Goal: Task Accomplishment & Management: Manage account settings

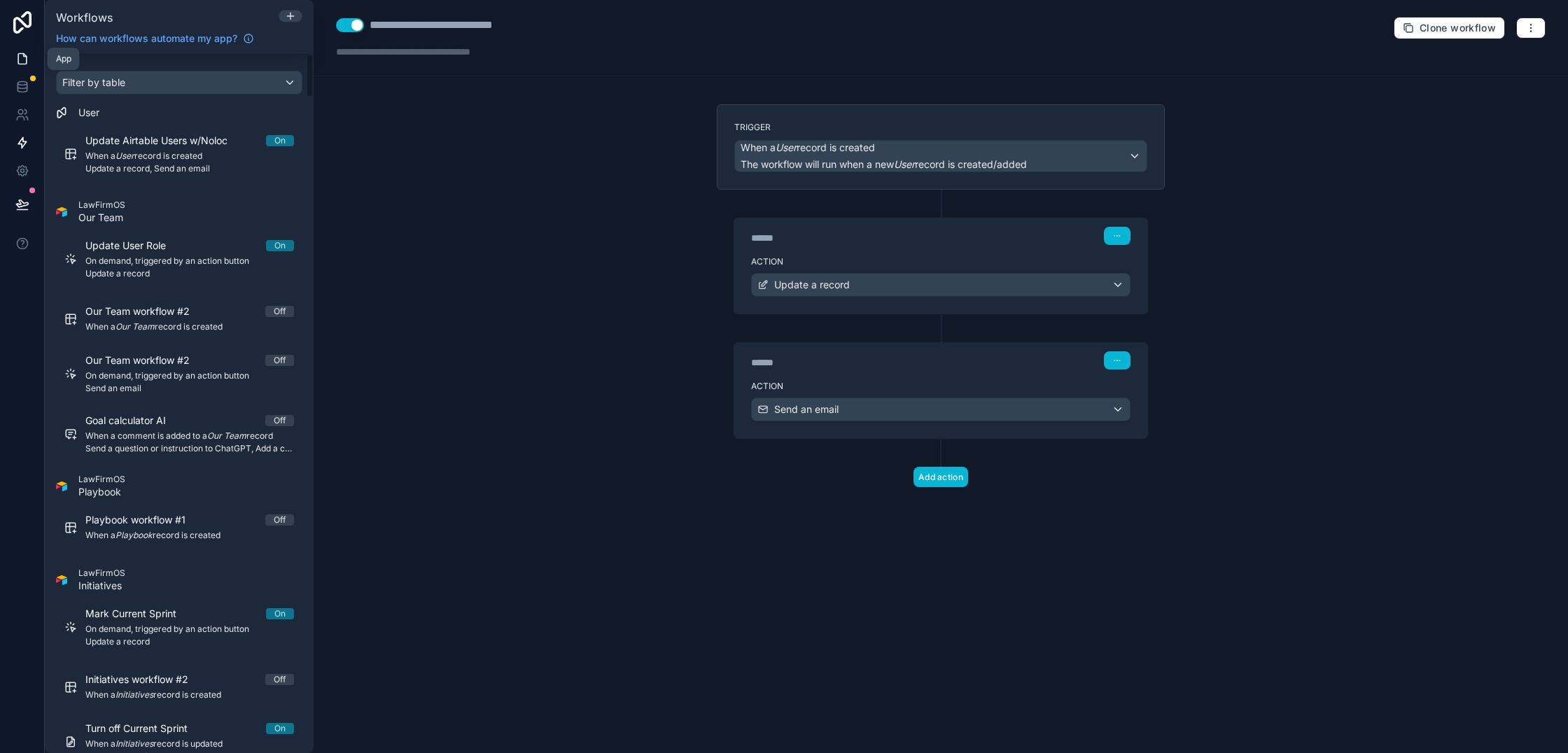
click at [24, 66] on link at bounding box center [22, 58] width 45 height 28
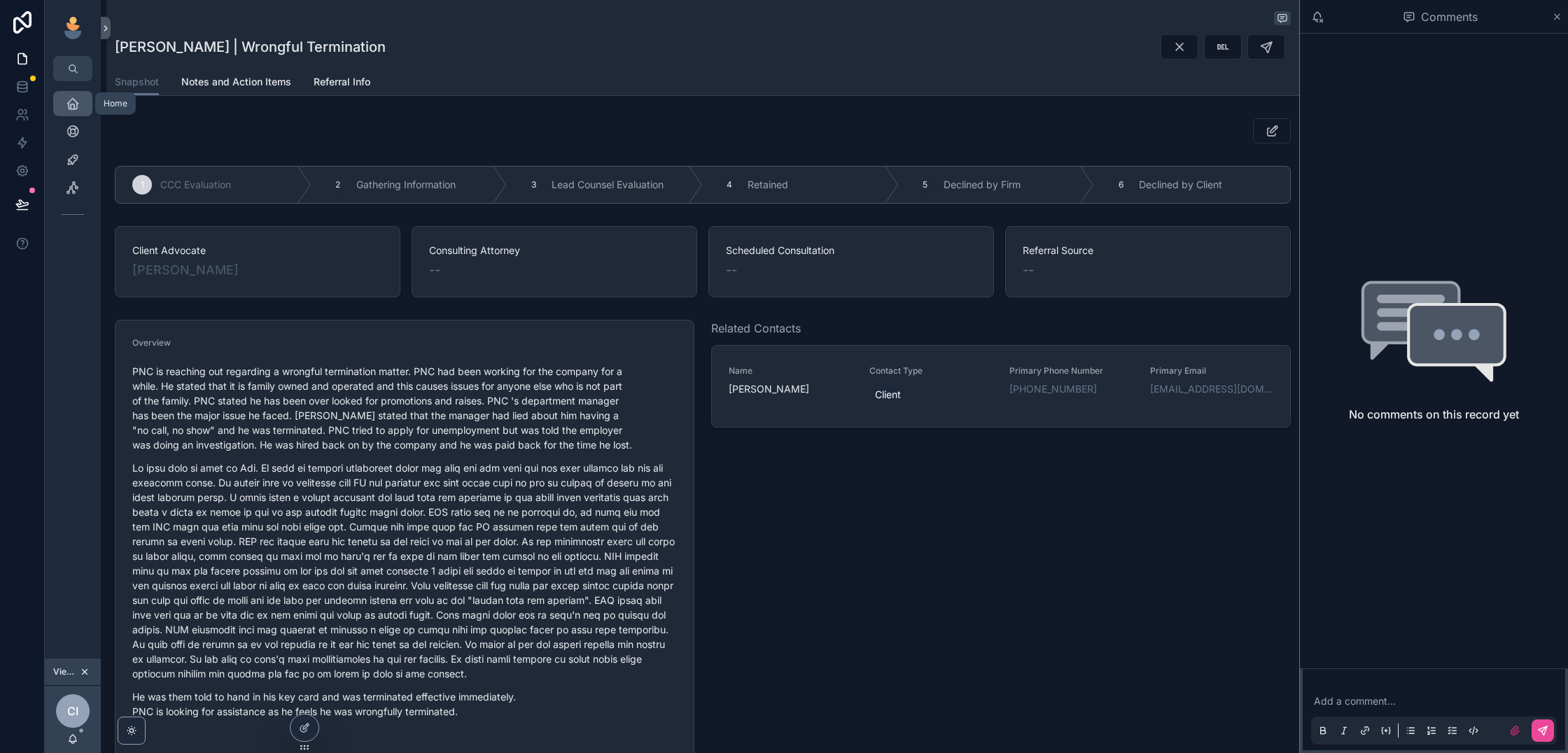
click at [80, 93] on div "Home" at bounding box center [73, 104] width 23 height 23
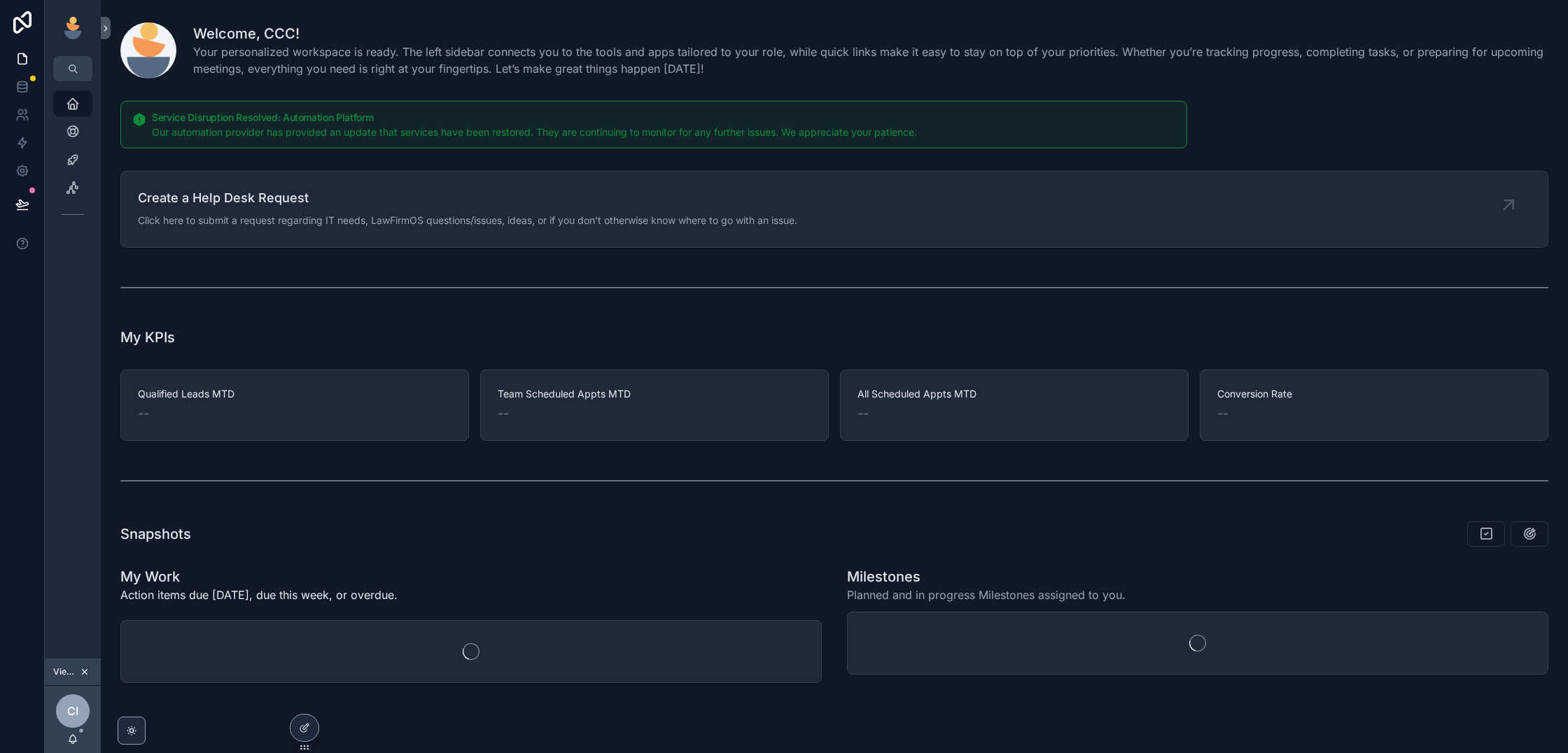
click at [85, 675] on icon "scrollable content" at bounding box center [84, 672] width 10 height 10
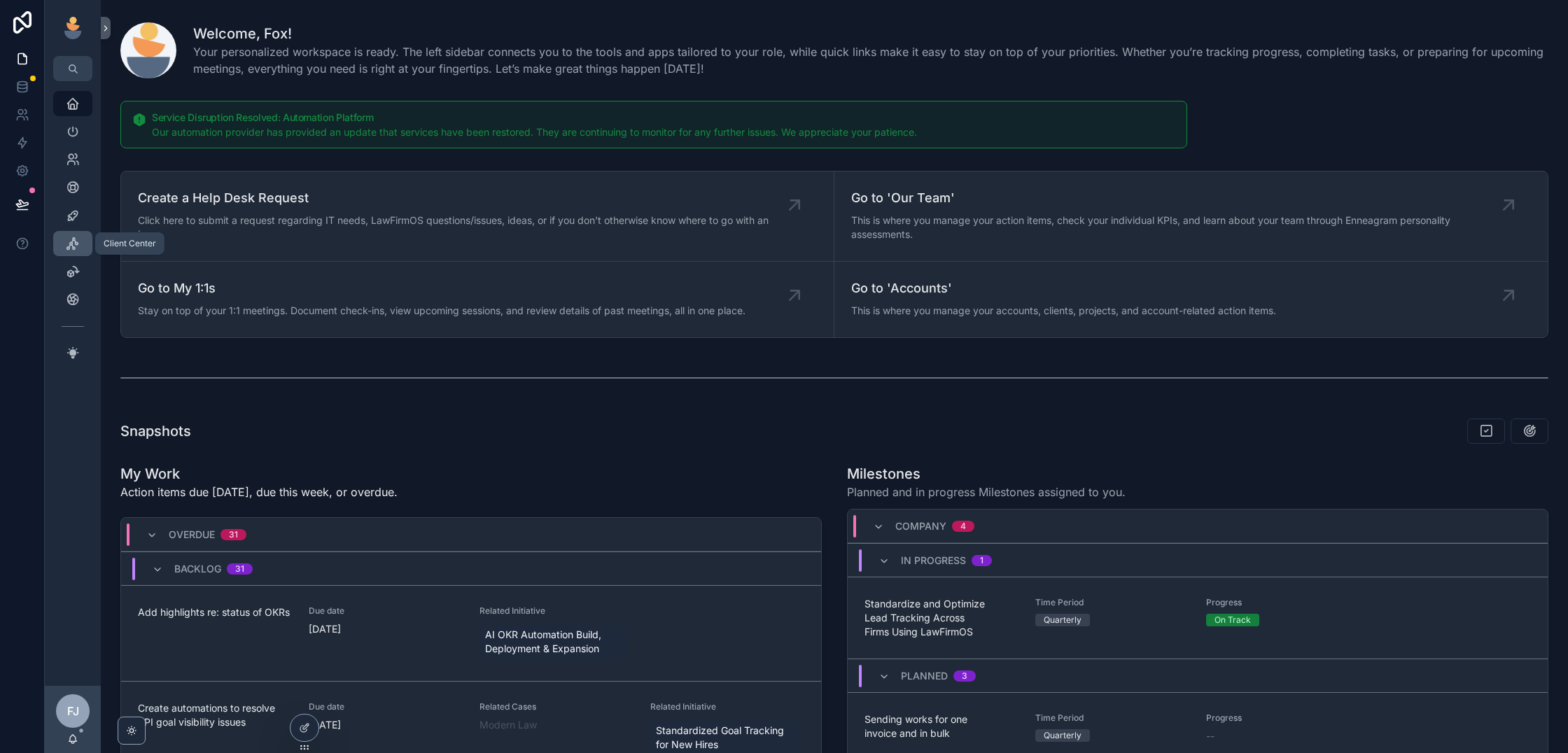
click at [74, 246] on icon "scrollable content" at bounding box center [72, 243] width 14 height 14
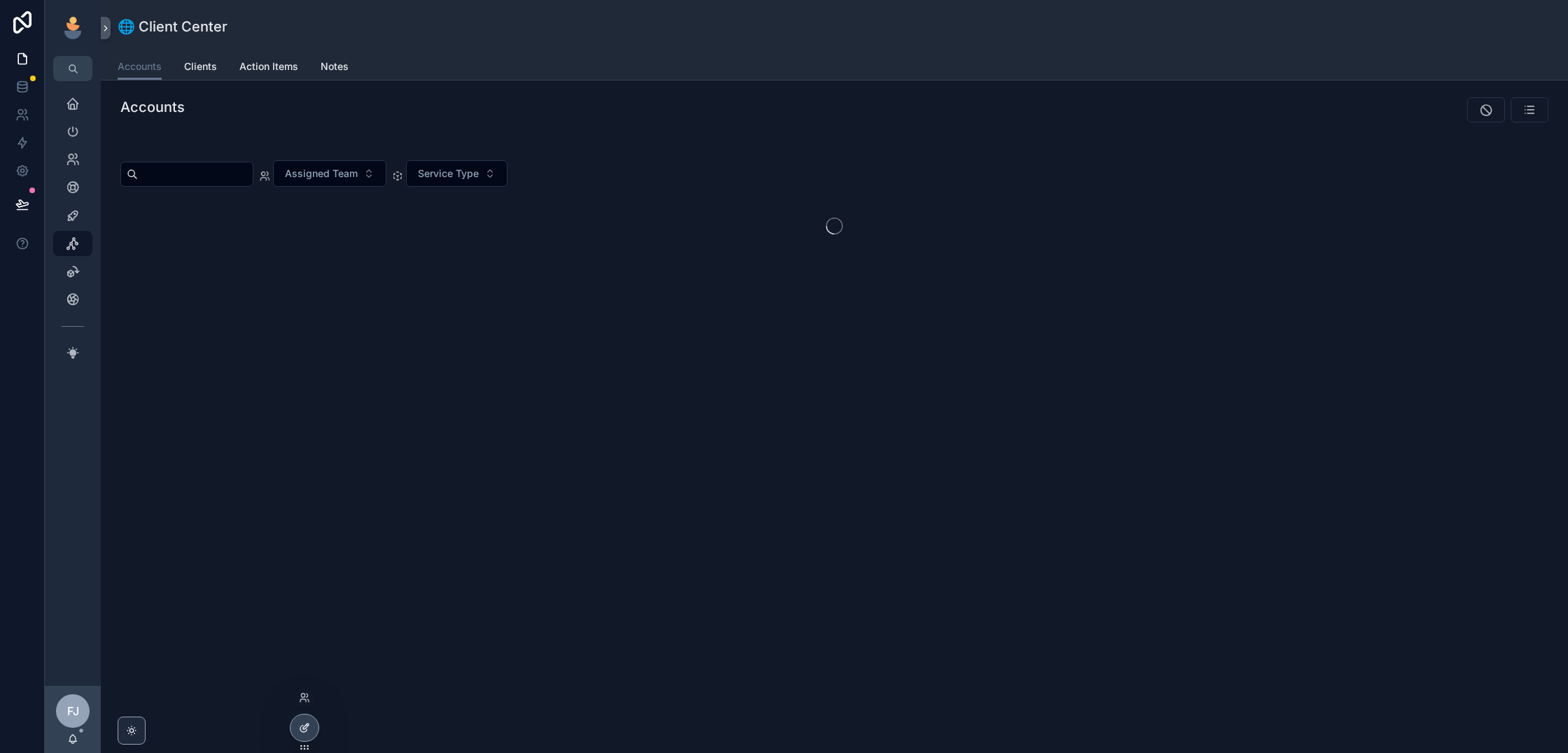
click at [310, 728] on div at bounding box center [305, 728] width 28 height 26
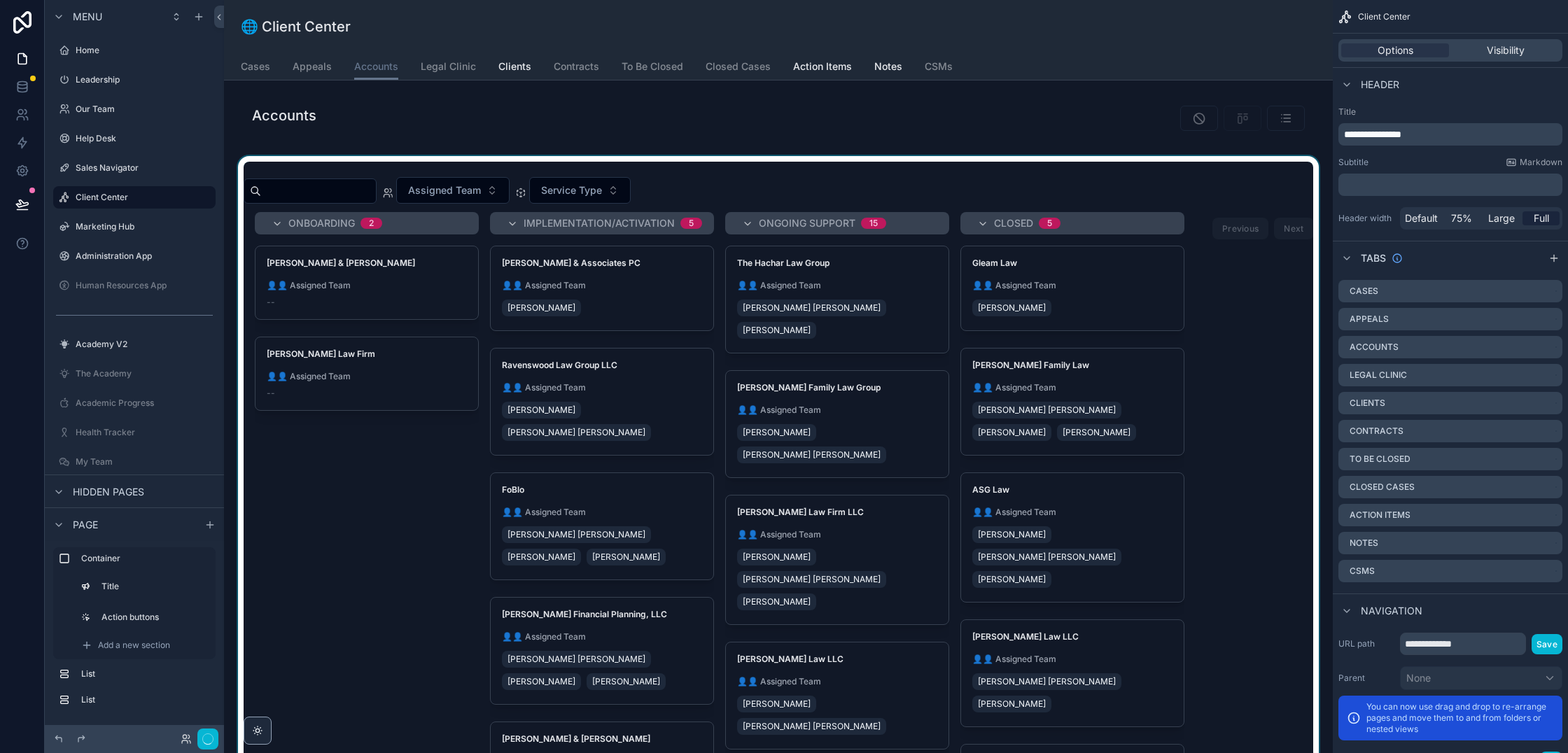
click at [891, 387] on div "scrollable content" at bounding box center [778, 469] width 1086 height 626
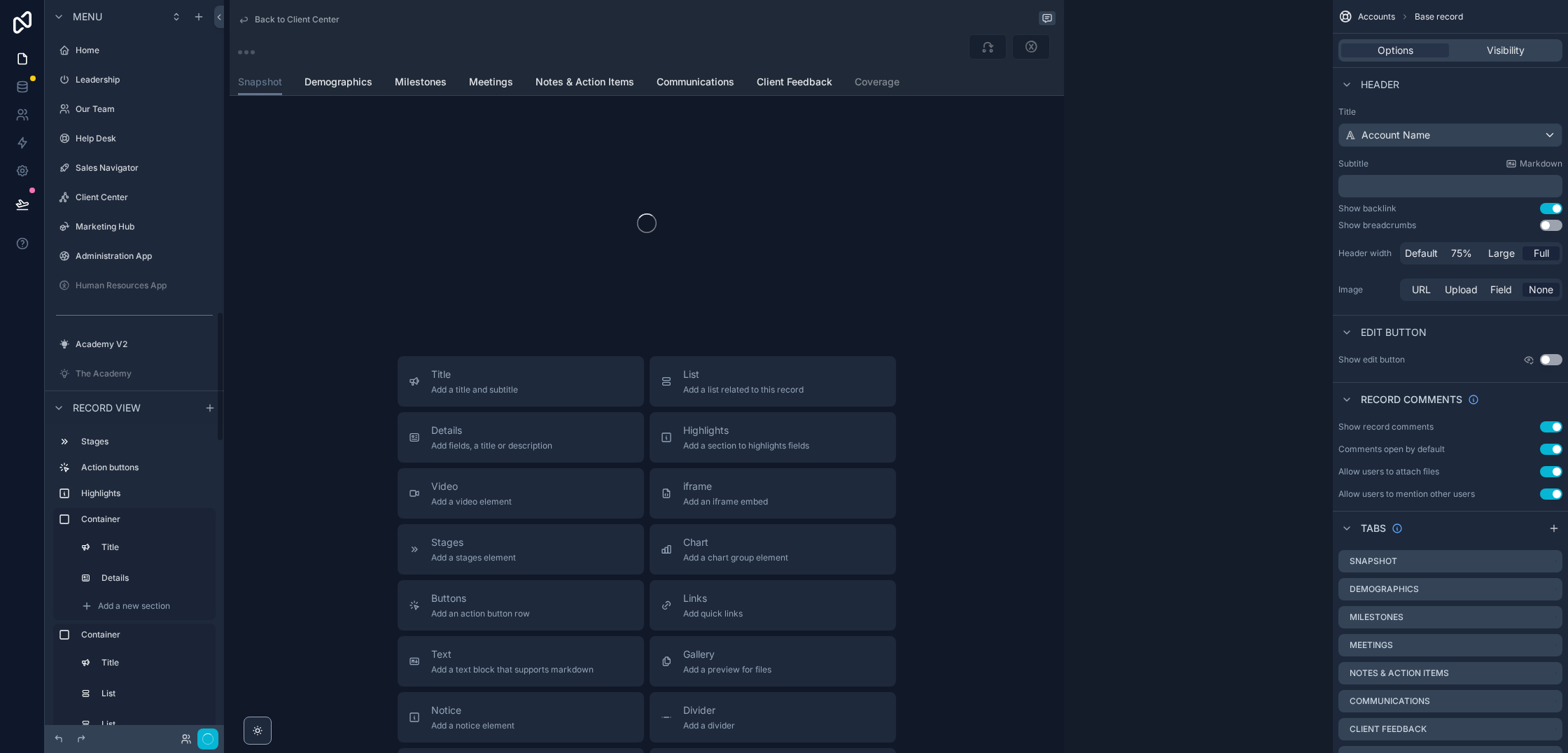
scroll to position [1763, 0]
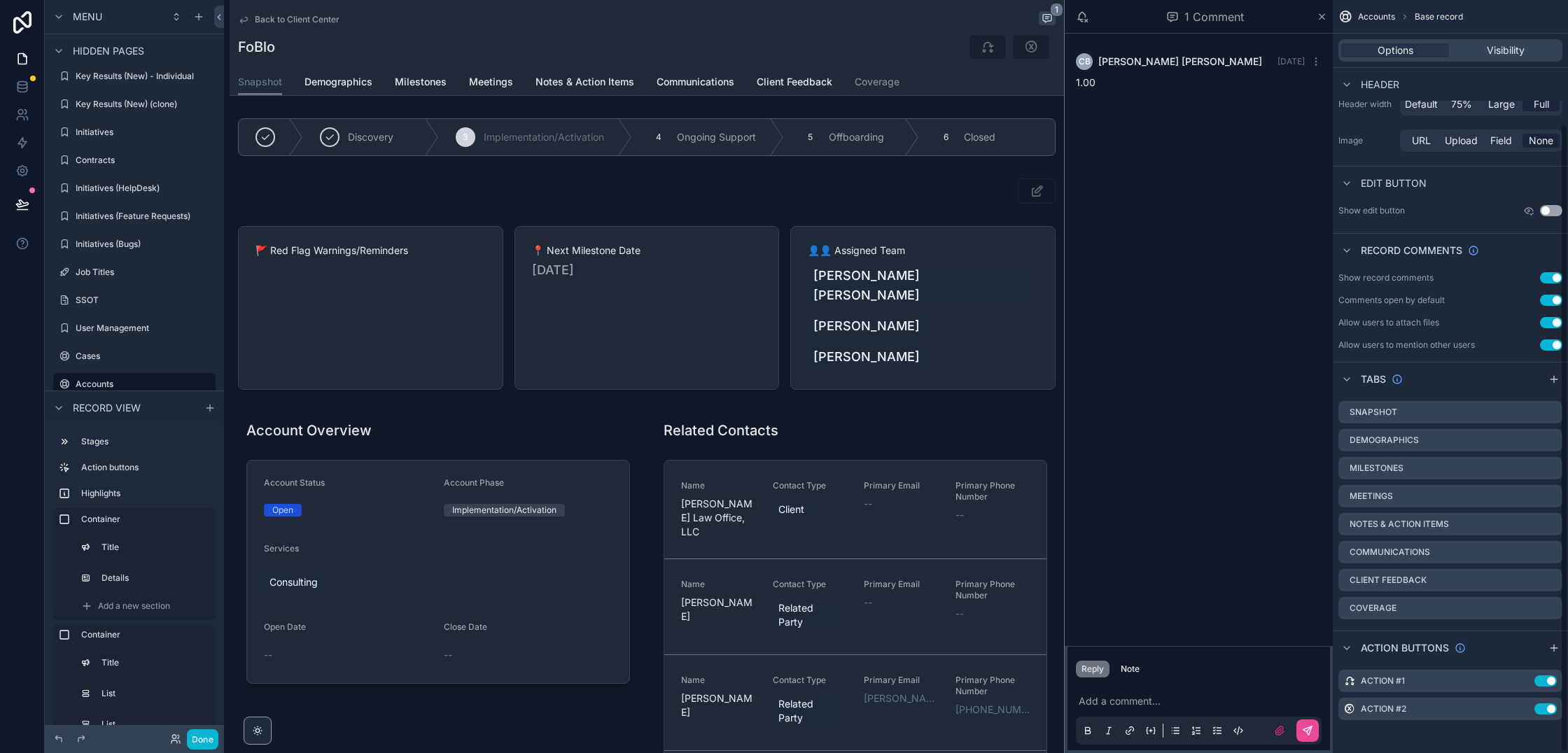
scroll to position [148, 0]
click at [317, 86] on span "Demographics" at bounding box center [339, 82] width 68 height 14
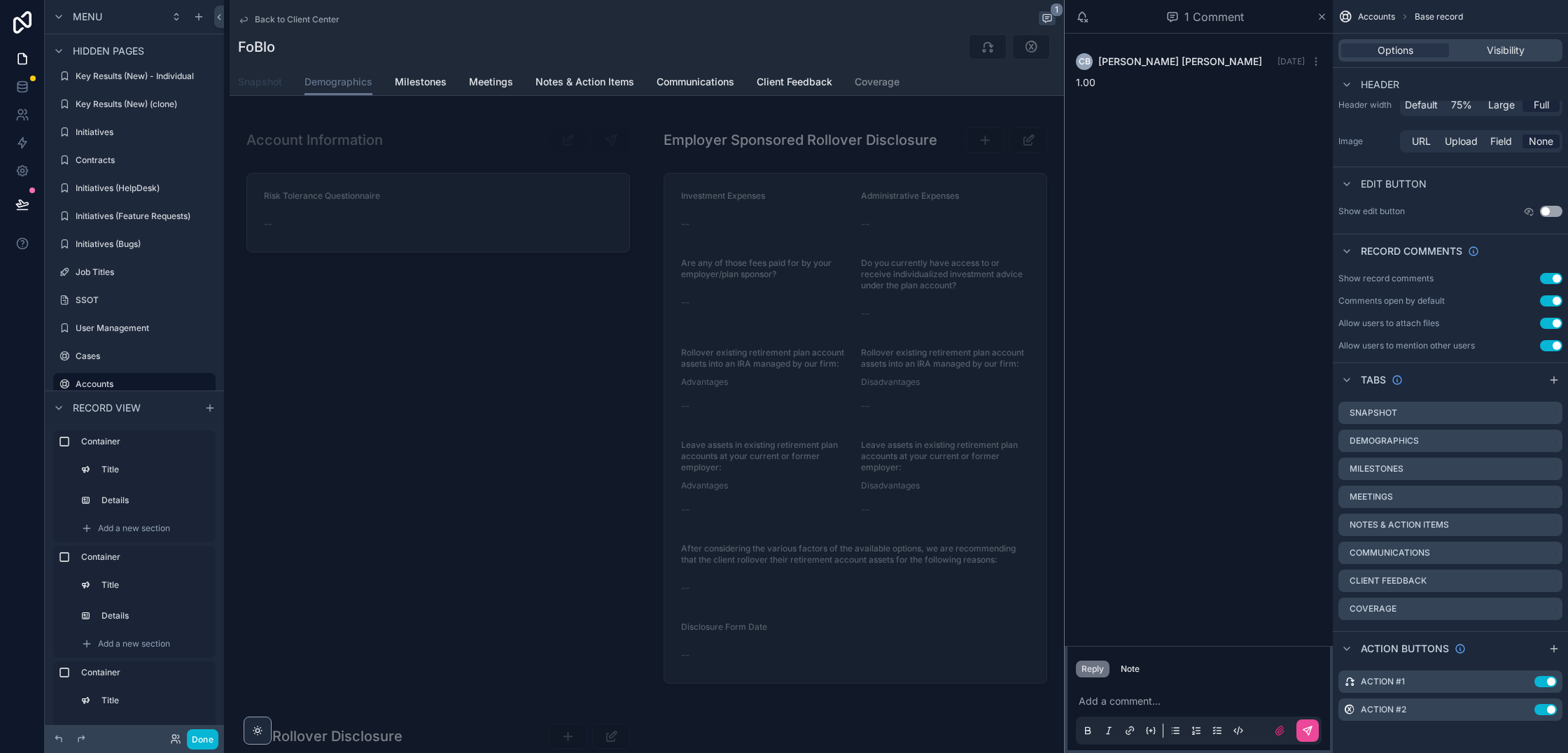
click at [250, 85] on span "Snapshot" at bounding box center [260, 82] width 45 height 14
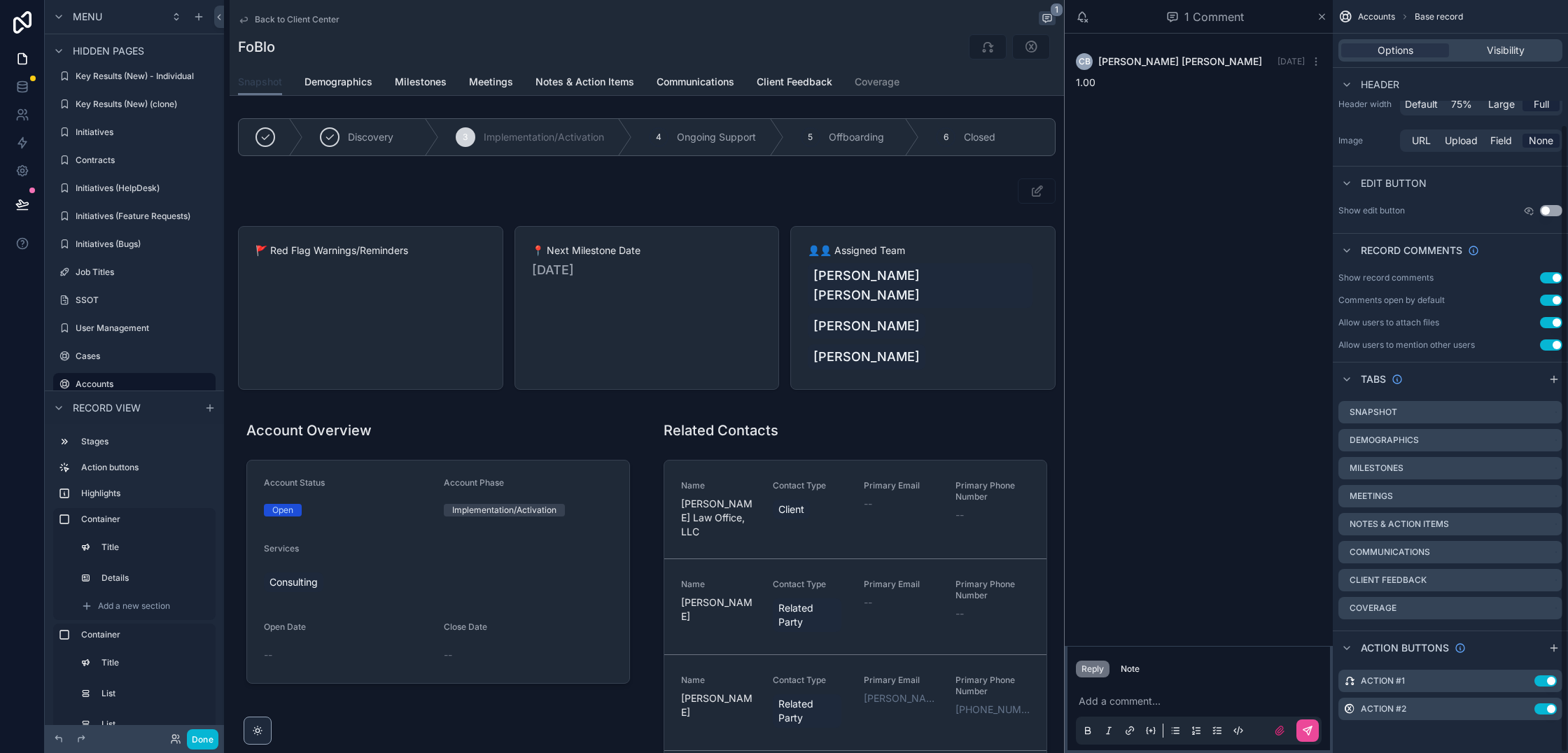
scroll to position [148, 0]
click at [1558, 649] on icon "scrollable content" at bounding box center [1554, 648] width 11 height 11
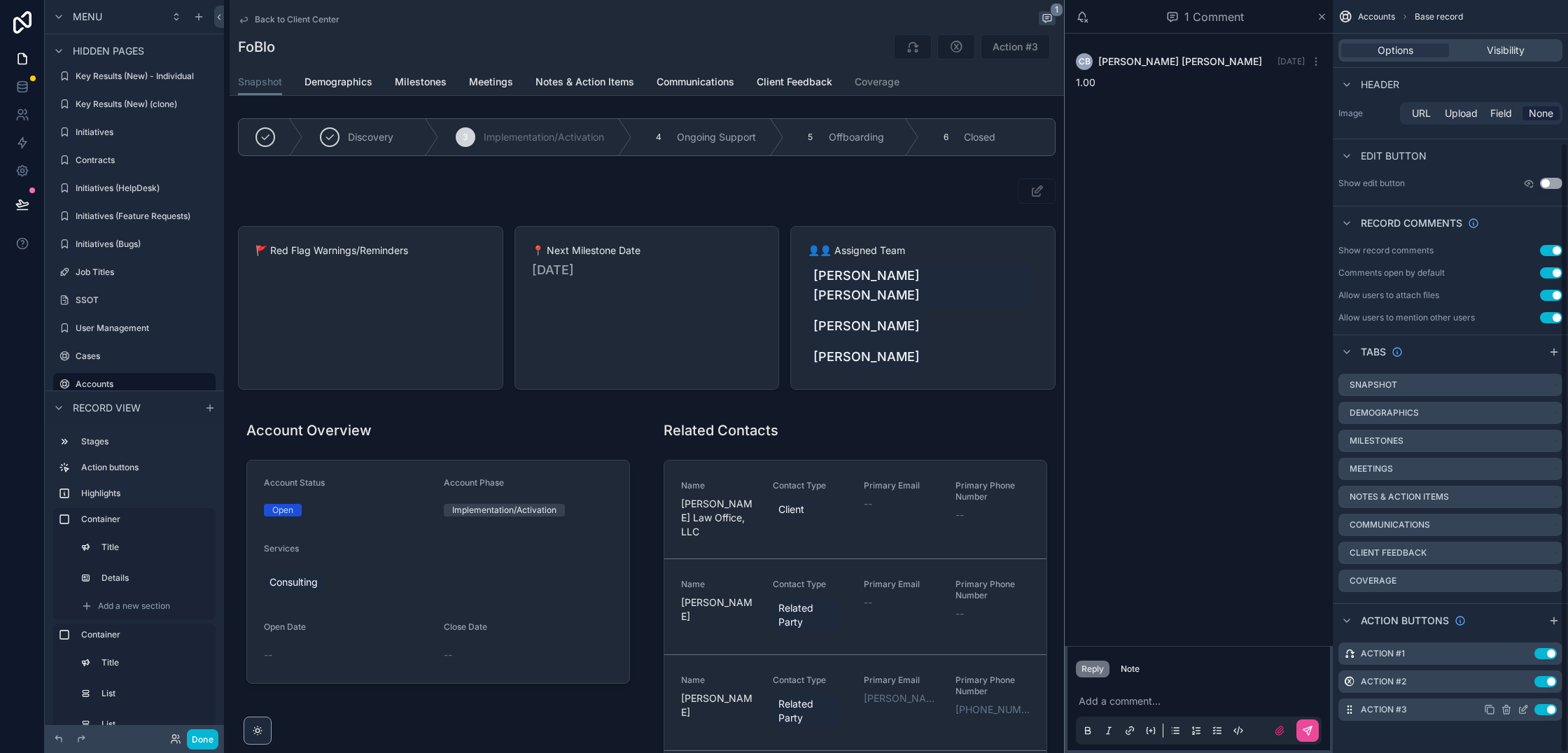
click at [1526, 707] on icon "scrollable content" at bounding box center [1524, 709] width 5 height 5
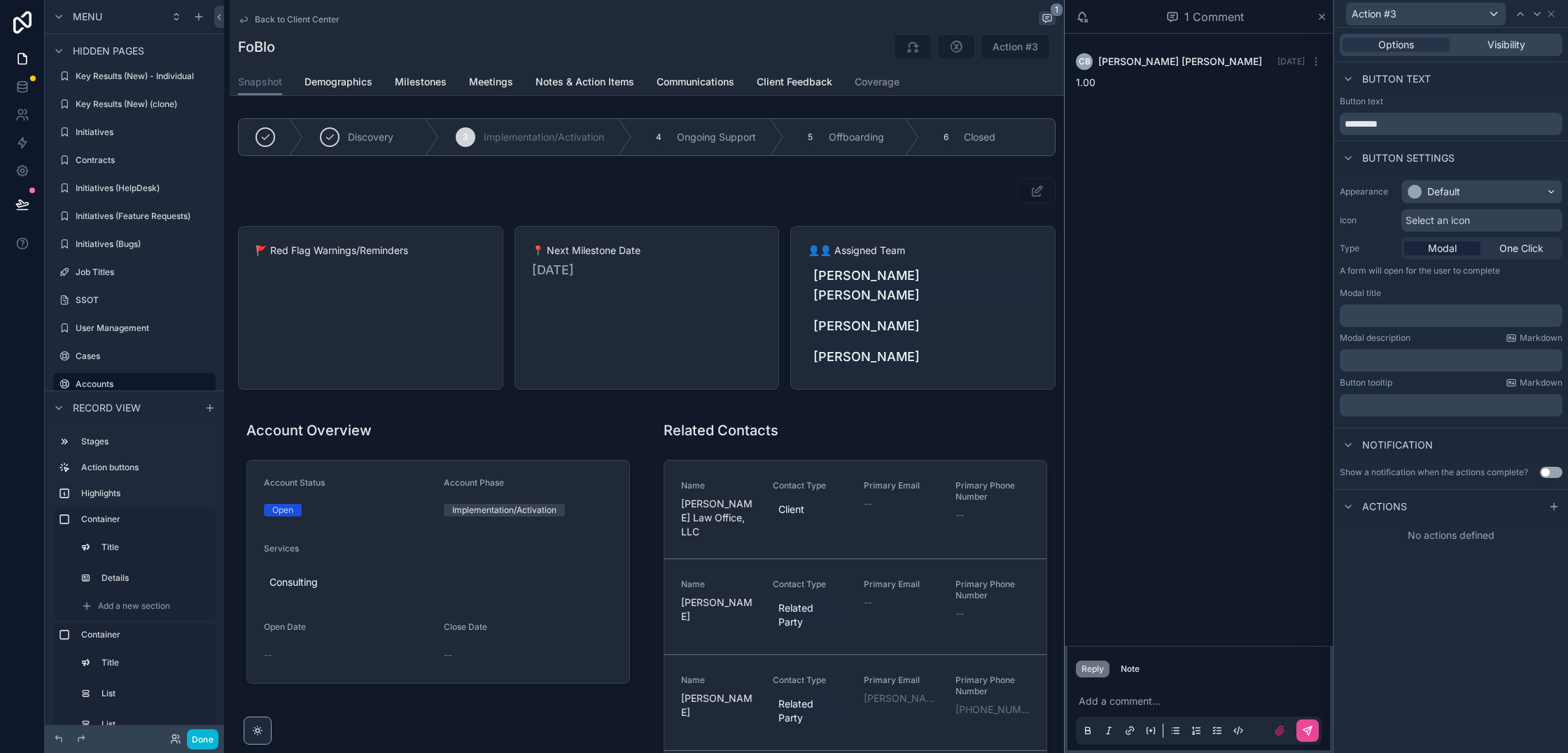
click at [1446, 224] on span "Select an icon" at bounding box center [1438, 221] width 65 height 14
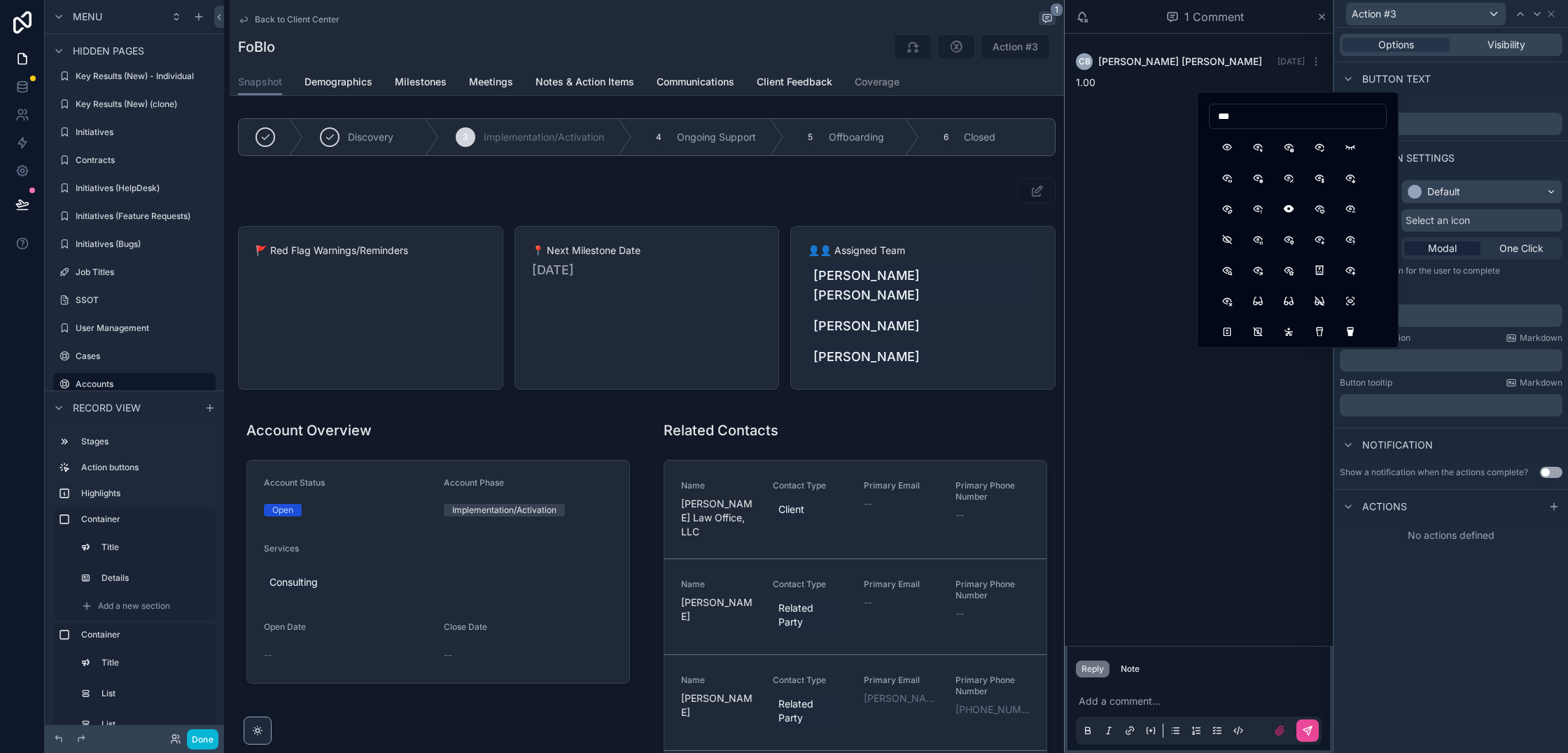
type input "***"
click at [1227, 144] on button "Eye" at bounding box center [1227, 147] width 25 height 25
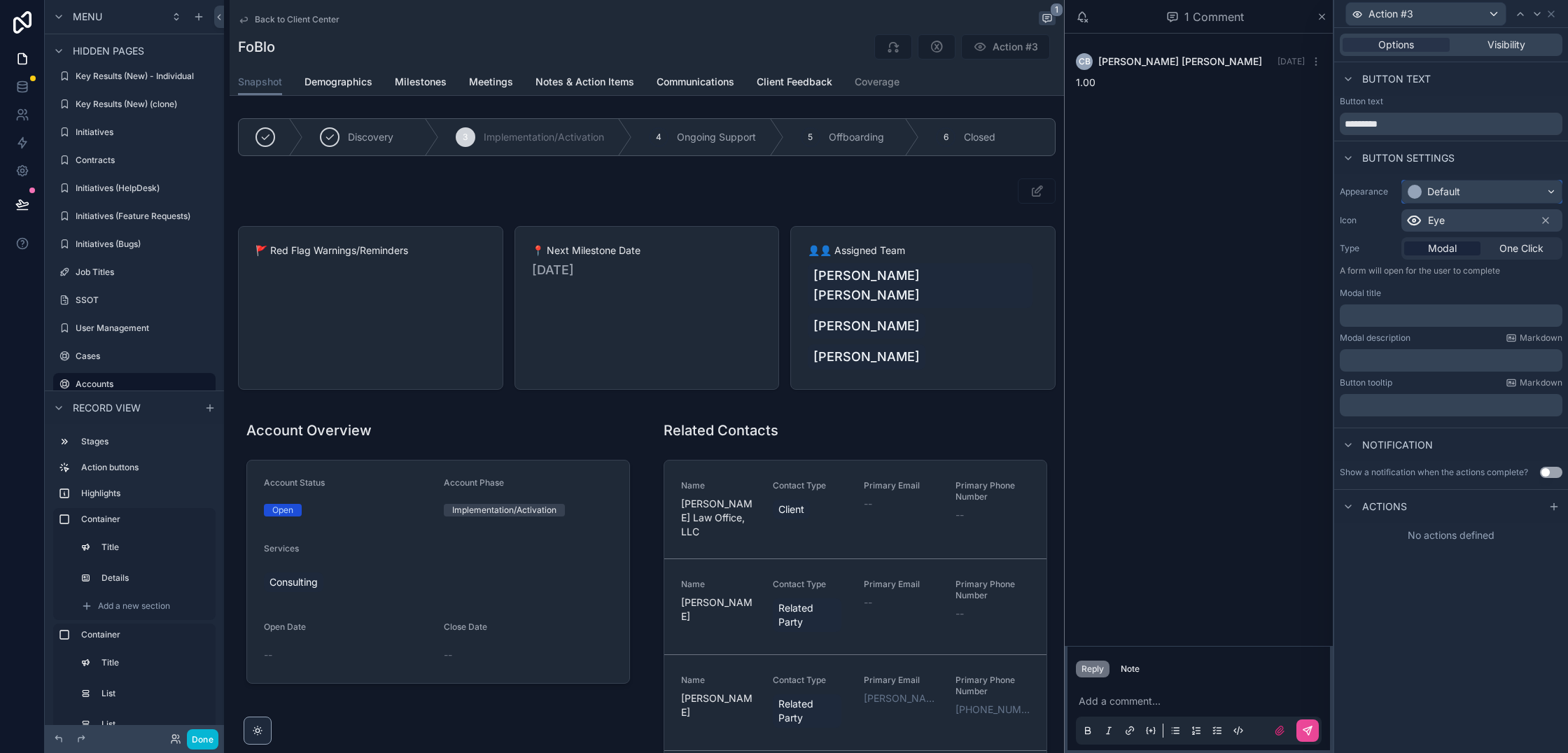
click at [1476, 195] on div "Default" at bounding box center [1482, 192] width 160 height 23
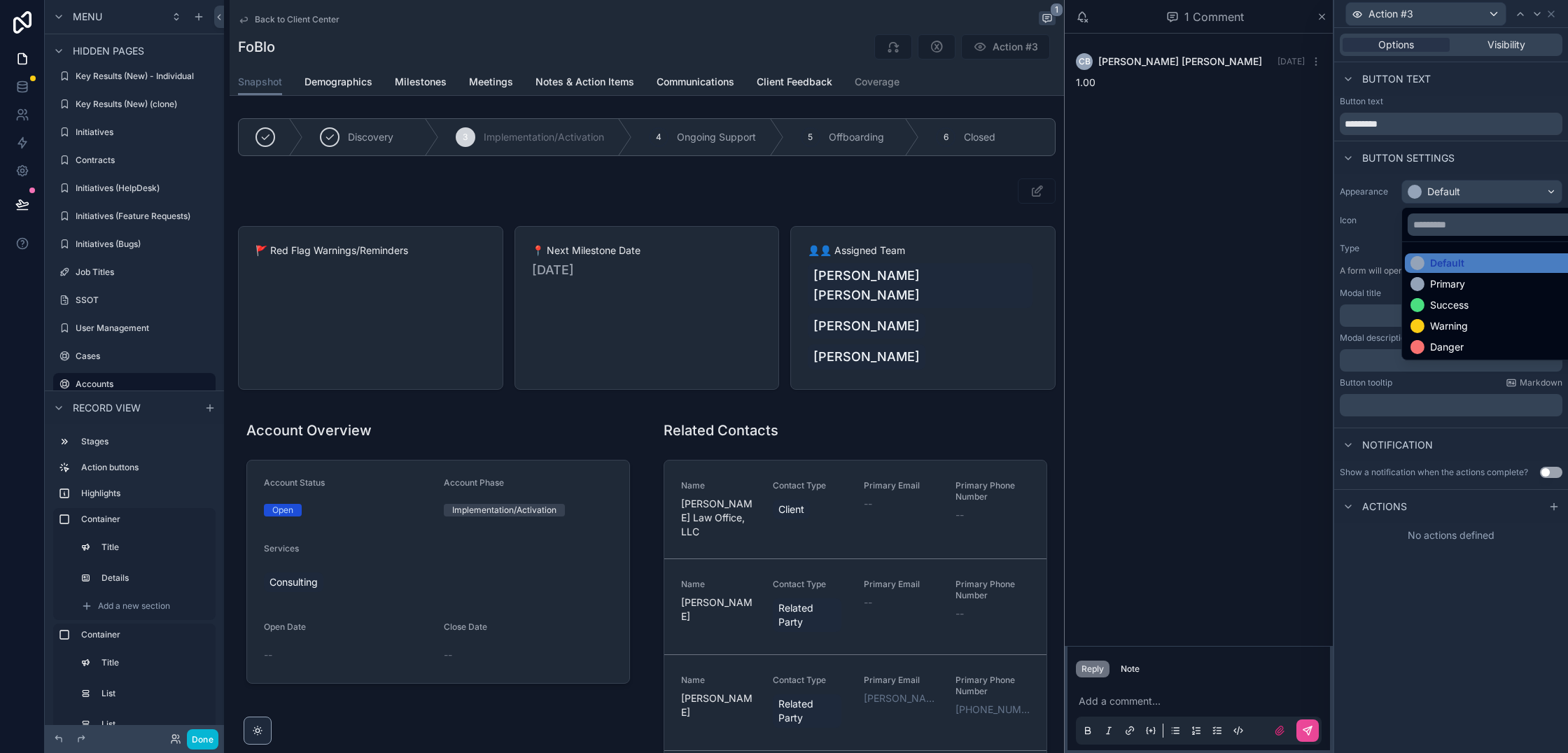
click at [1455, 130] on div at bounding box center [1451, 376] width 234 height 753
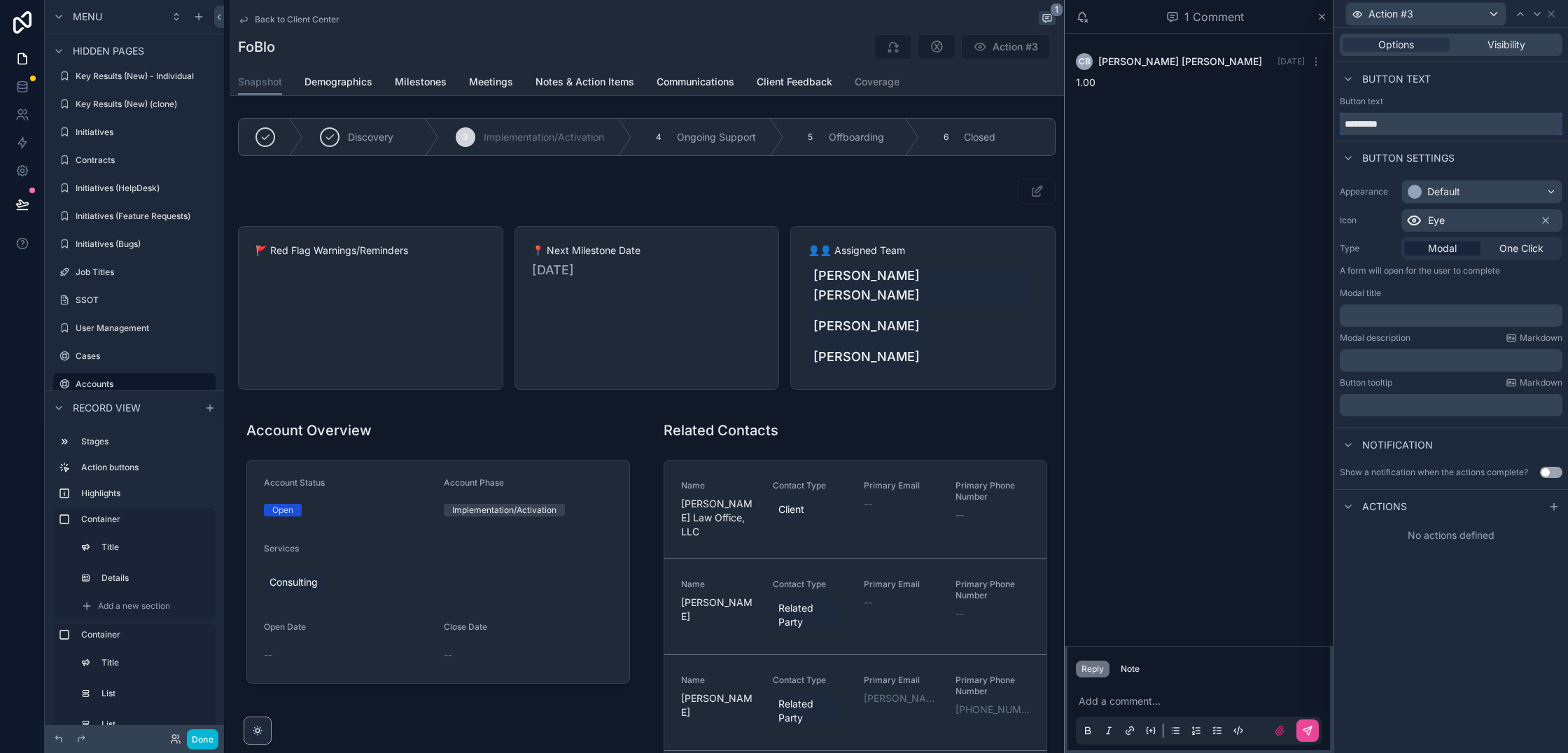
click at [1455, 122] on input "*********" at bounding box center [1451, 124] width 223 height 23
click at [1446, 626] on div "Options Visibility Button text Button text Button settings Appearance Default I…" at bounding box center [1451, 390] width 234 height 725
click at [1518, 244] on span "One Click" at bounding box center [1522, 249] width 45 height 14
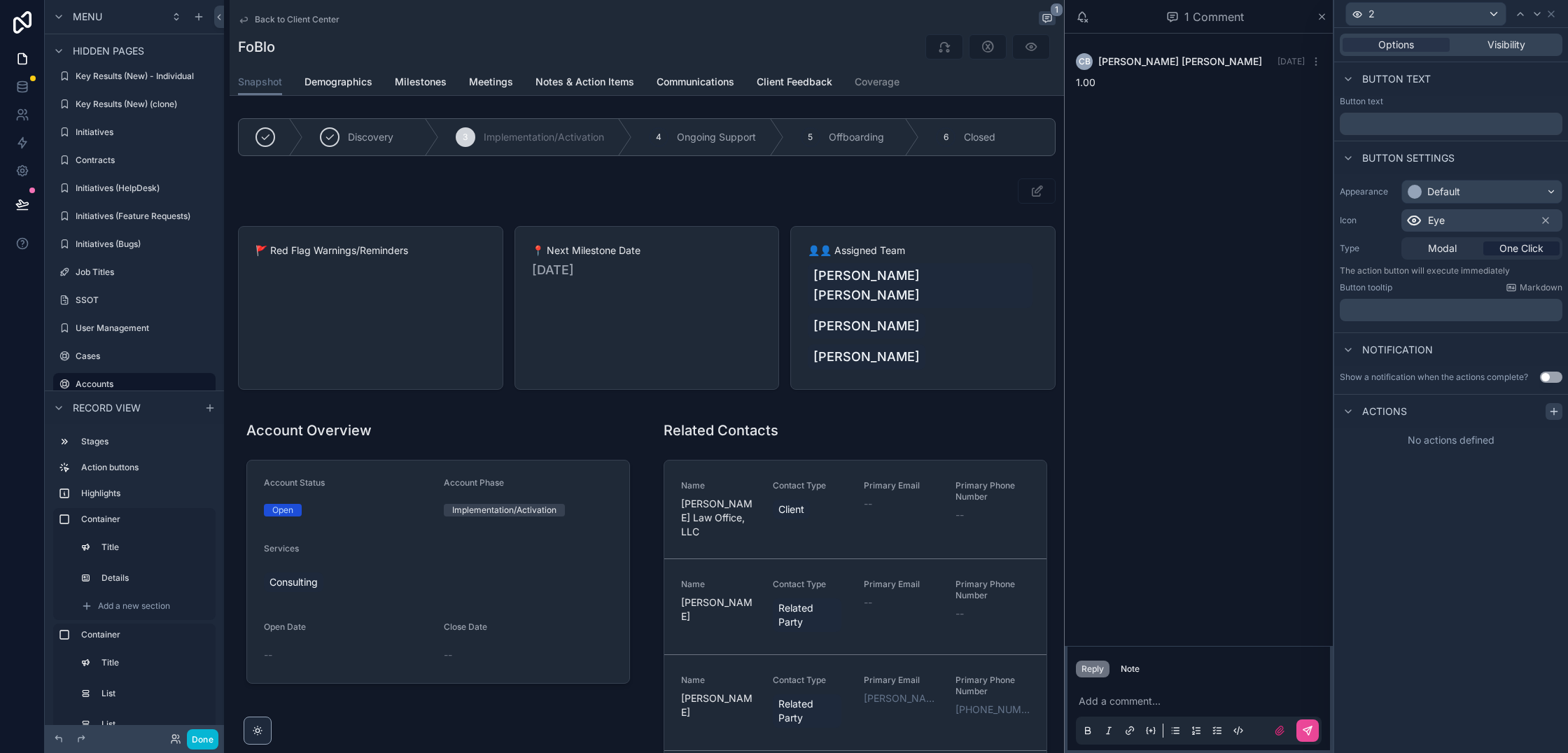
click at [1559, 416] on icon at bounding box center [1554, 411] width 11 height 11
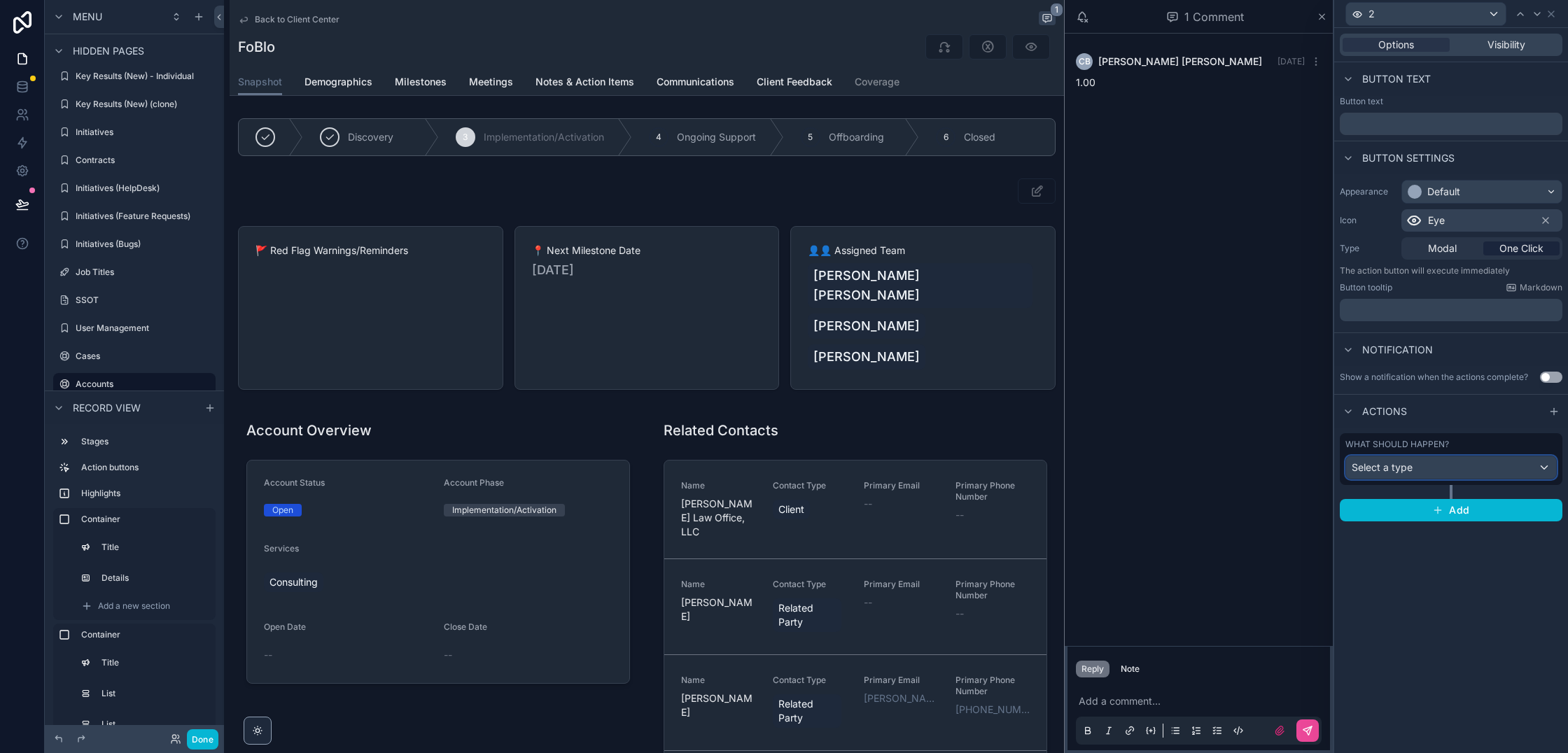
click at [1412, 471] on span "Select a type" at bounding box center [1382, 468] width 61 height 12
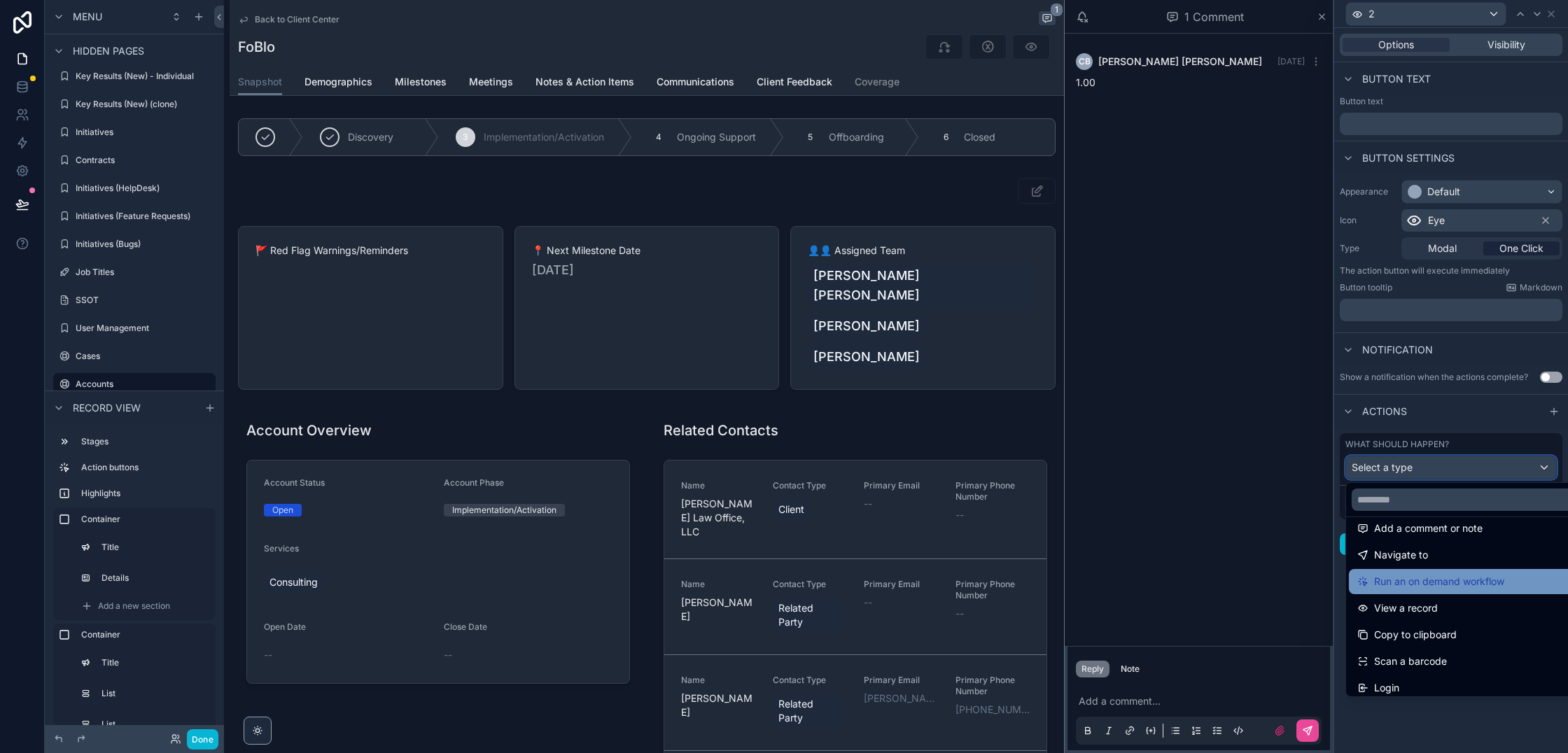
scroll to position [99, 0]
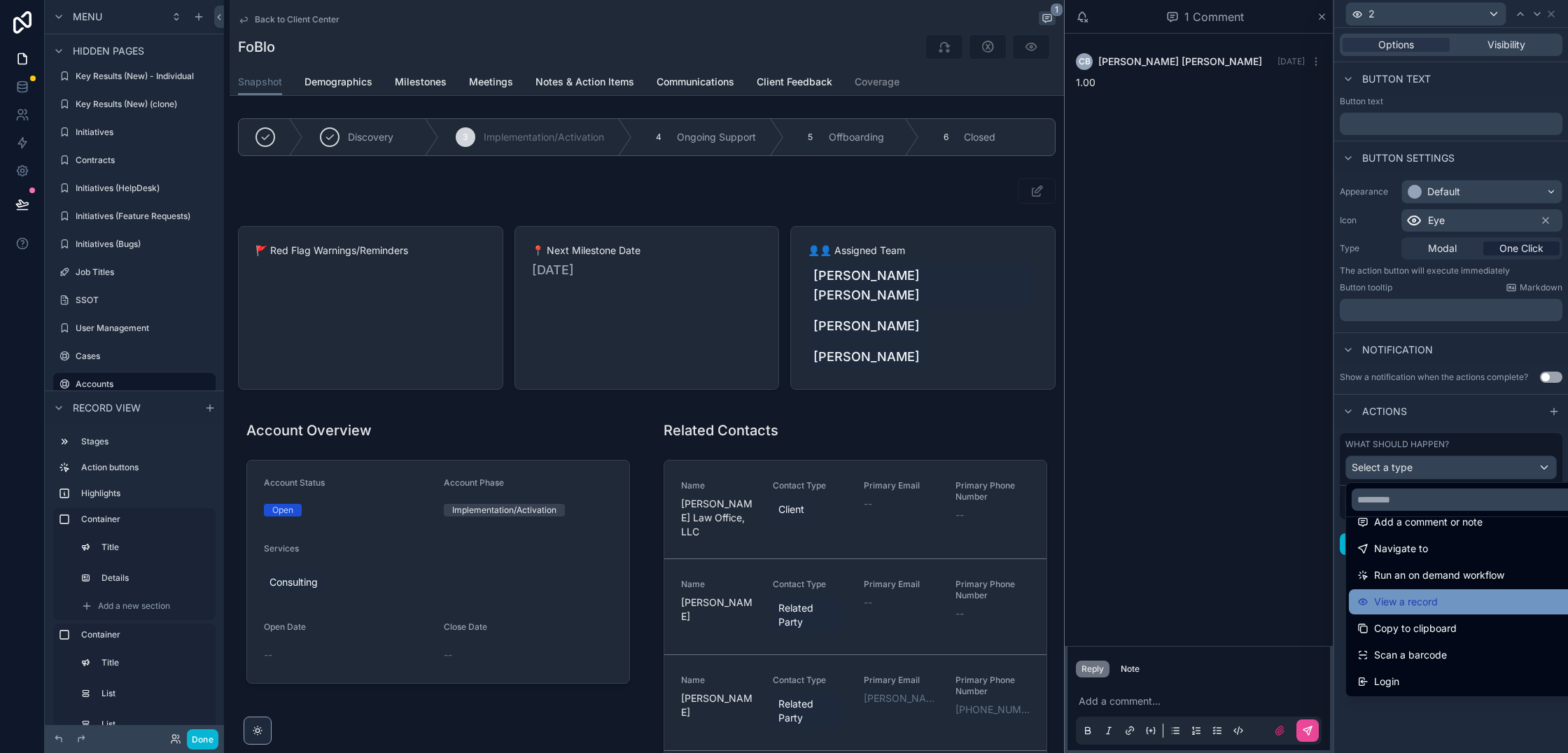
click at [1454, 596] on div "View a record" at bounding box center [1468, 601] width 221 height 17
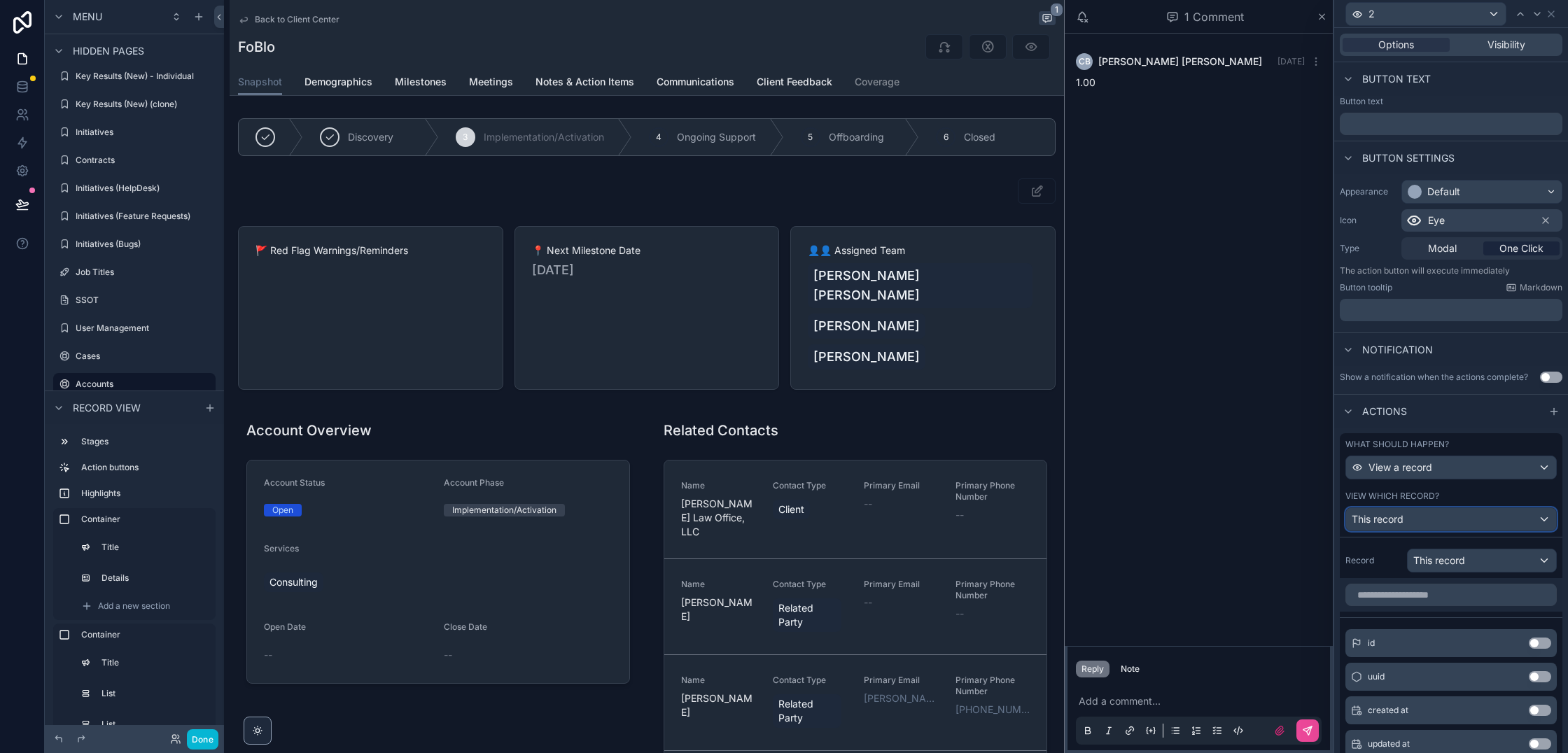
click at [1437, 526] on div "This record" at bounding box center [1451, 520] width 210 height 23
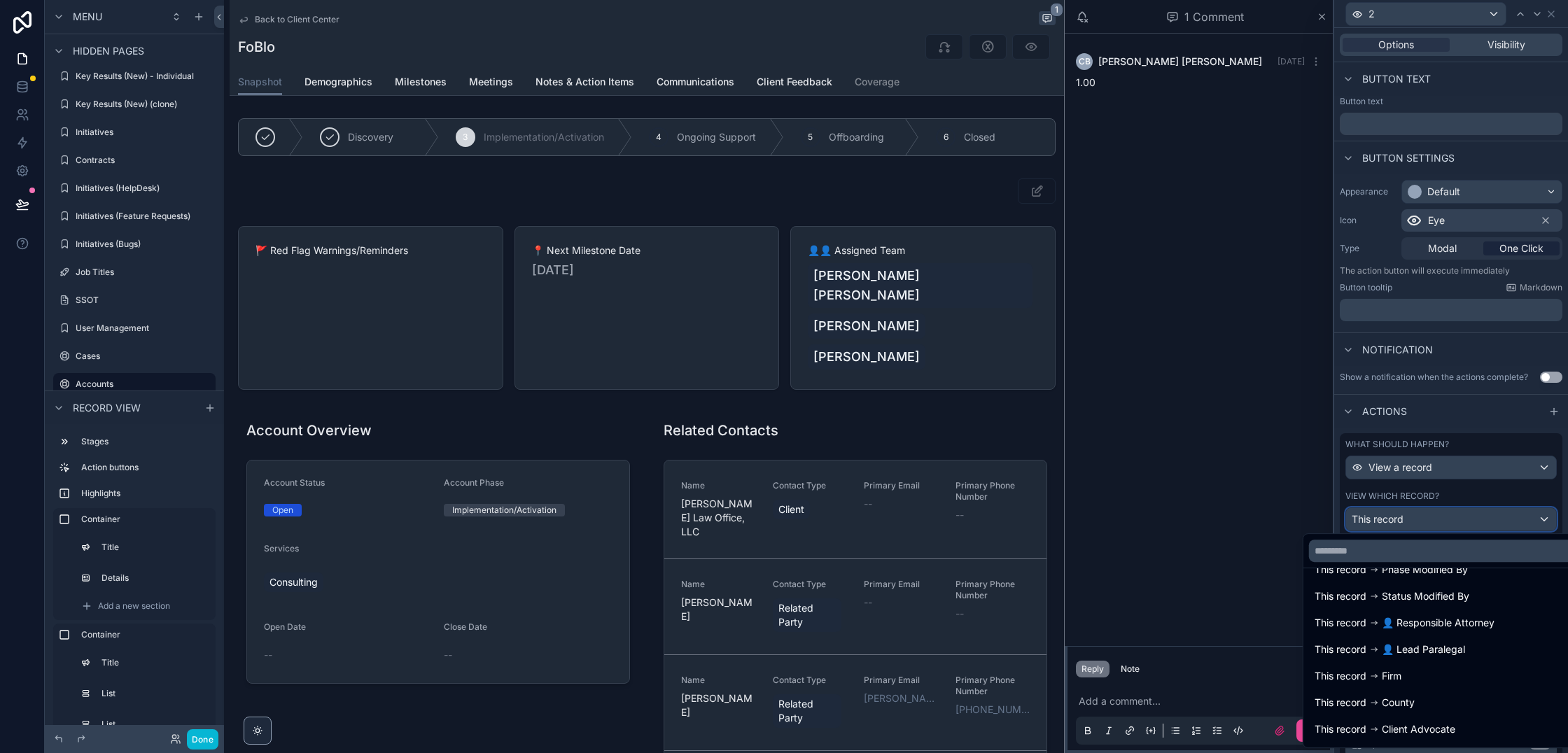
scroll to position [0, 0]
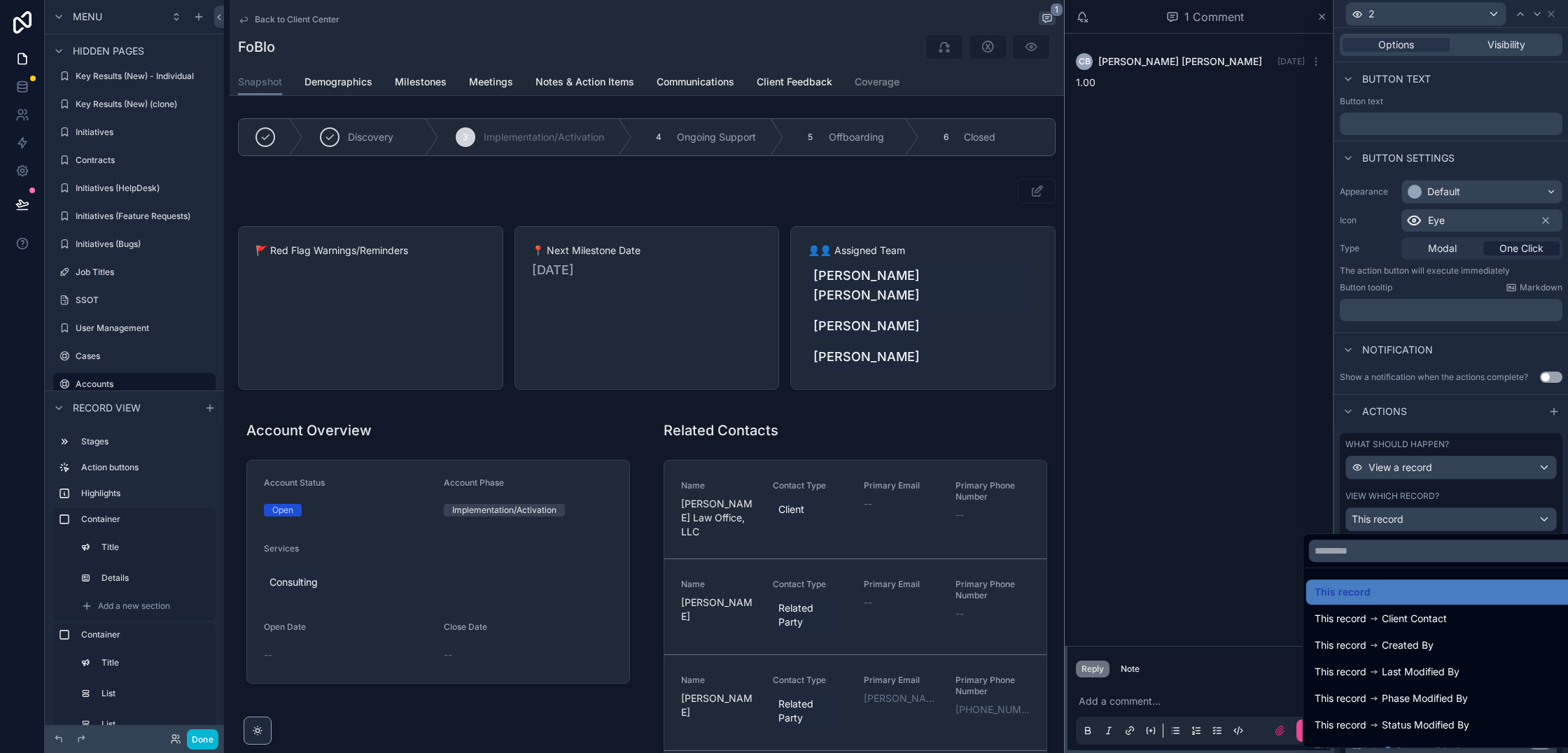
click at [1483, 492] on div at bounding box center [1451, 376] width 234 height 753
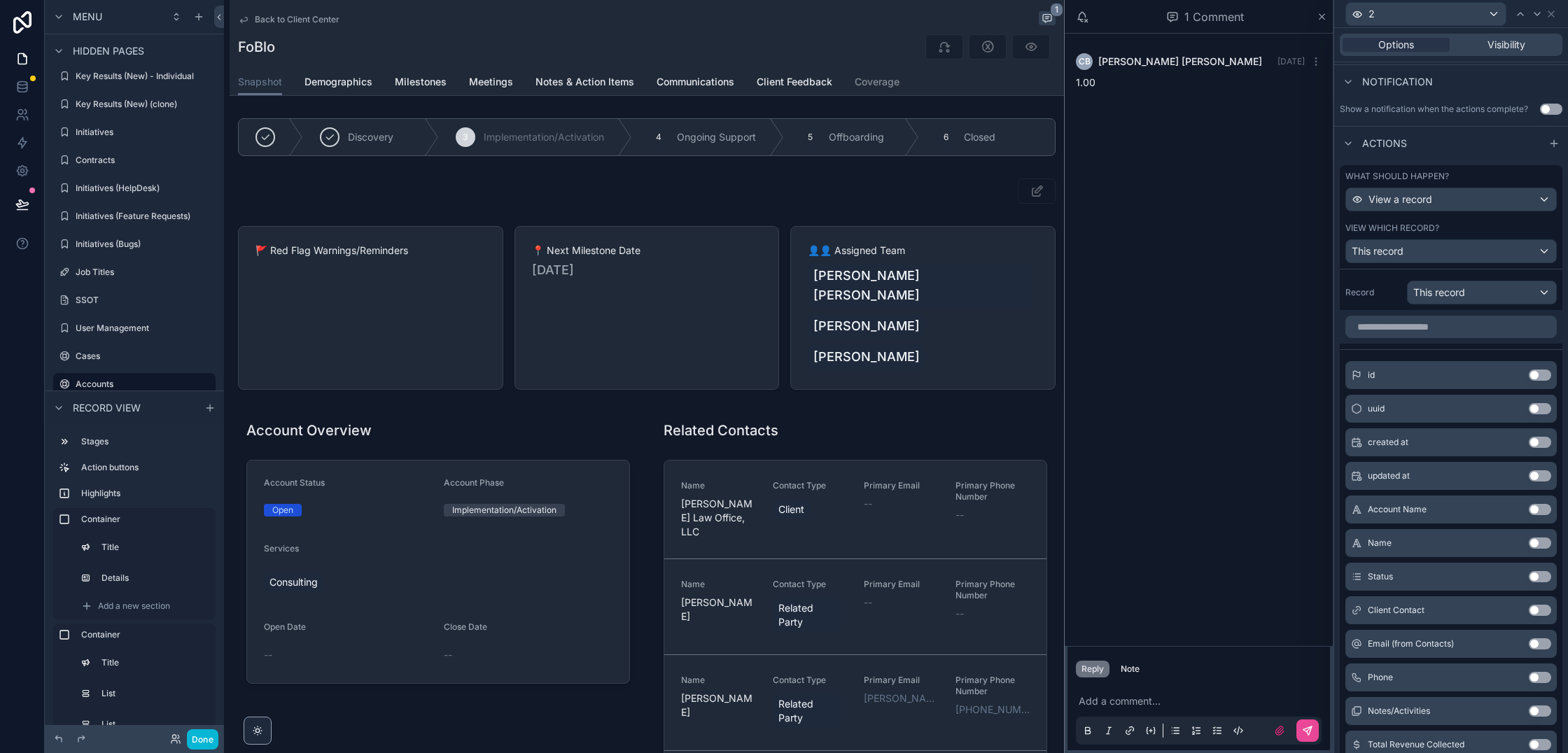
scroll to position [332, 0]
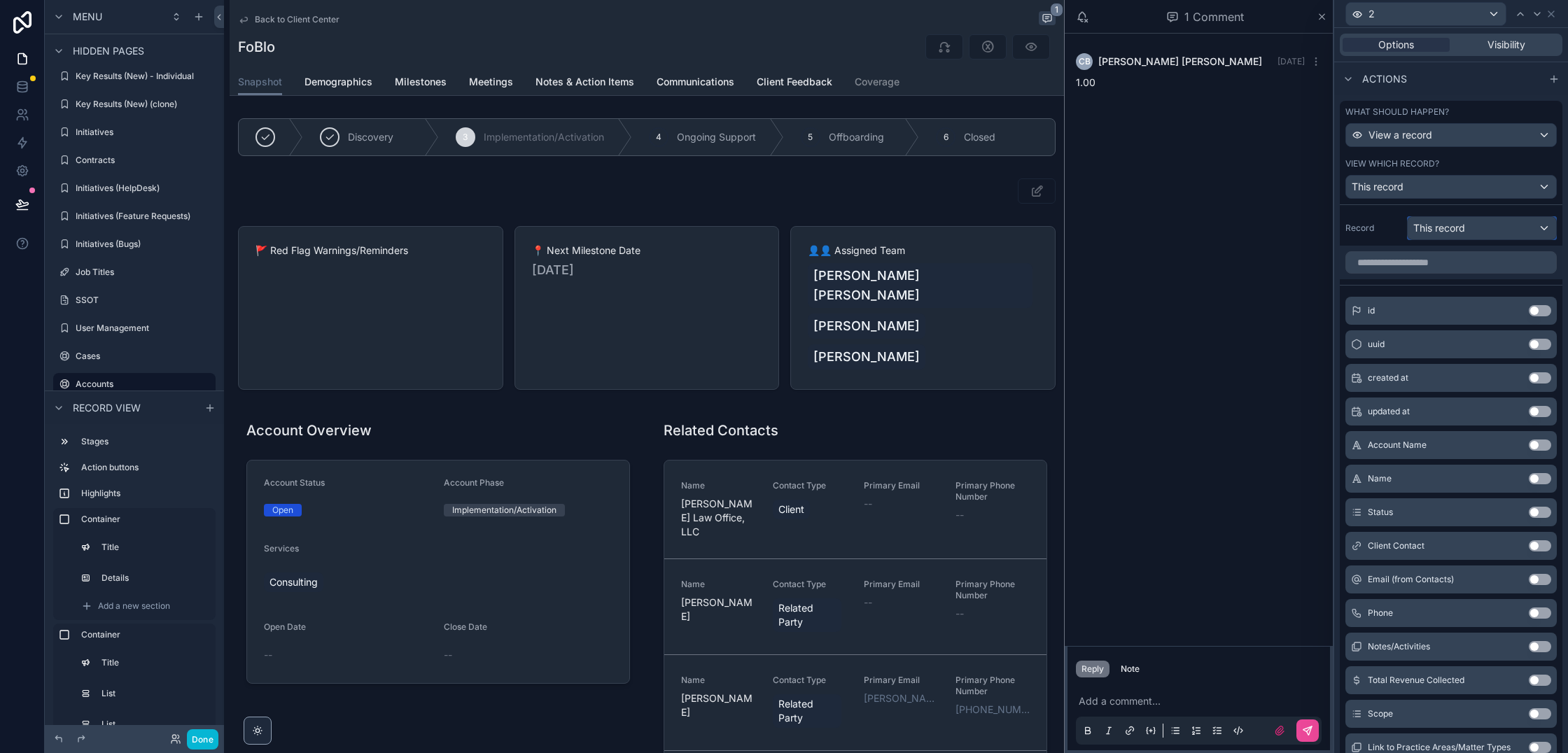
click at [1448, 228] on span "This record" at bounding box center [1439, 229] width 51 height 14
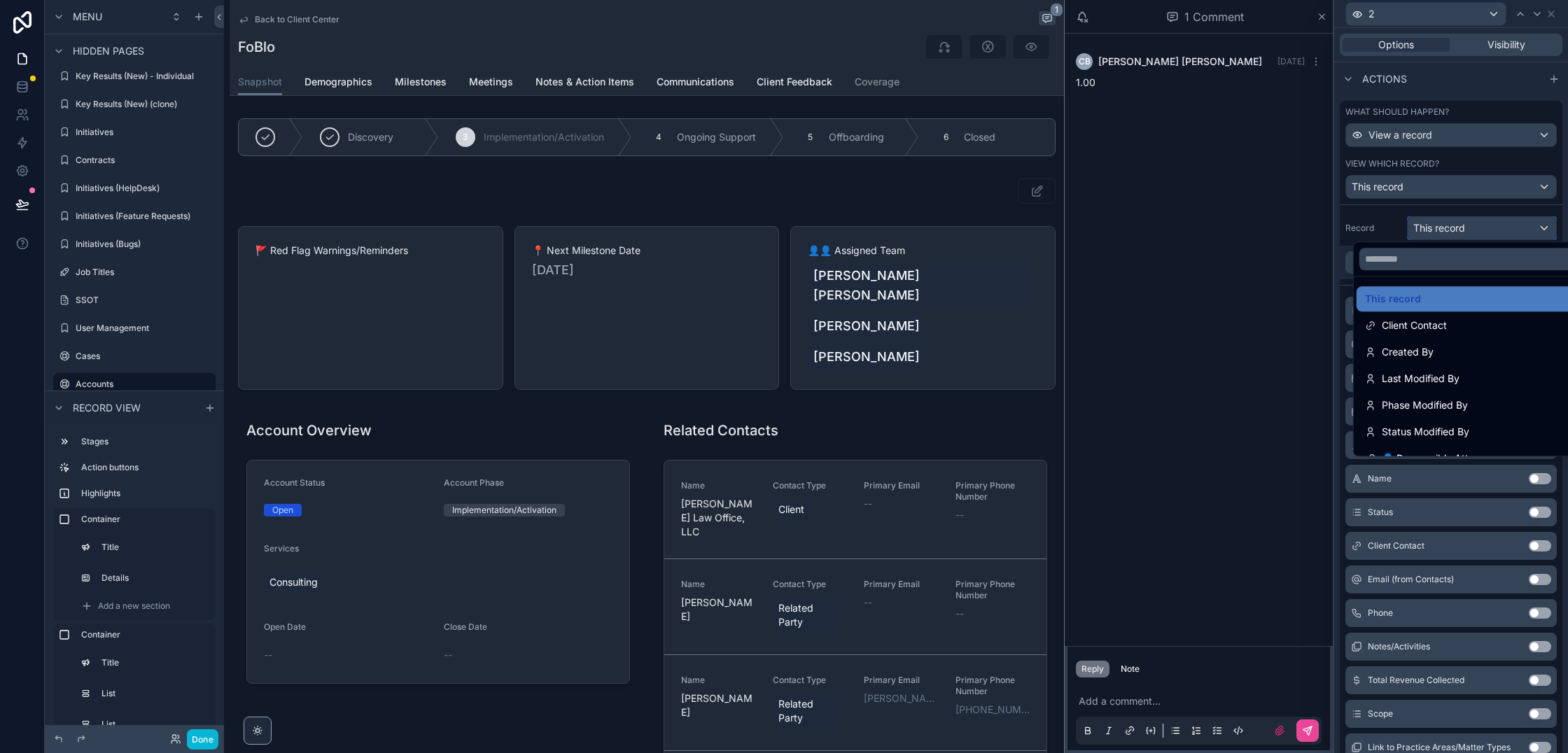
scroll to position [0, 0]
click at [1387, 227] on div at bounding box center [1451, 376] width 234 height 753
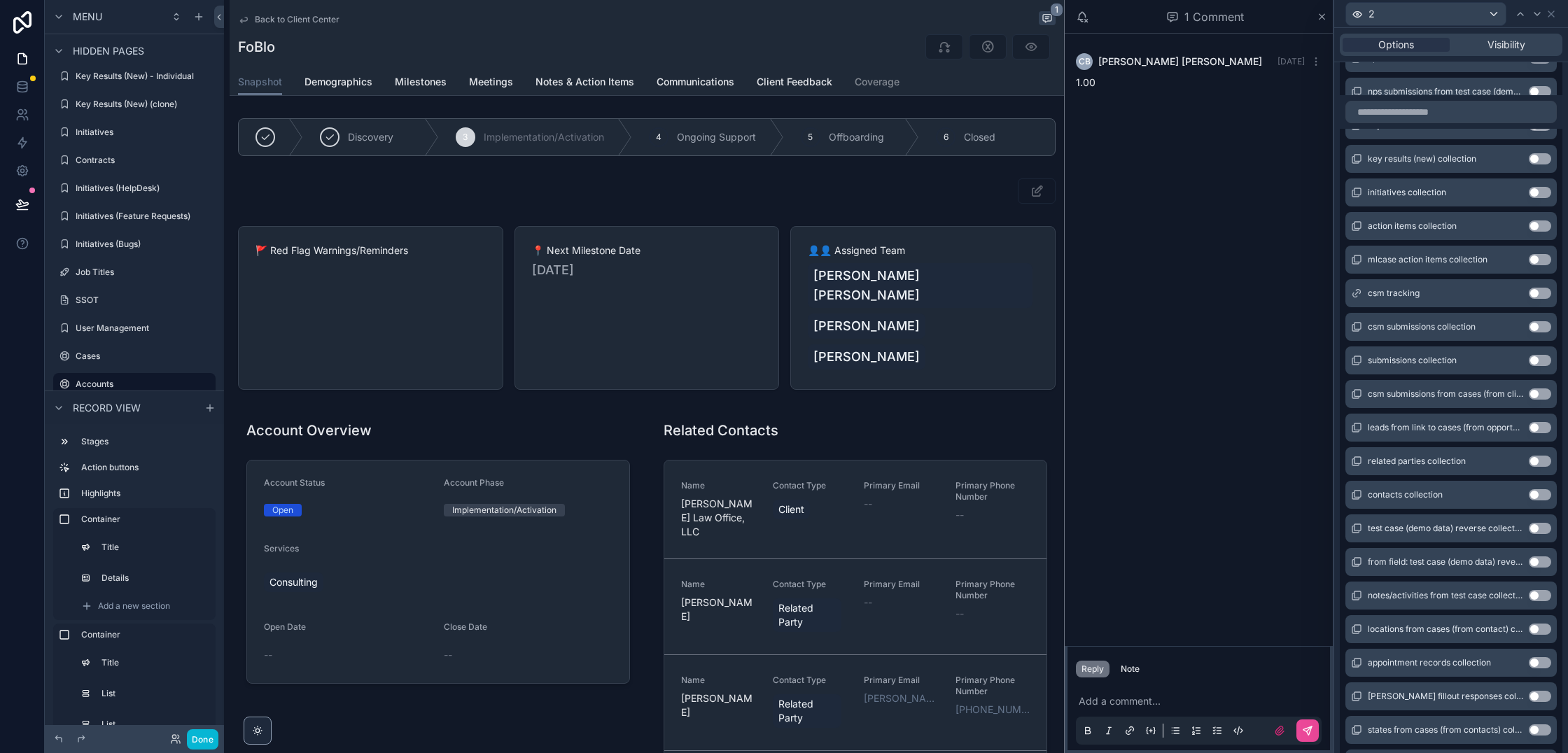
scroll to position [17101, 0]
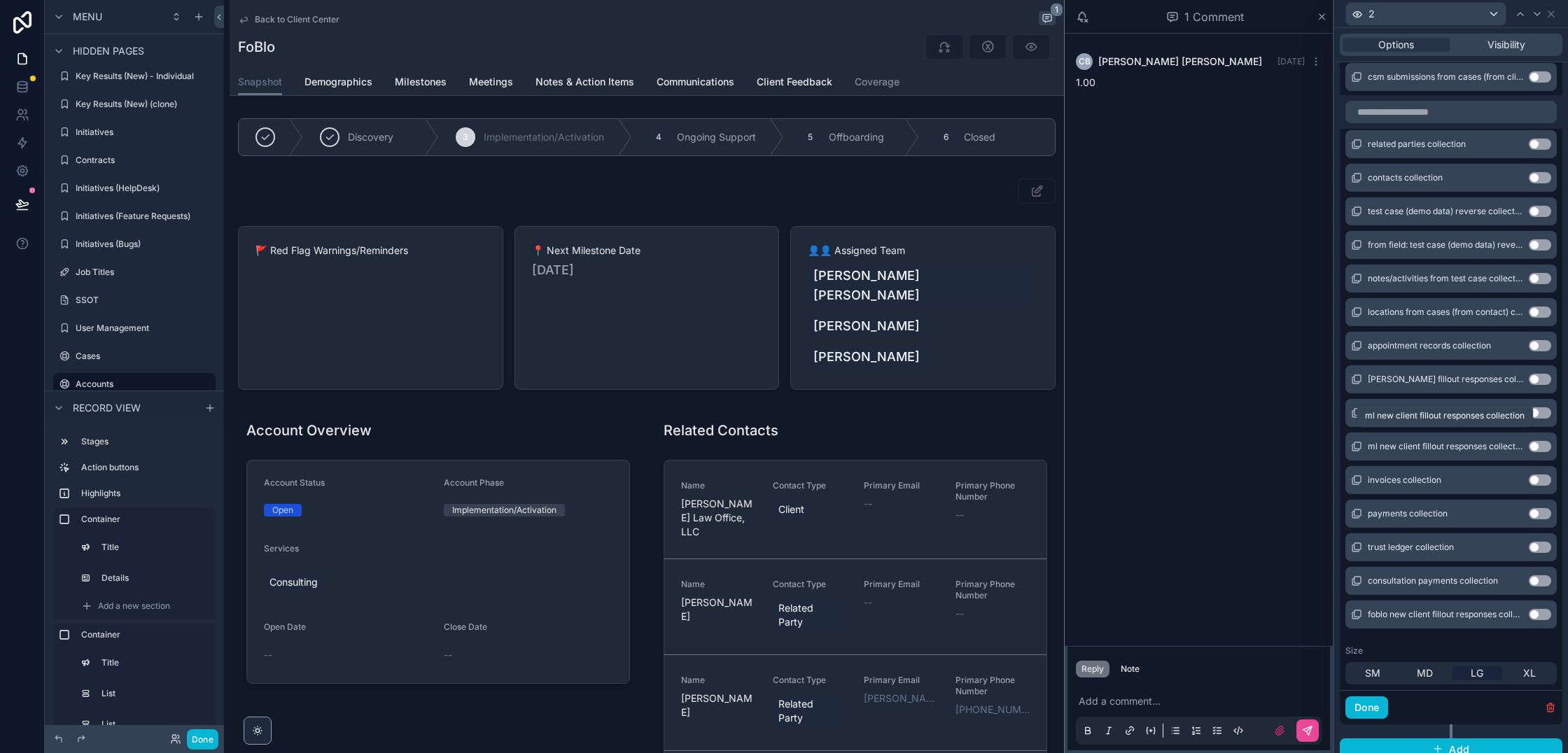
click at [1509, 442] on span "ml new client fillout responses collection" at bounding box center [1446, 447] width 155 height 11
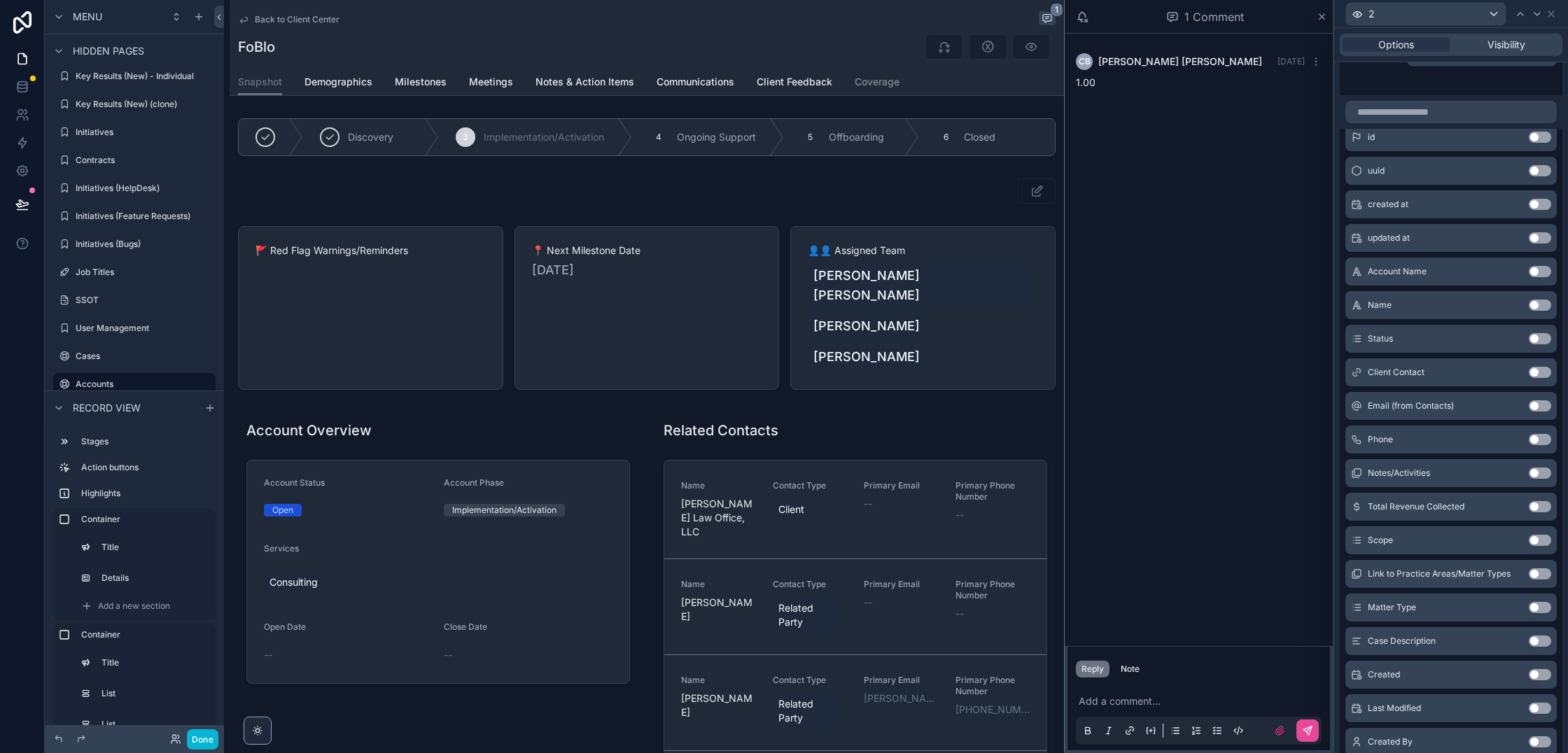
scroll to position [0, 0]
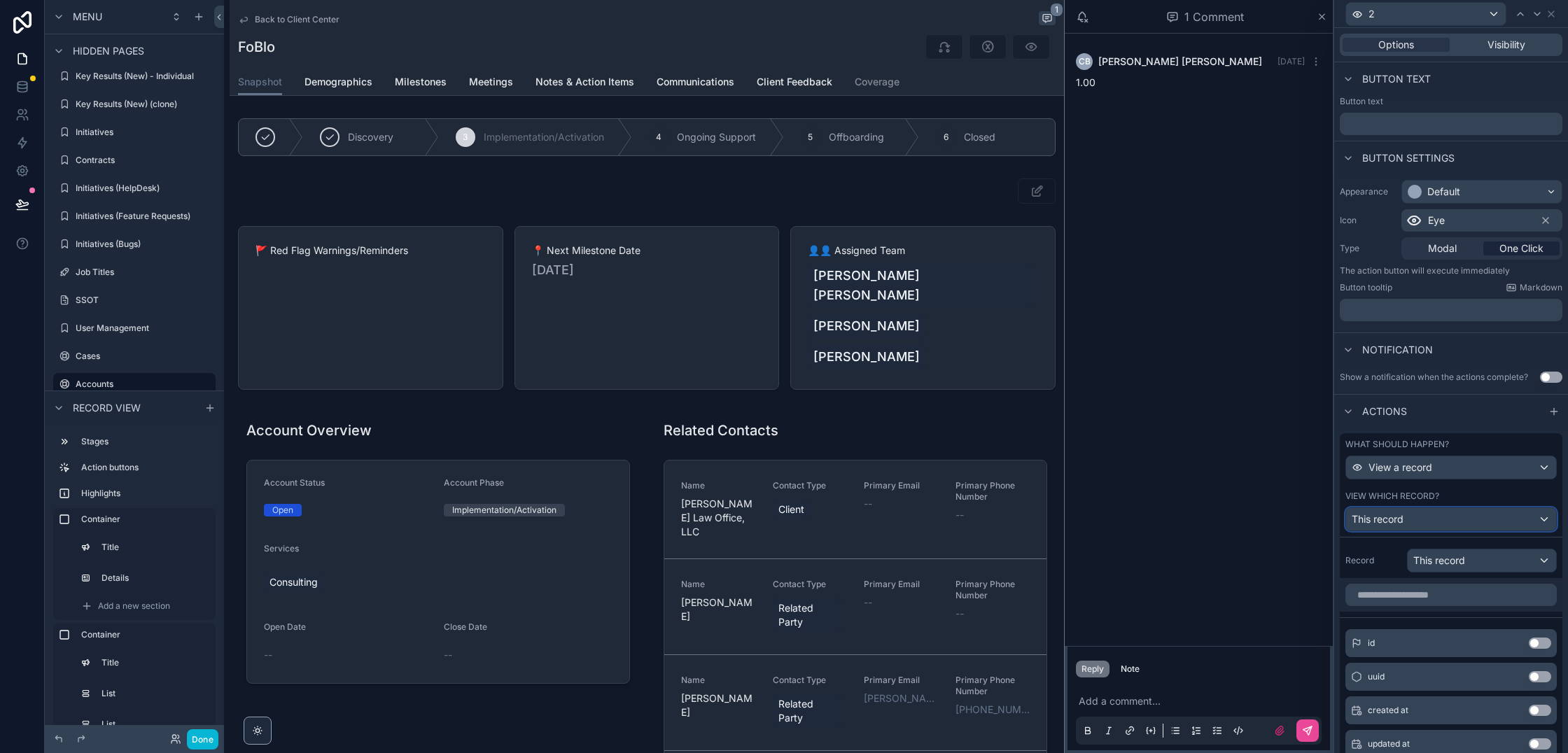
click at [1453, 526] on div "This record" at bounding box center [1451, 520] width 210 height 23
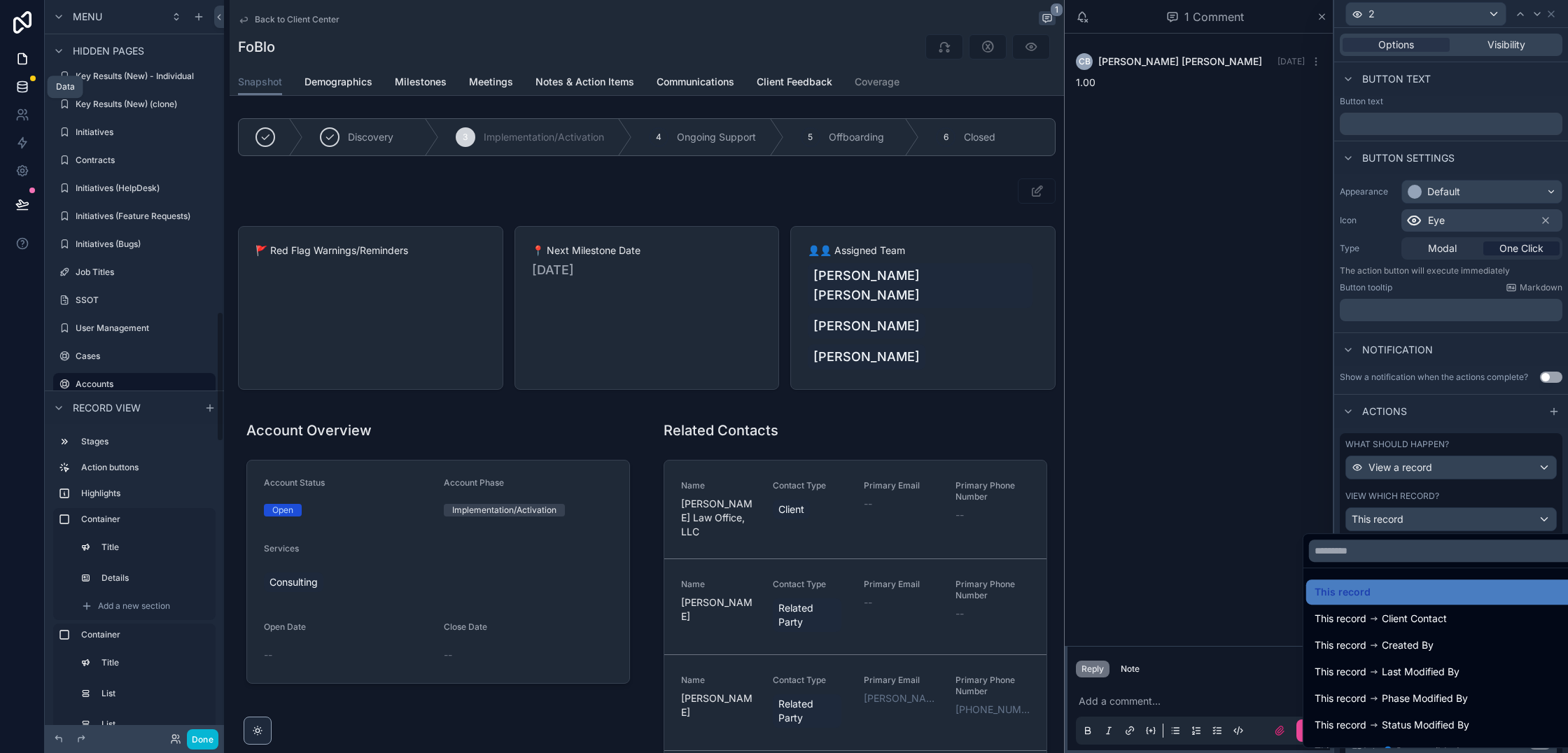
click at [12, 83] on link at bounding box center [22, 86] width 45 height 28
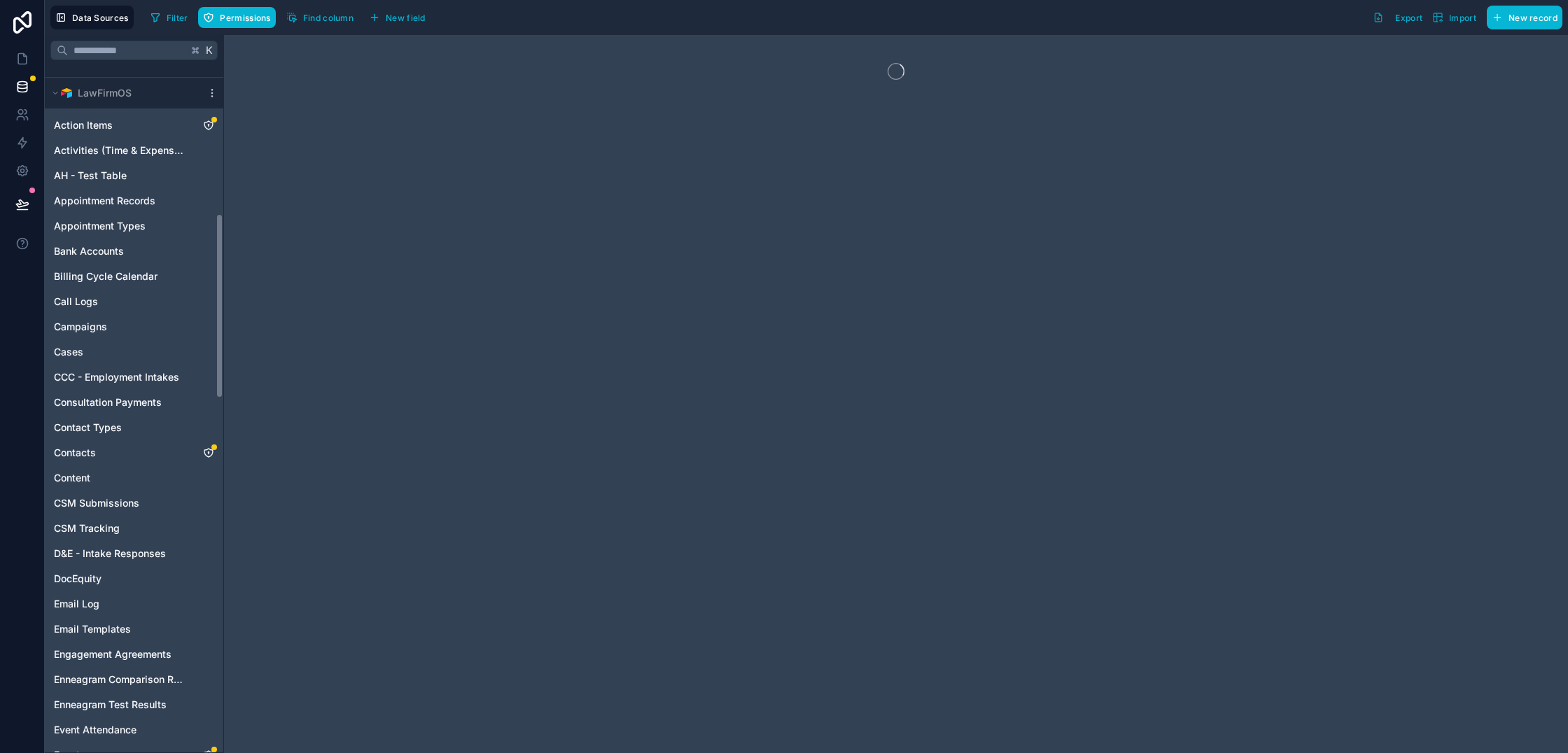
scroll to position [359, 0]
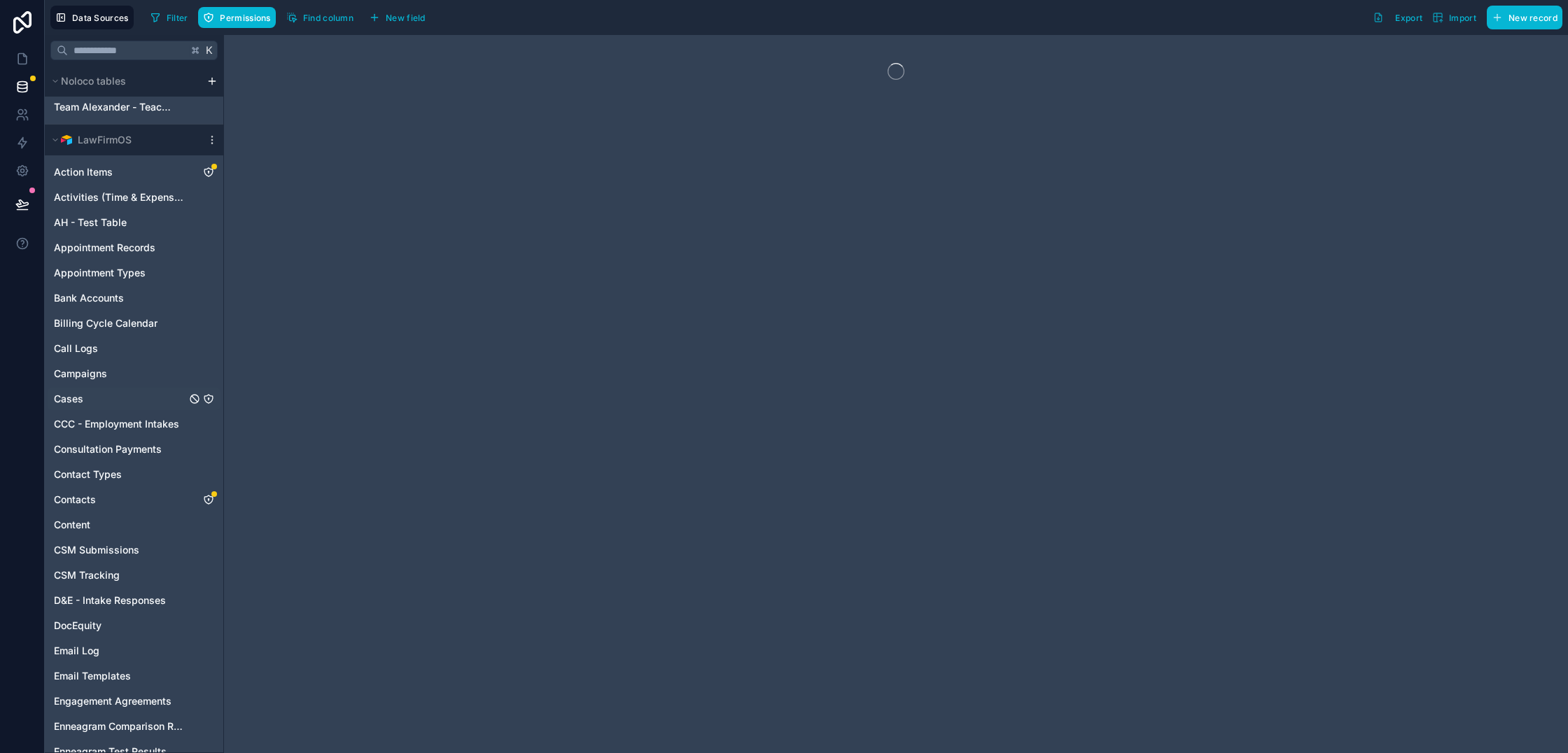
click at [86, 392] on link "Cases" at bounding box center [120, 399] width 133 height 14
click at [211, 397] on icon "Cases" at bounding box center [209, 399] width 11 height 11
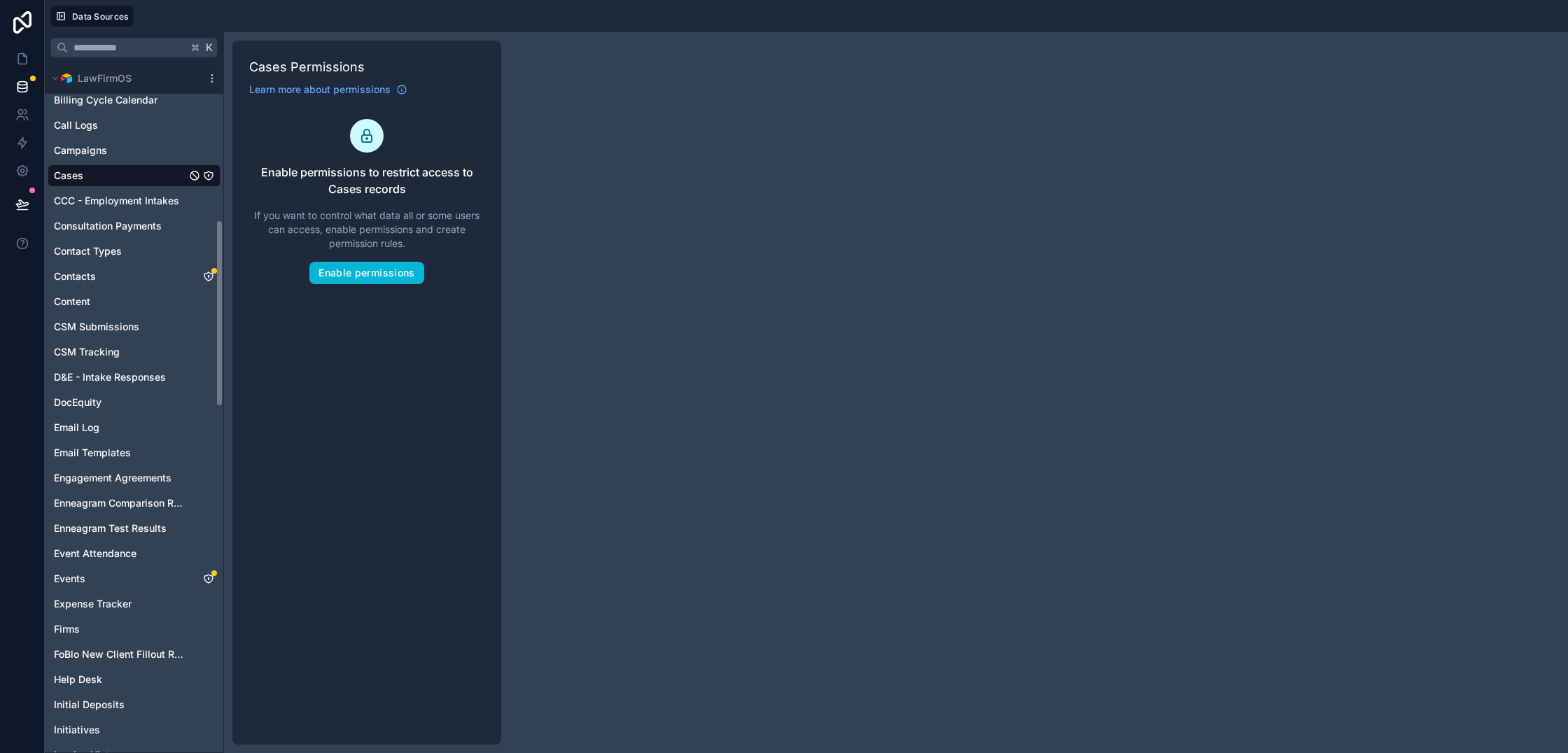
scroll to position [427, 0]
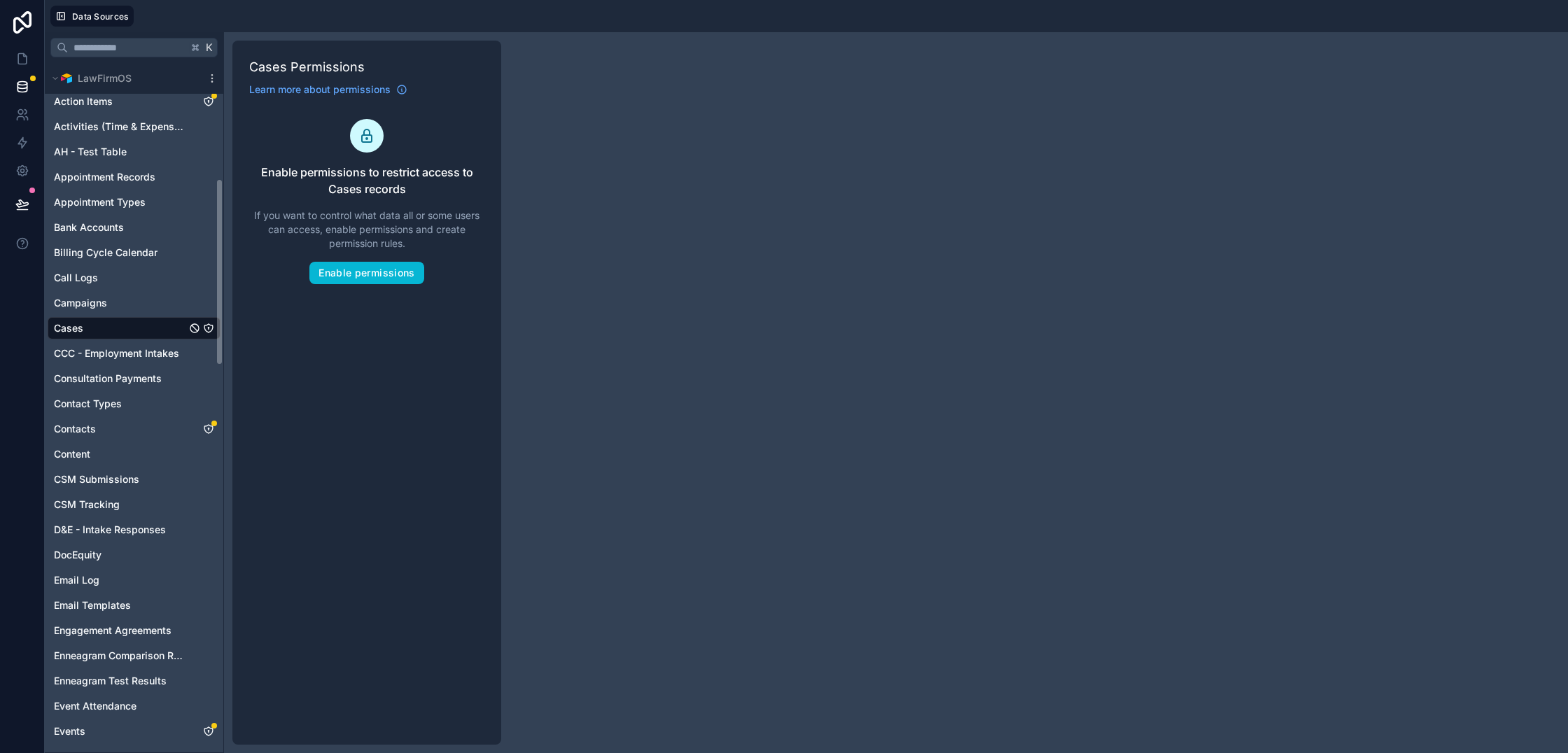
click at [90, 325] on link "Cases" at bounding box center [120, 328] width 133 height 14
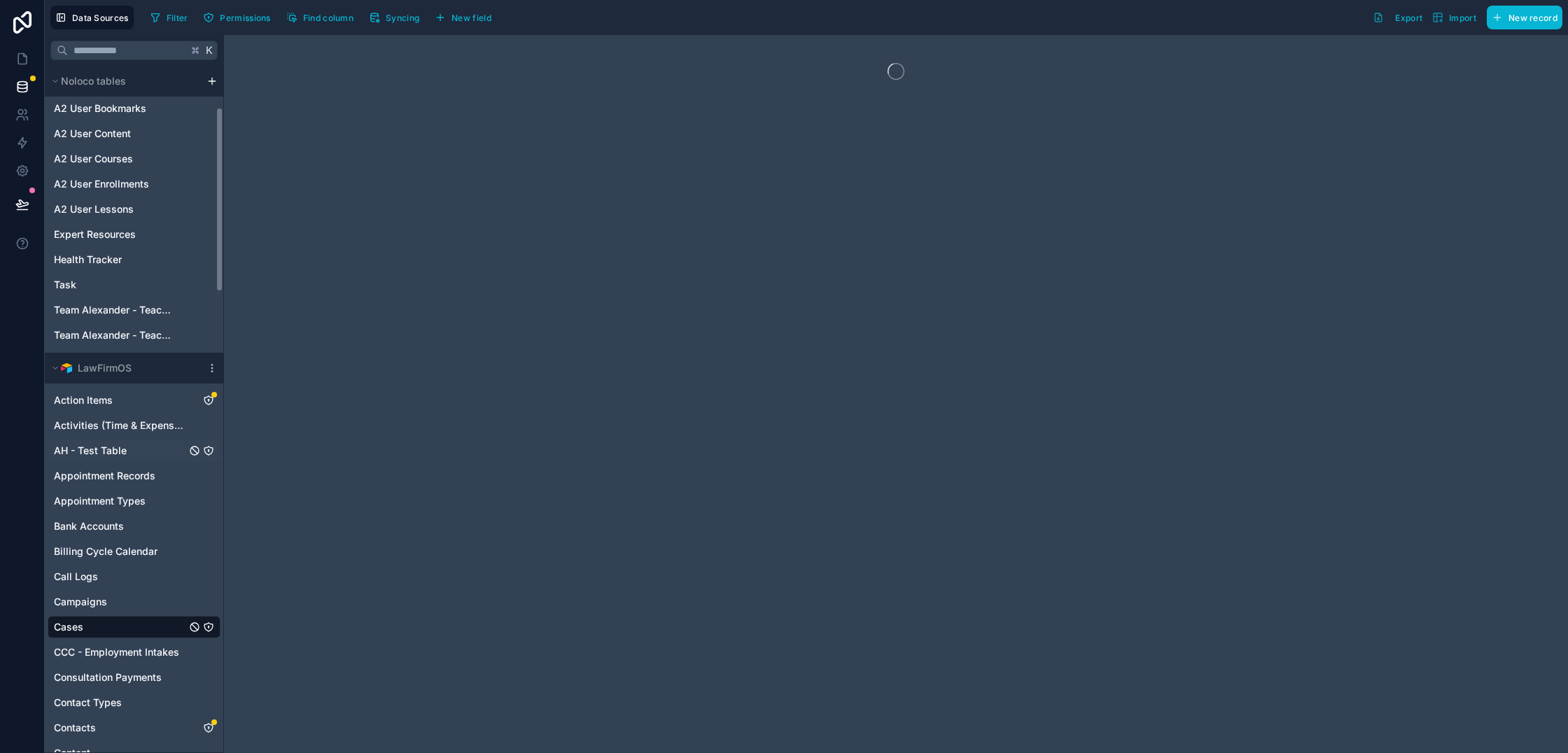
scroll to position [159, 0]
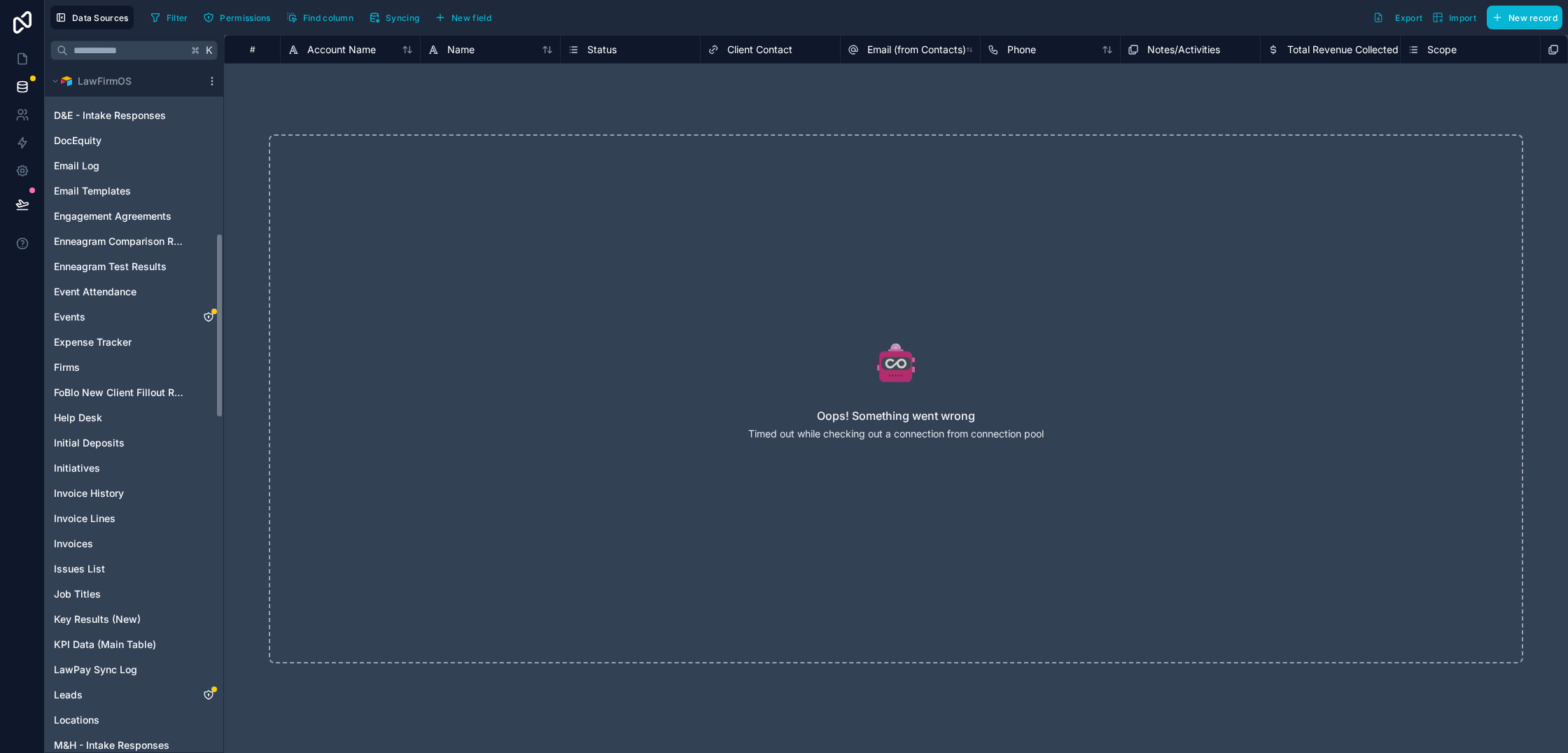
scroll to position [900, 0]
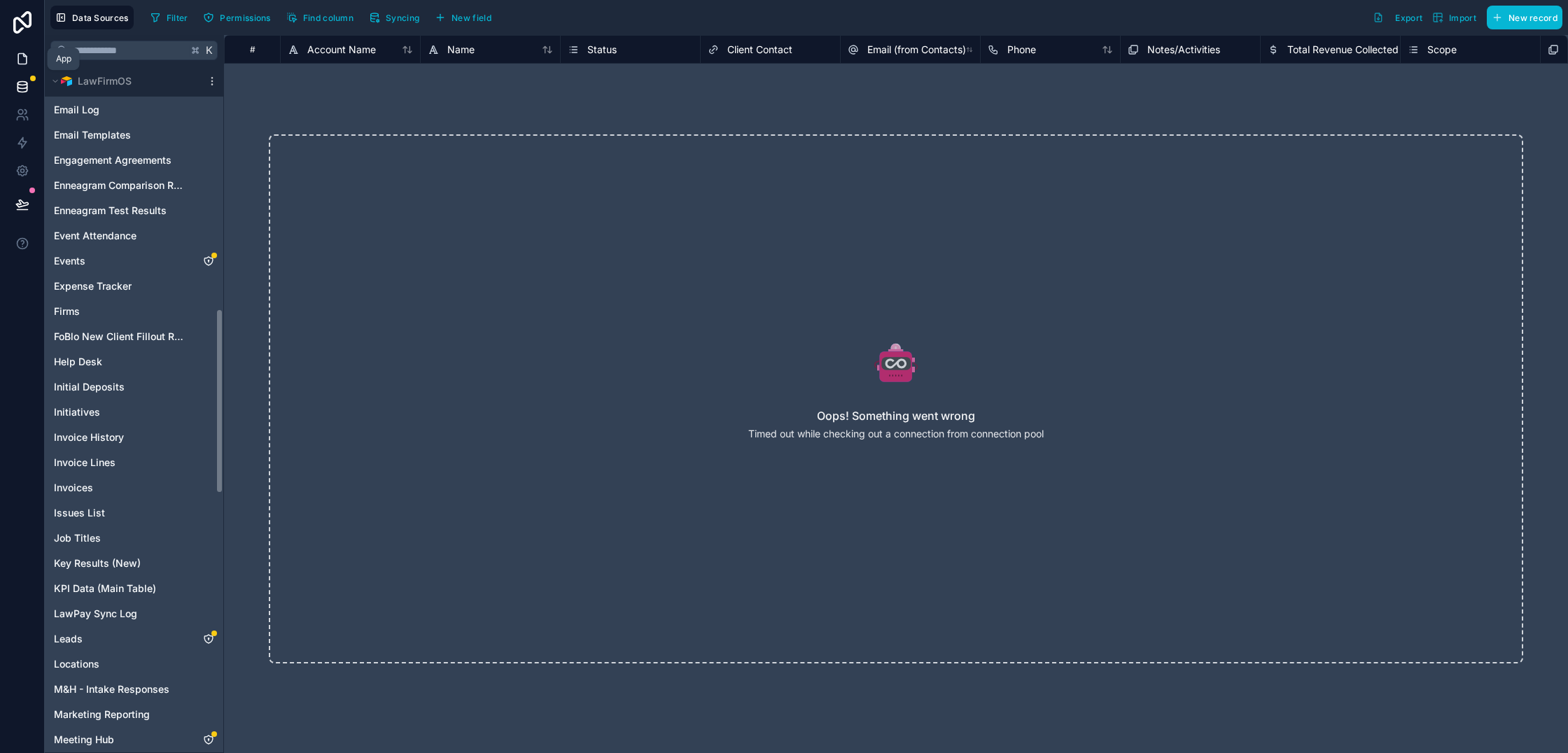
click at [29, 58] on icon at bounding box center [23, 58] width 14 height 14
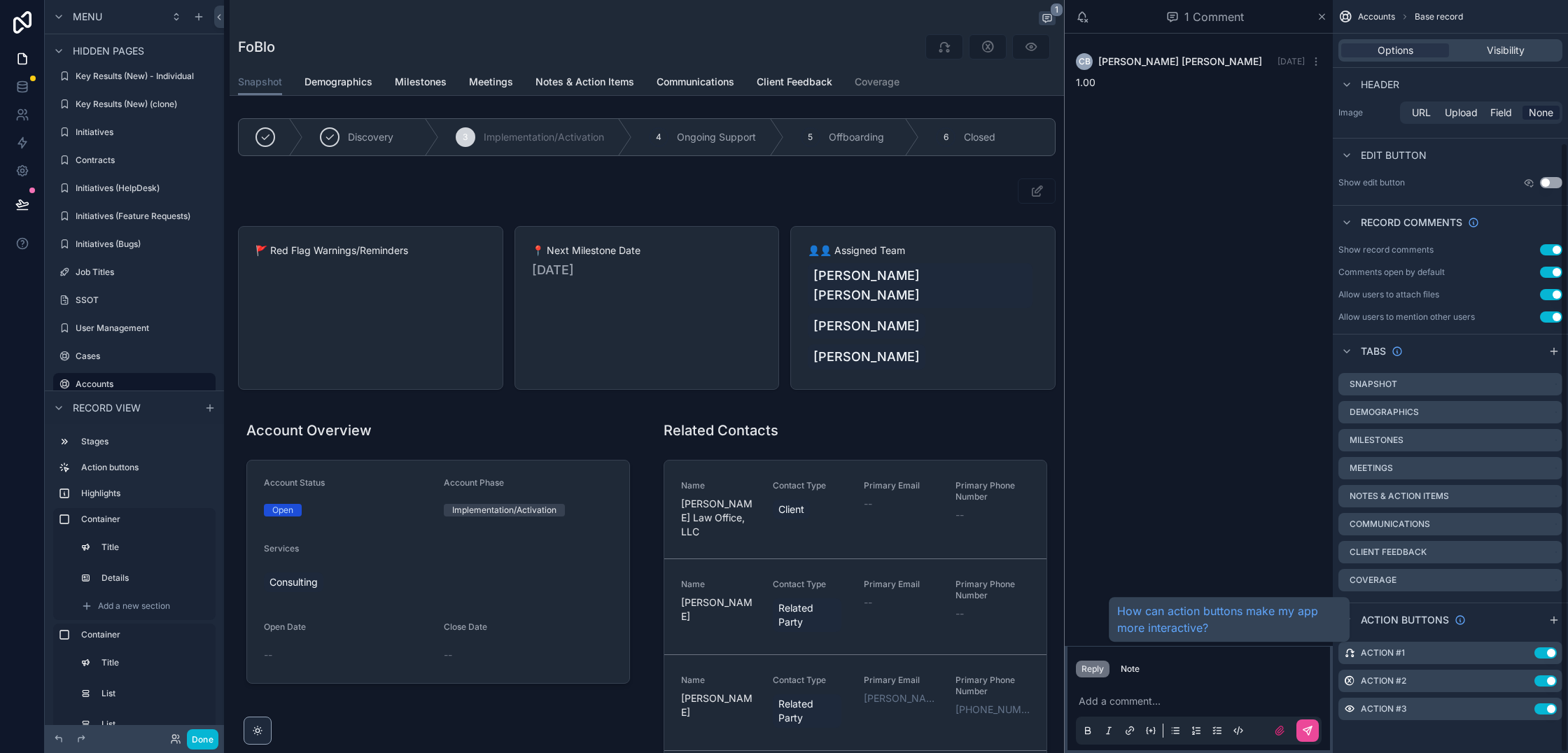
scroll to position [176, 0]
click at [1522, 709] on icon "scrollable content" at bounding box center [1524, 709] width 5 height 5
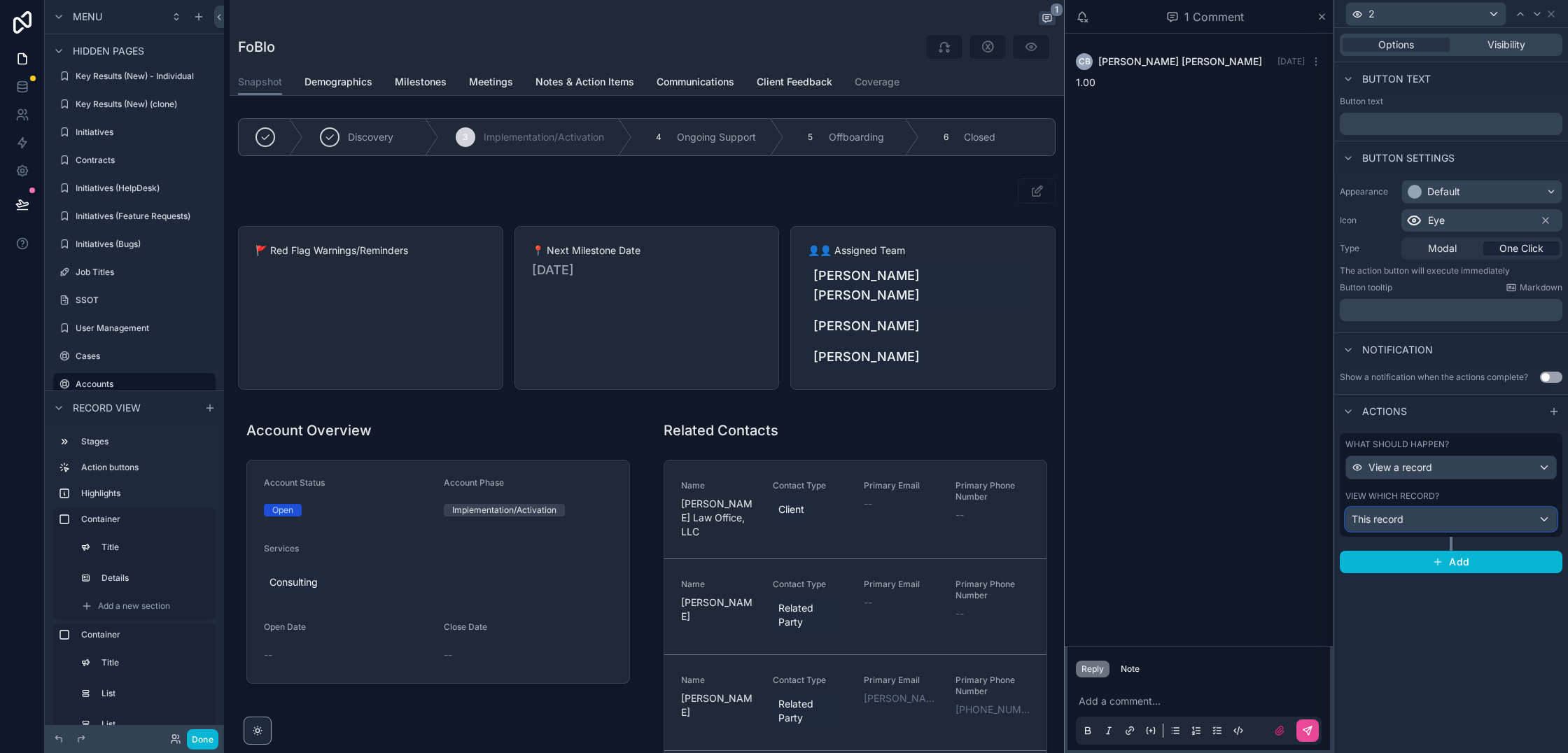
click at [1402, 512] on span "This record" at bounding box center [1377, 519] width 51 height 14
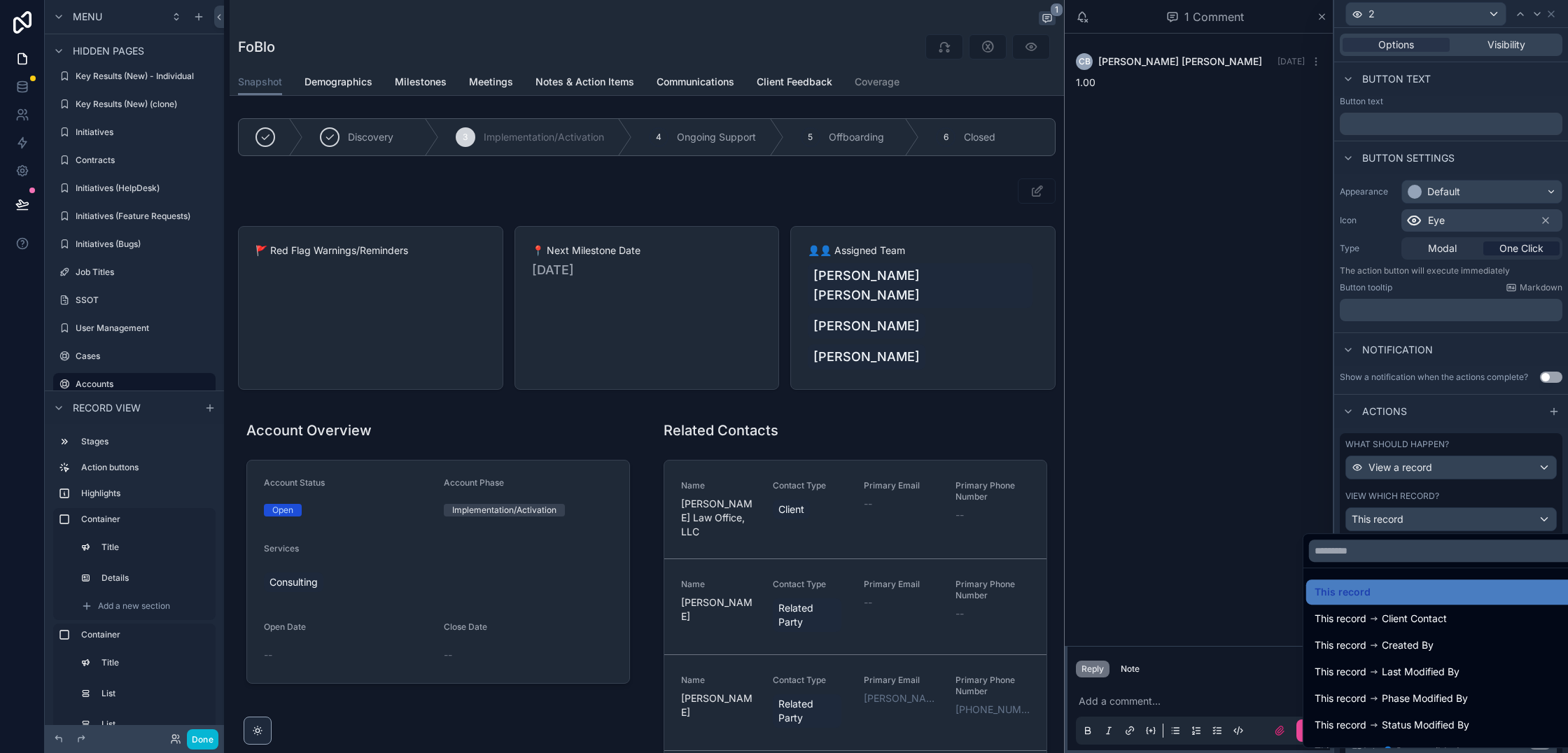
click at [1401, 523] on div at bounding box center [1451, 376] width 234 height 753
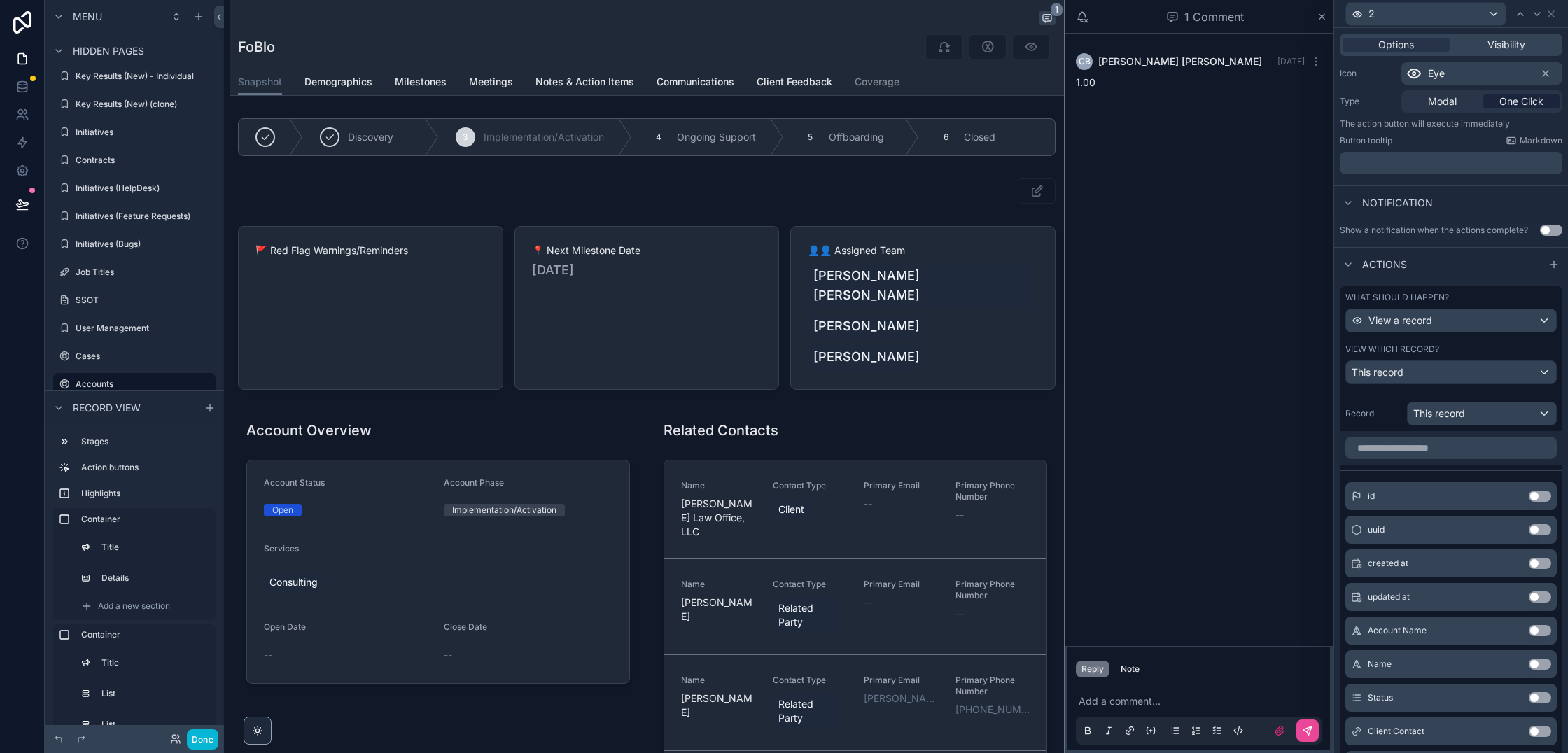
scroll to position [173, 0]
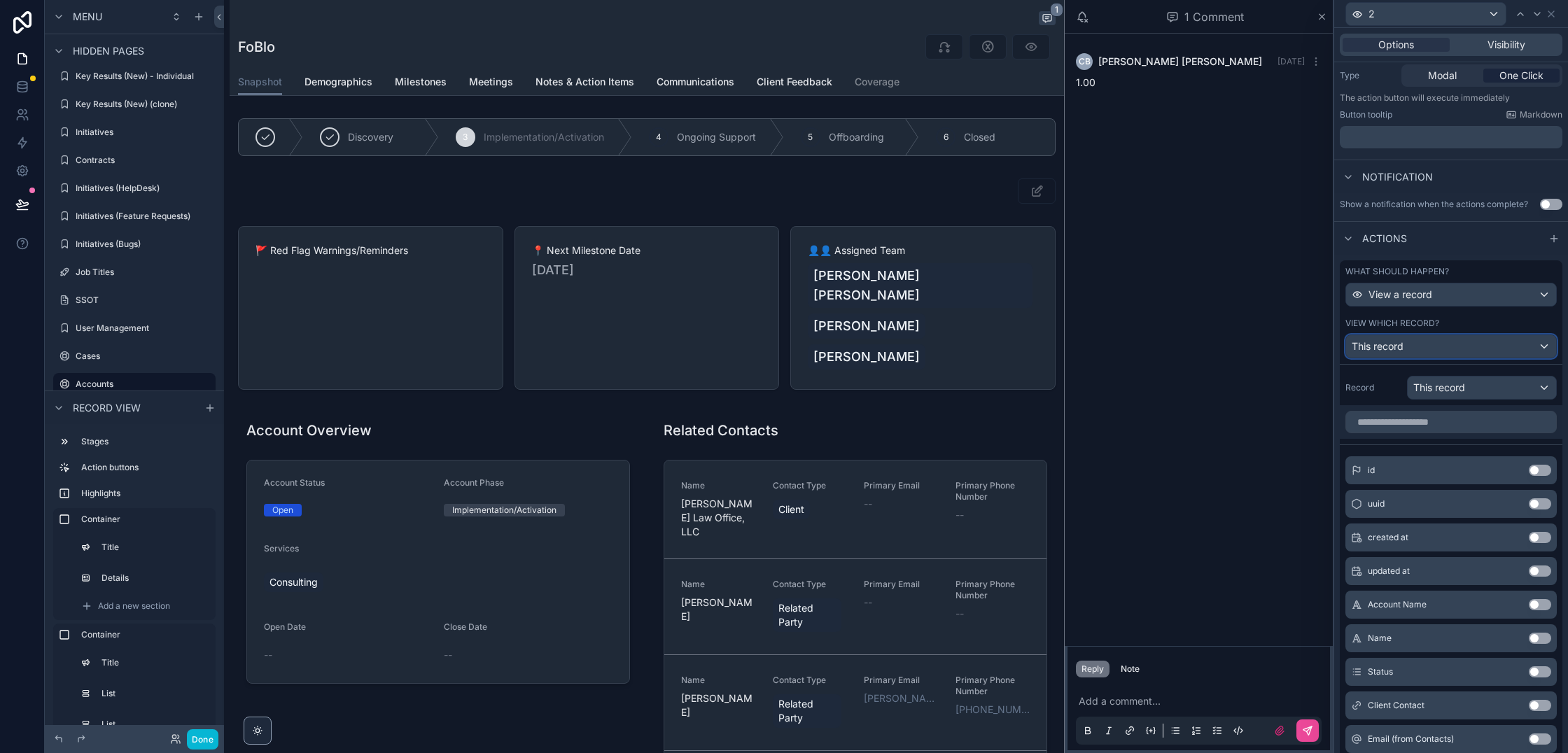
click at [1441, 337] on div "This record" at bounding box center [1451, 346] width 210 height 23
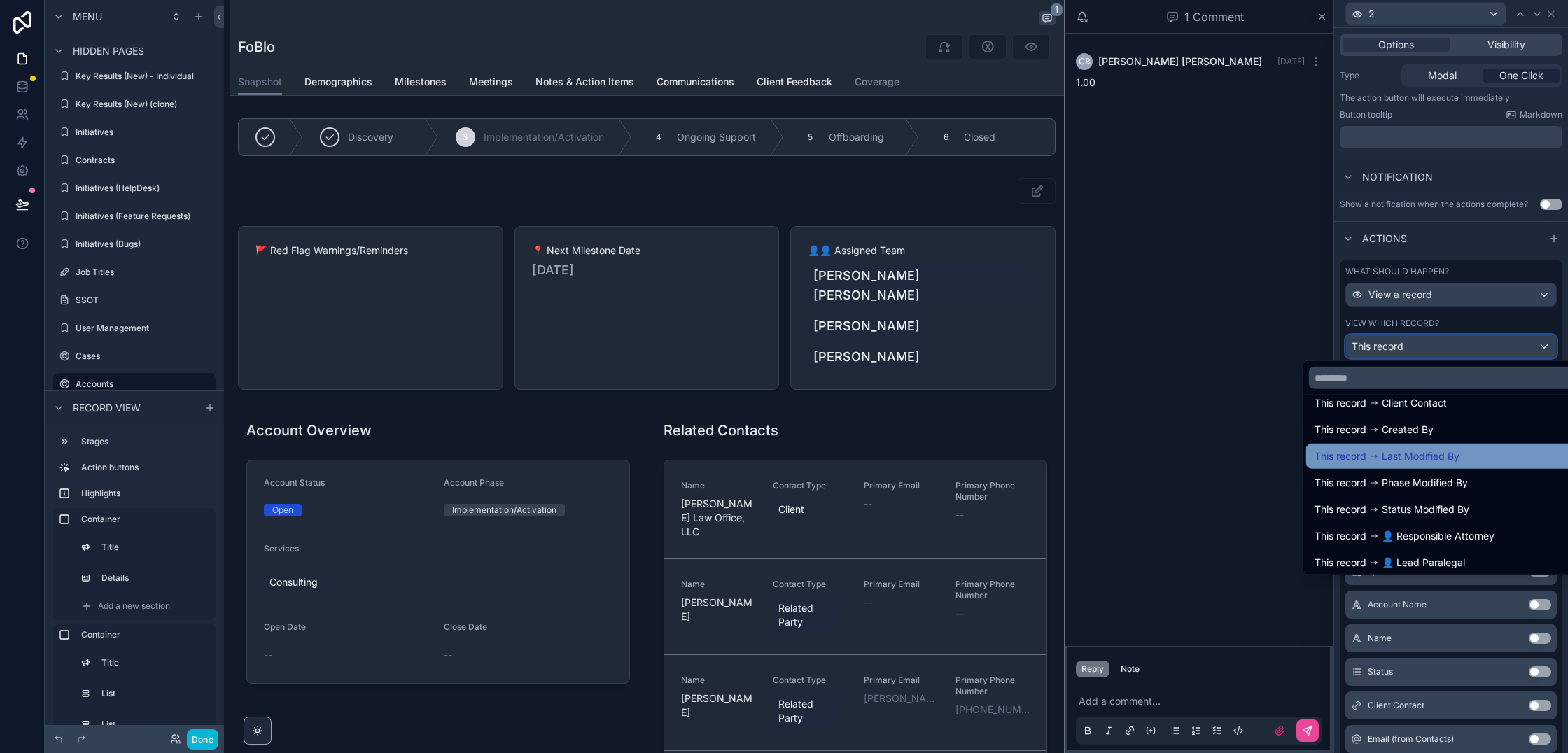
scroll to position [44, 0]
click at [1372, 258] on div at bounding box center [1451, 376] width 234 height 753
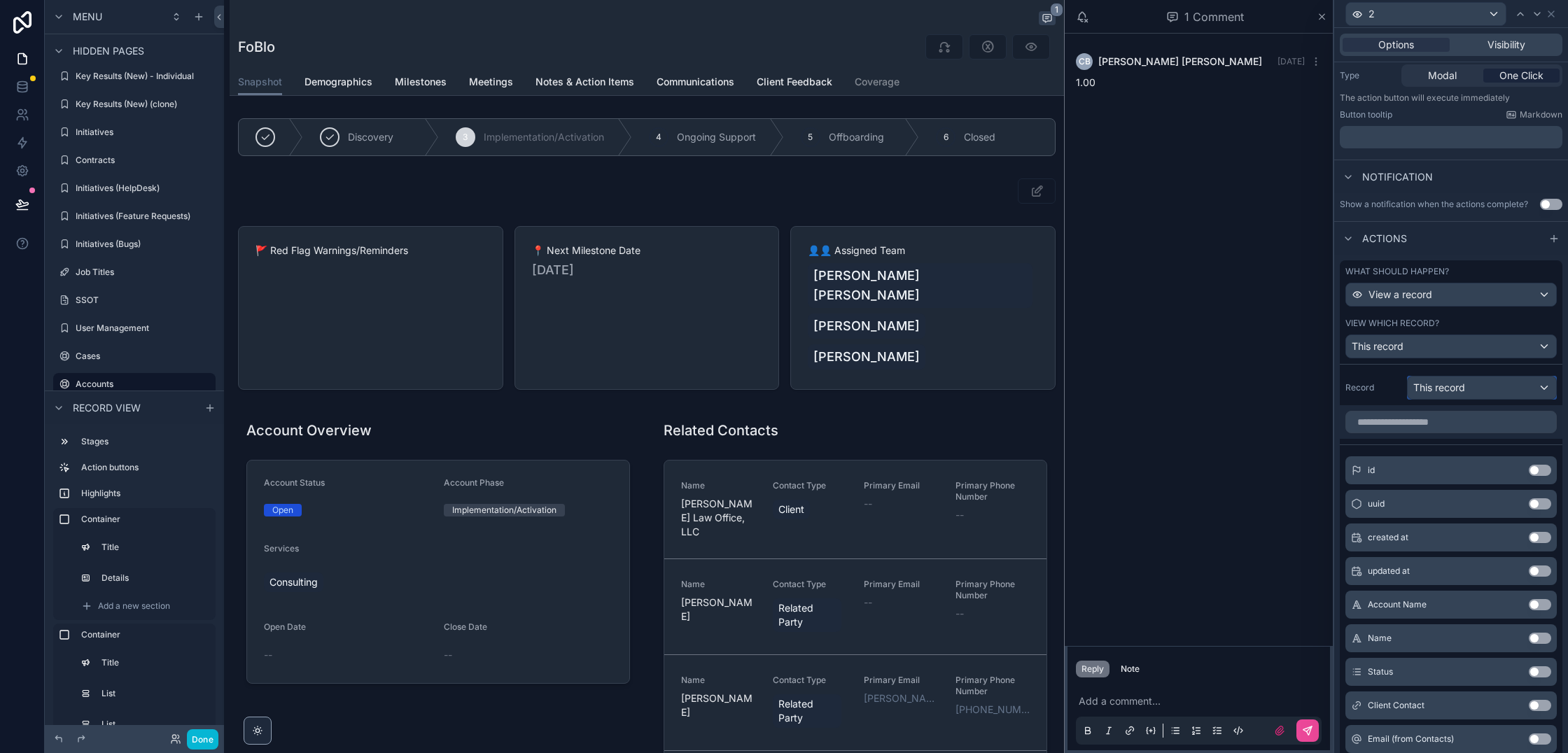
click at [1447, 392] on div "This record" at bounding box center [1482, 388] width 148 height 23
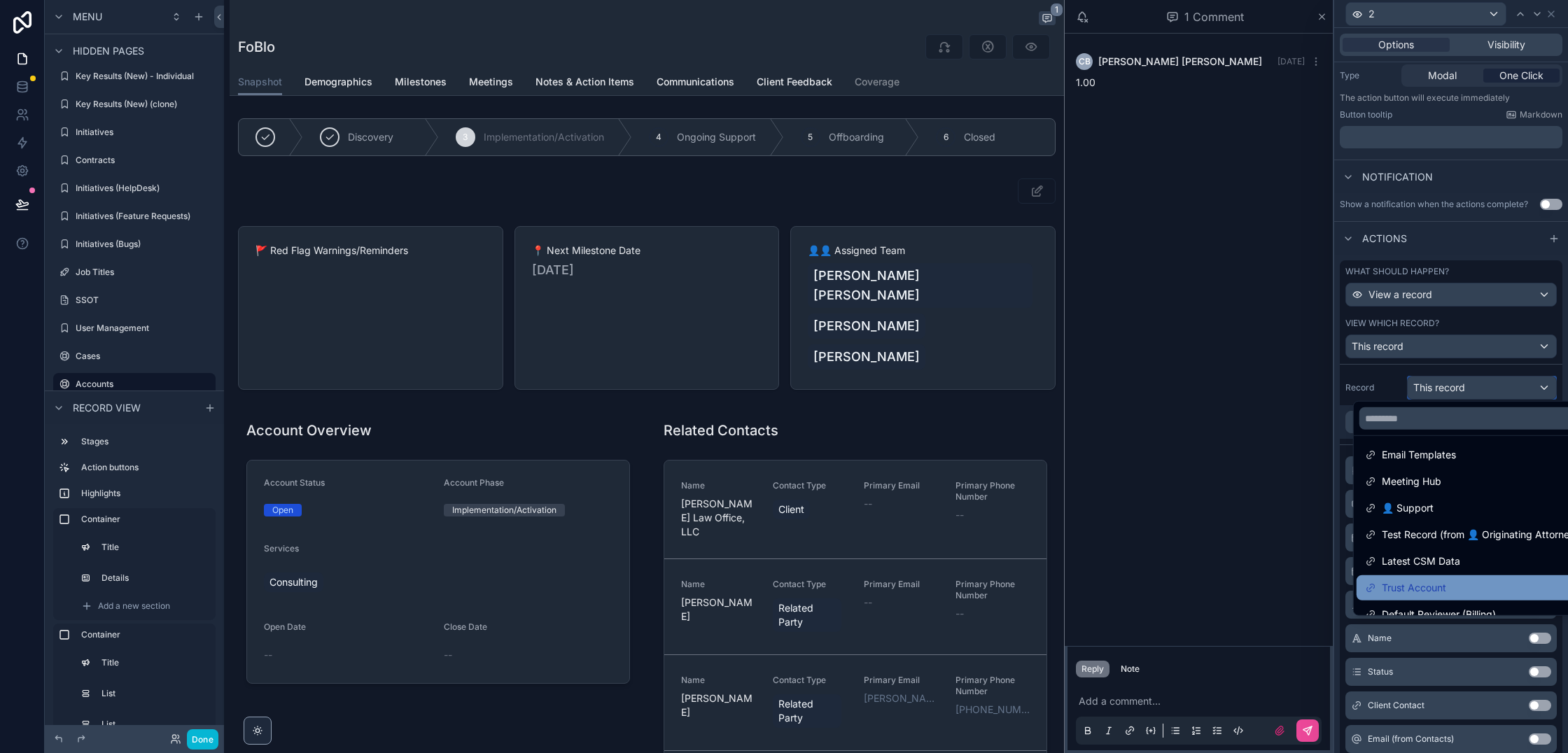
scroll to position [0, 0]
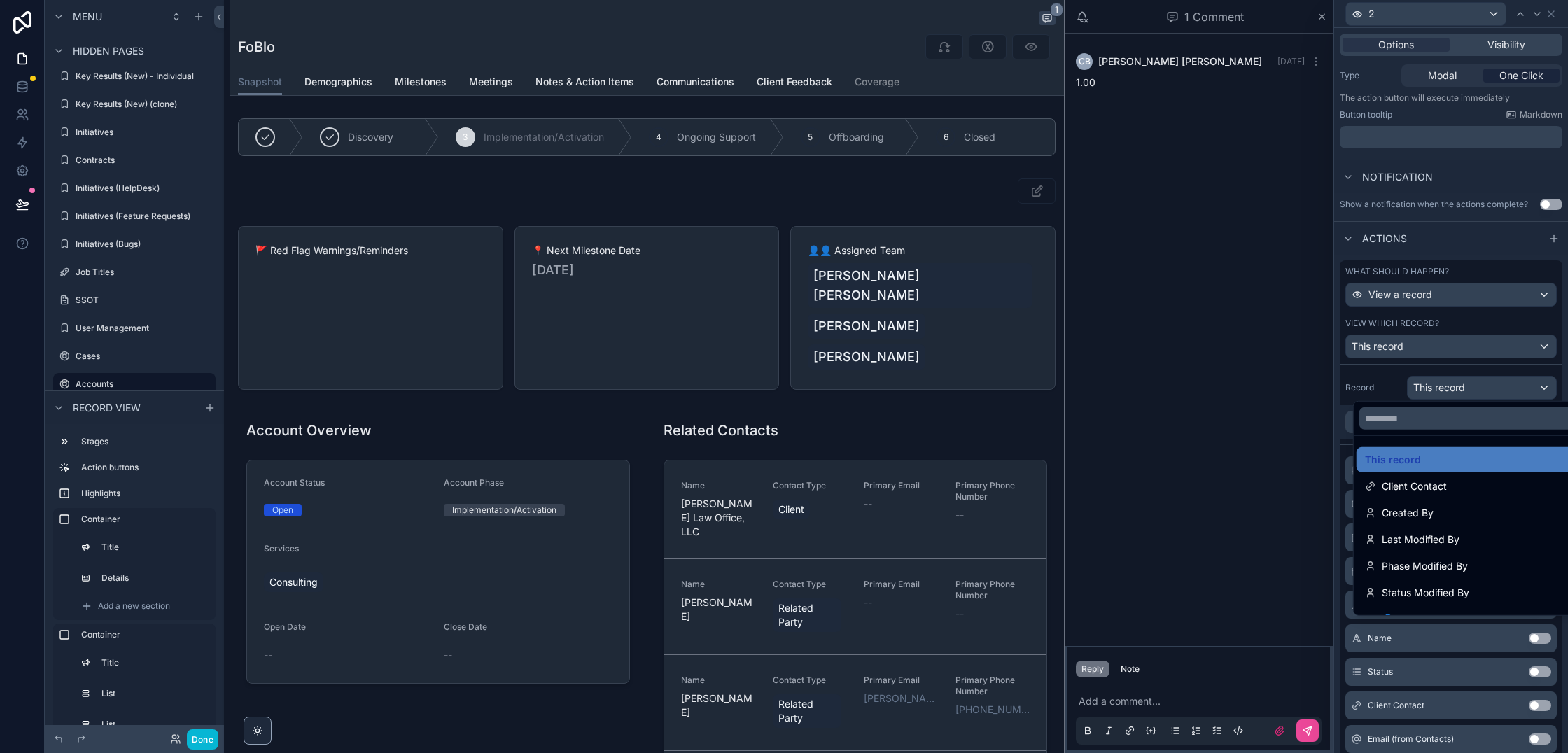
click at [1380, 381] on div at bounding box center [1451, 376] width 234 height 753
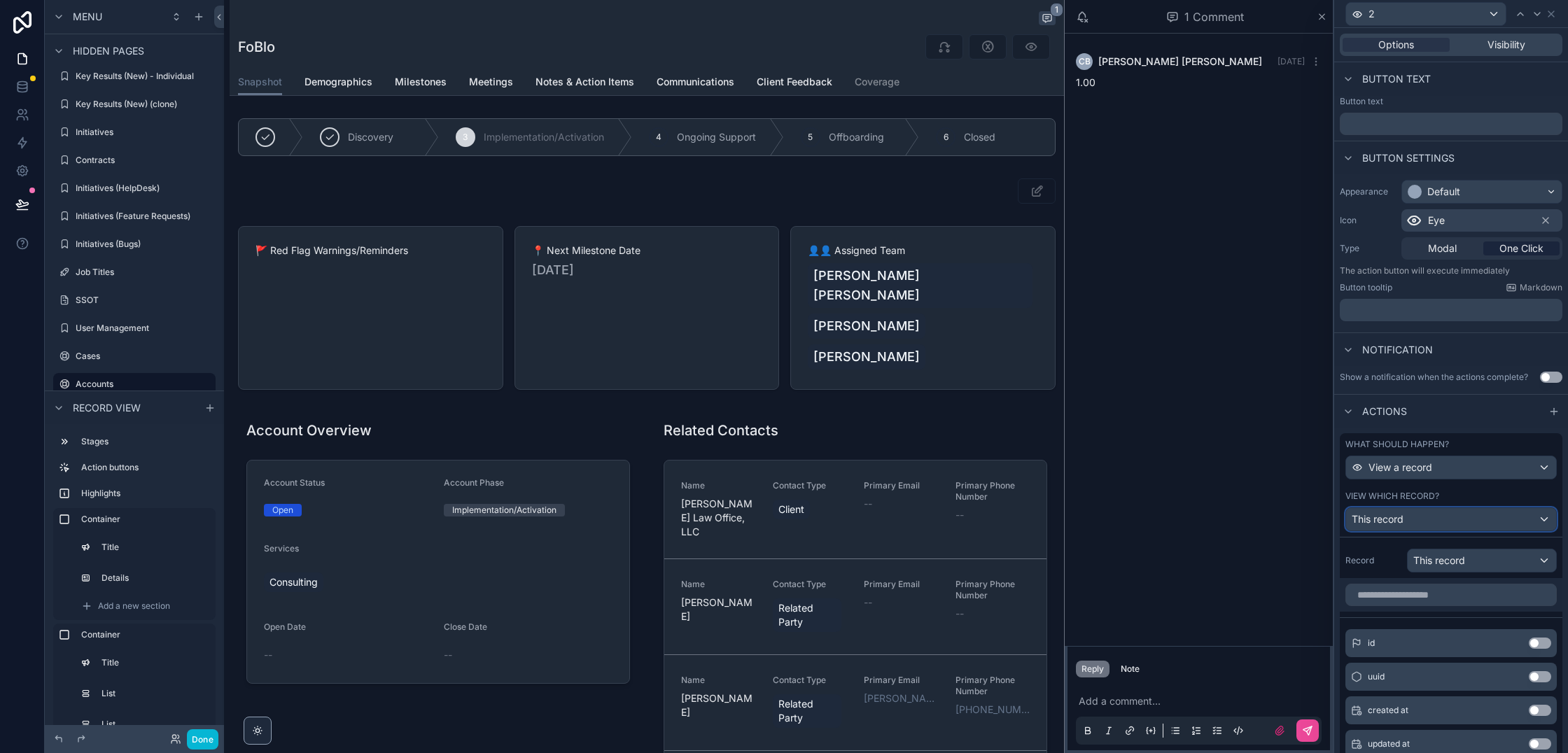
click at [1430, 513] on div "This record" at bounding box center [1451, 520] width 210 height 23
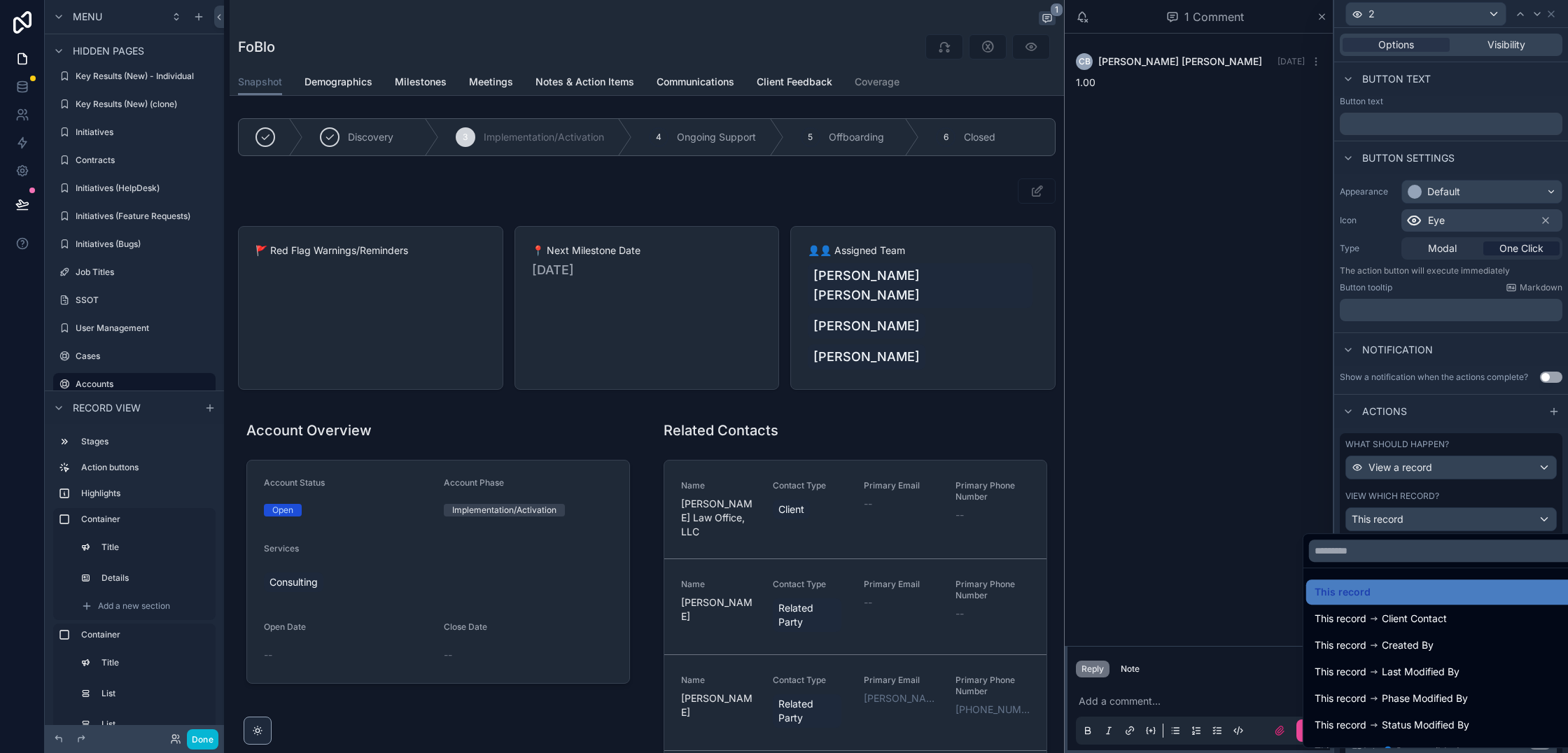
click at [1459, 527] on div at bounding box center [1451, 376] width 234 height 753
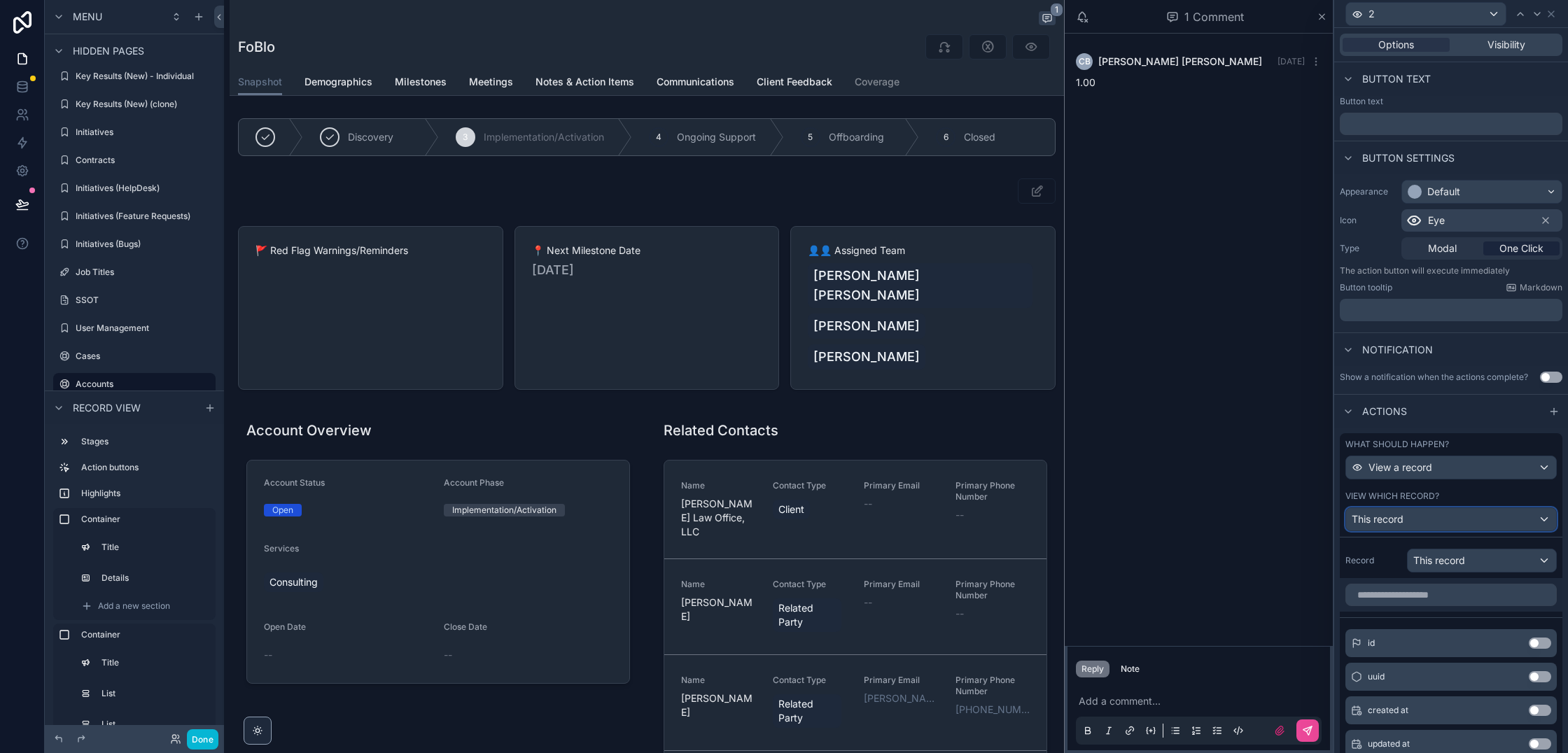
click at [1440, 512] on div "This record" at bounding box center [1451, 520] width 210 height 23
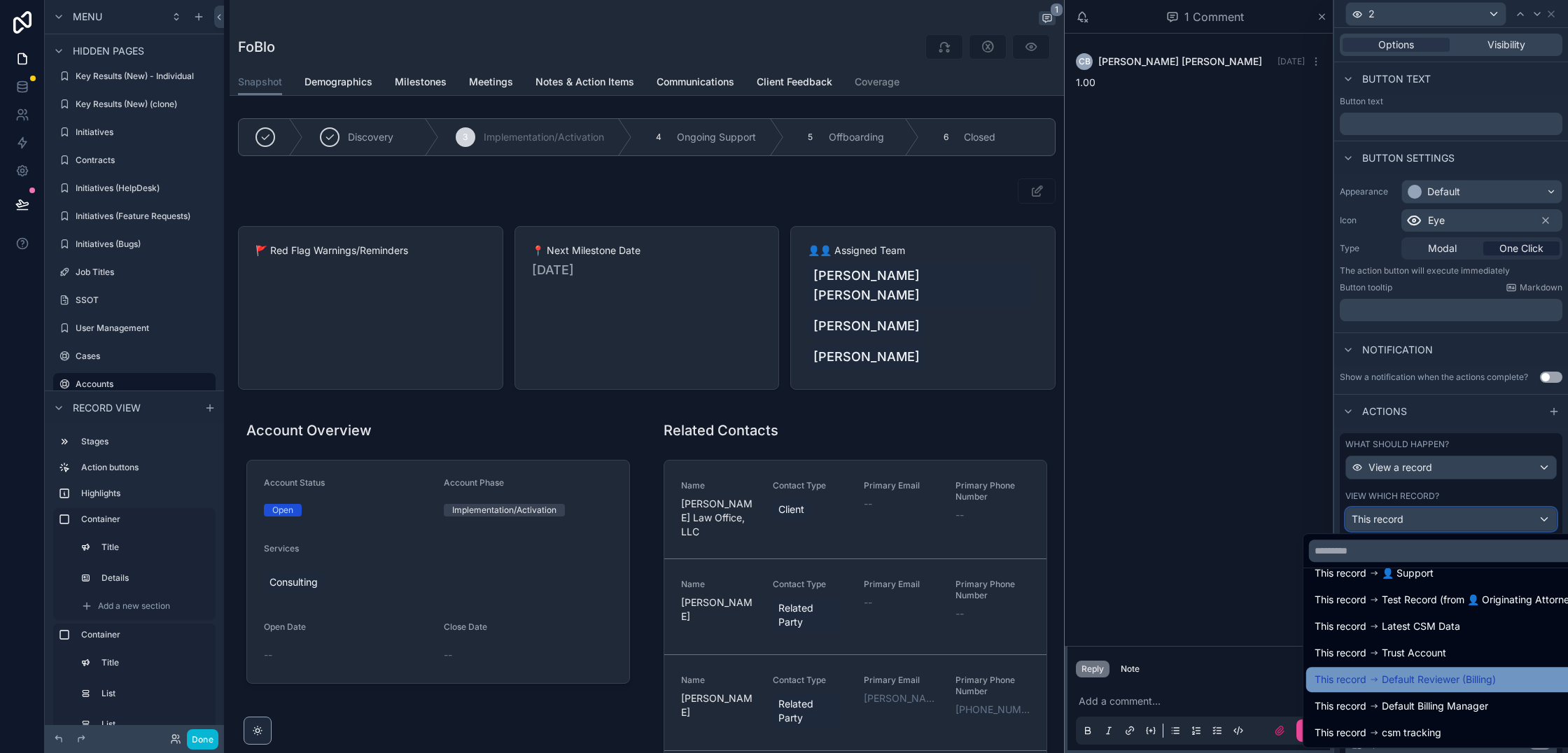
scroll to position [343, 0]
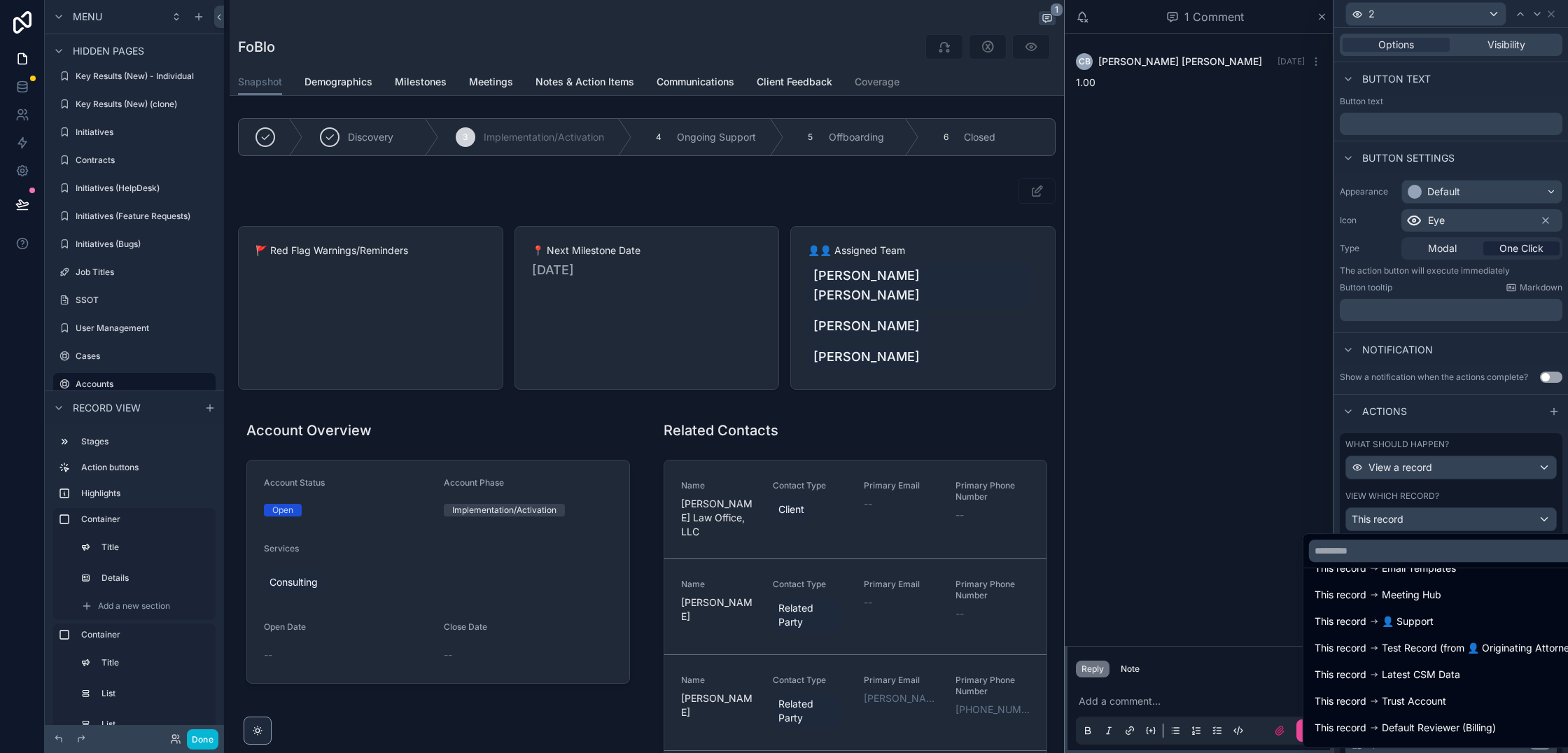
click at [1365, 499] on div at bounding box center [1451, 376] width 234 height 753
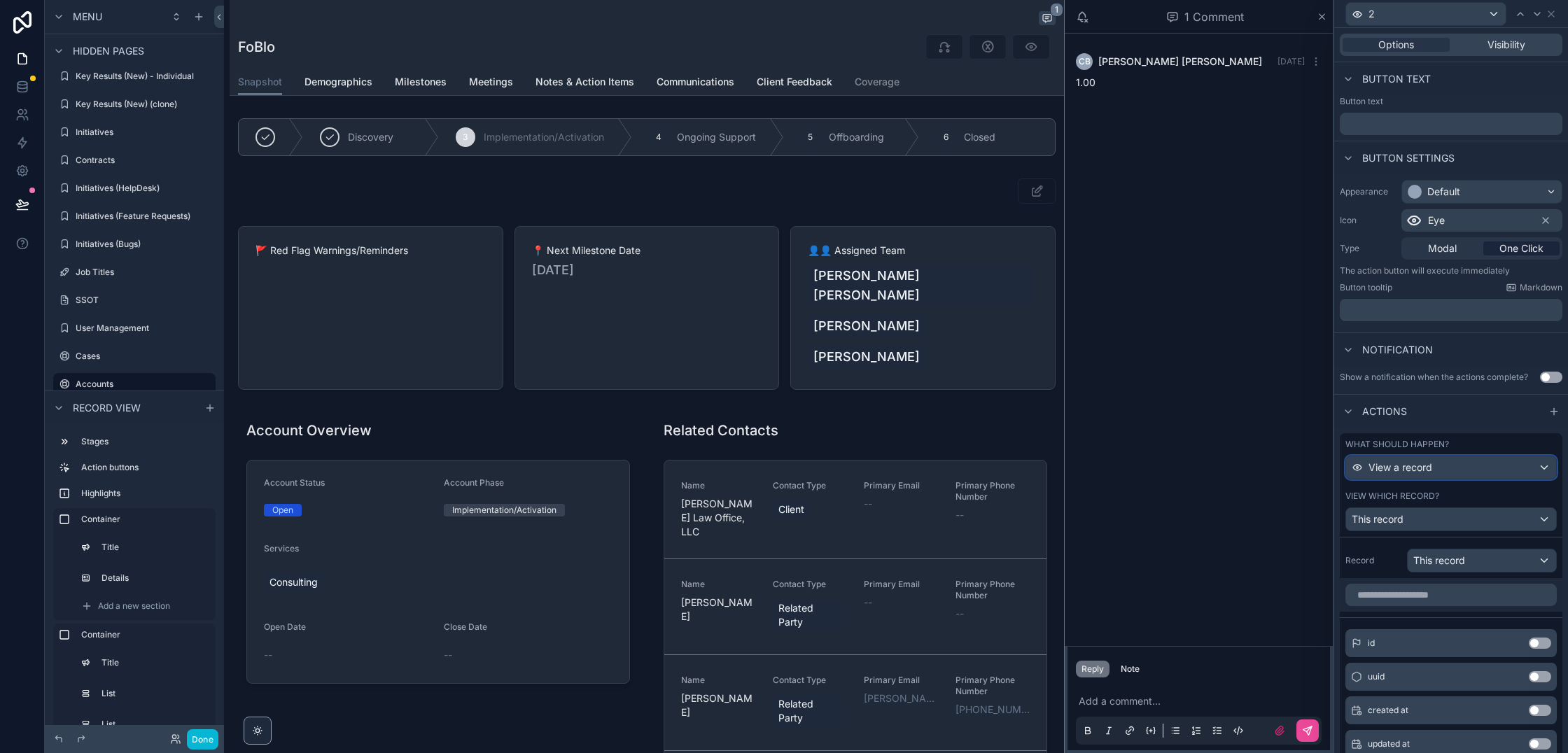
click at [1407, 463] on span "View a record" at bounding box center [1400, 468] width 64 height 14
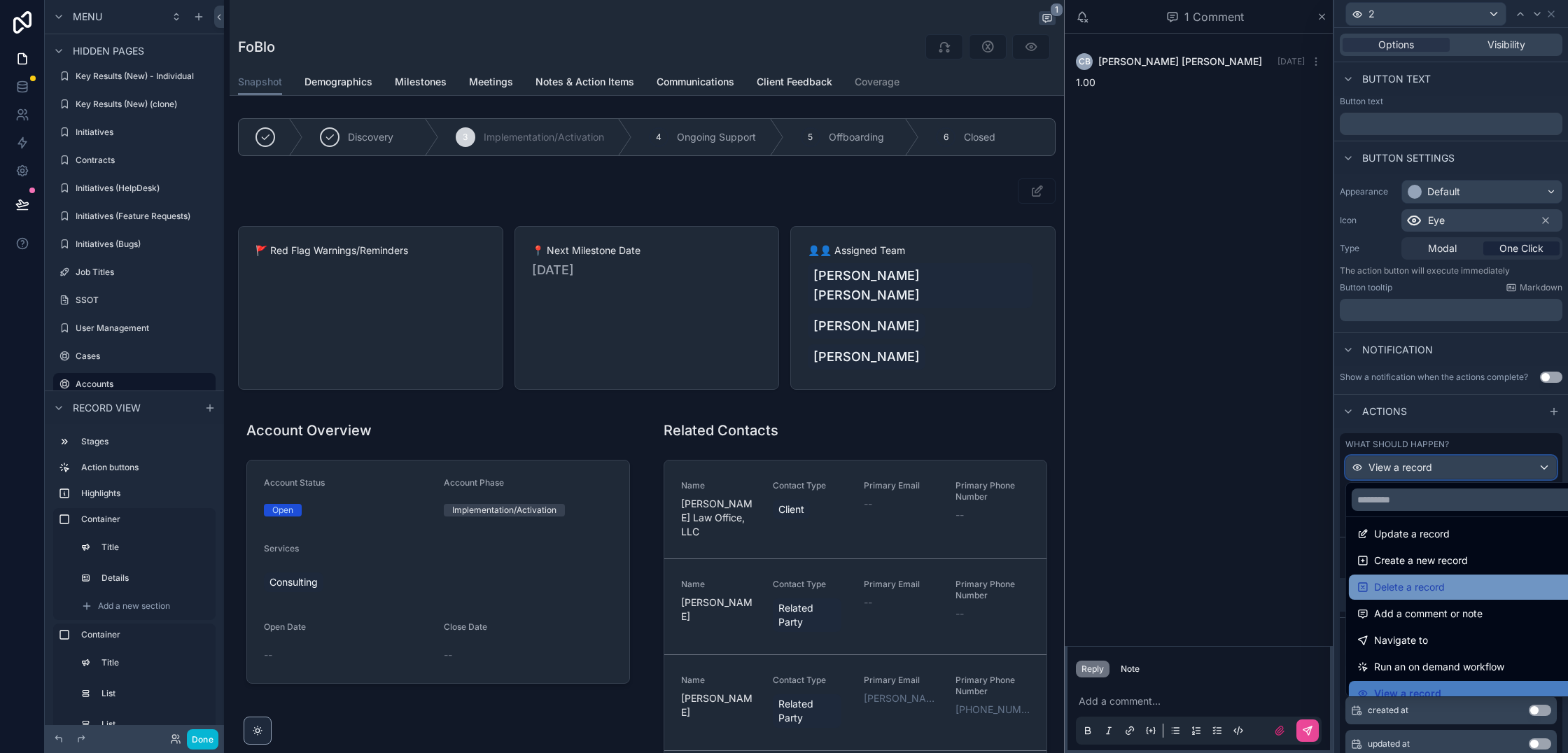
scroll to position [0, 0]
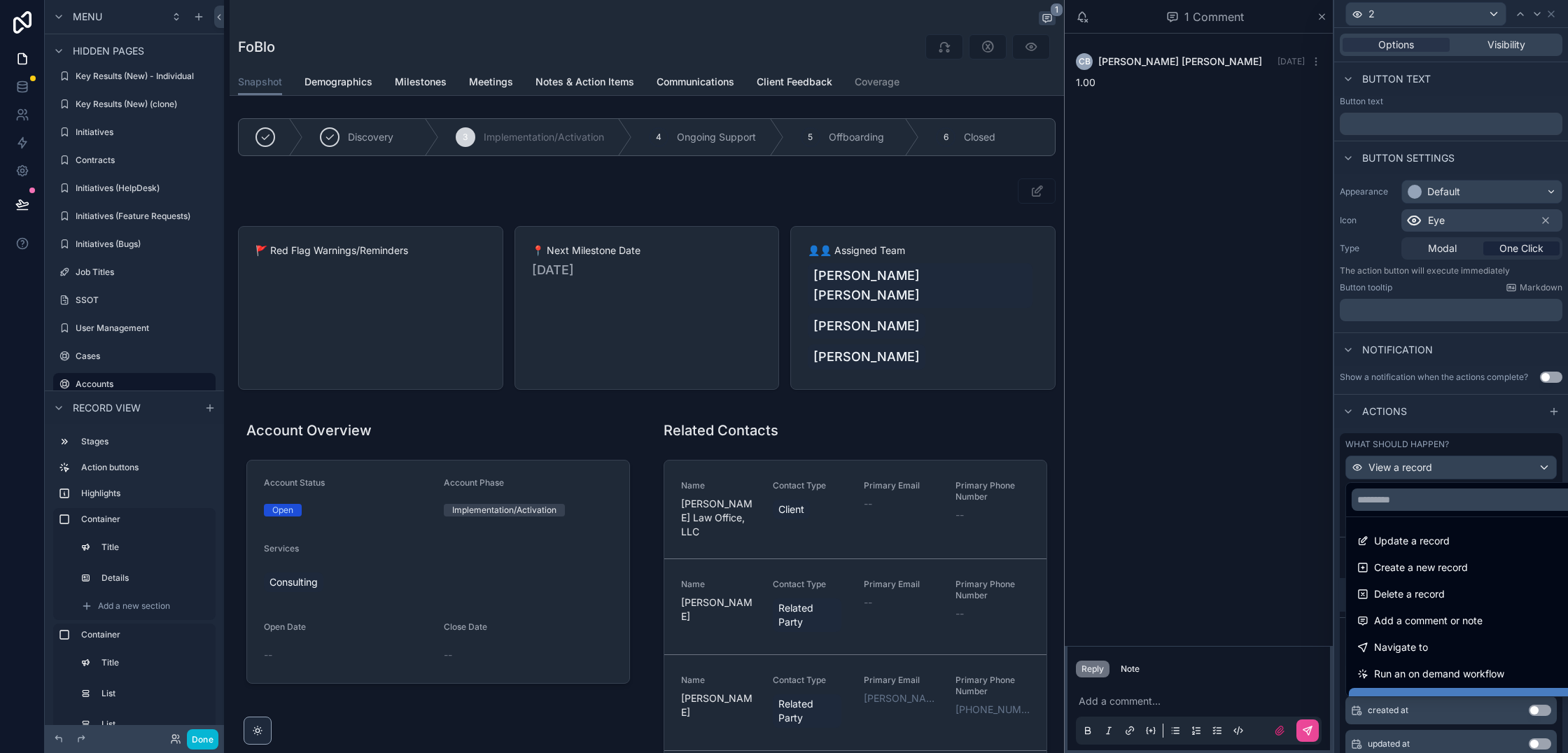
click at [1368, 428] on div at bounding box center [1451, 376] width 234 height 753
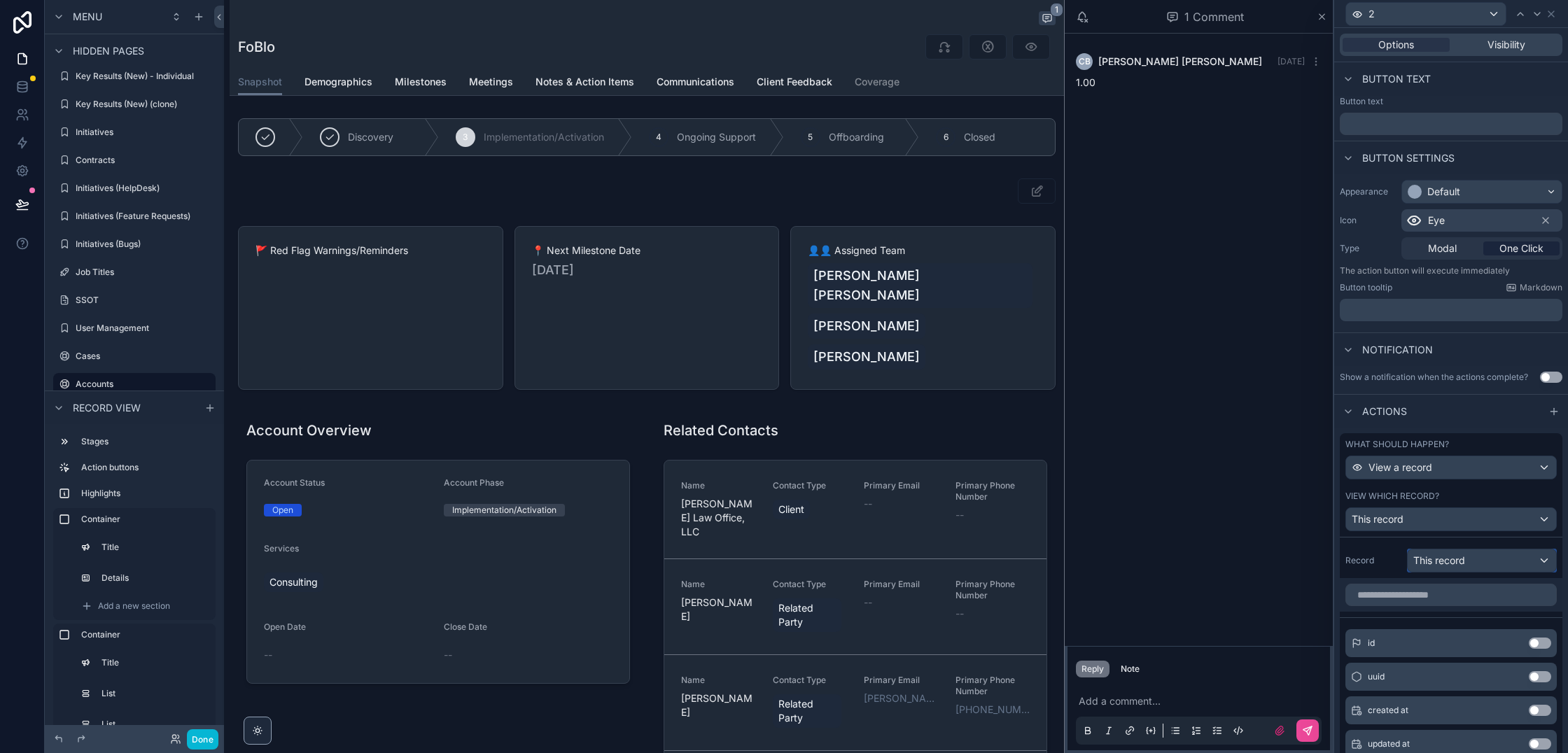
click at [1437, 554] on span "This record" at bounding box center [1439, 561] width 51 height 14
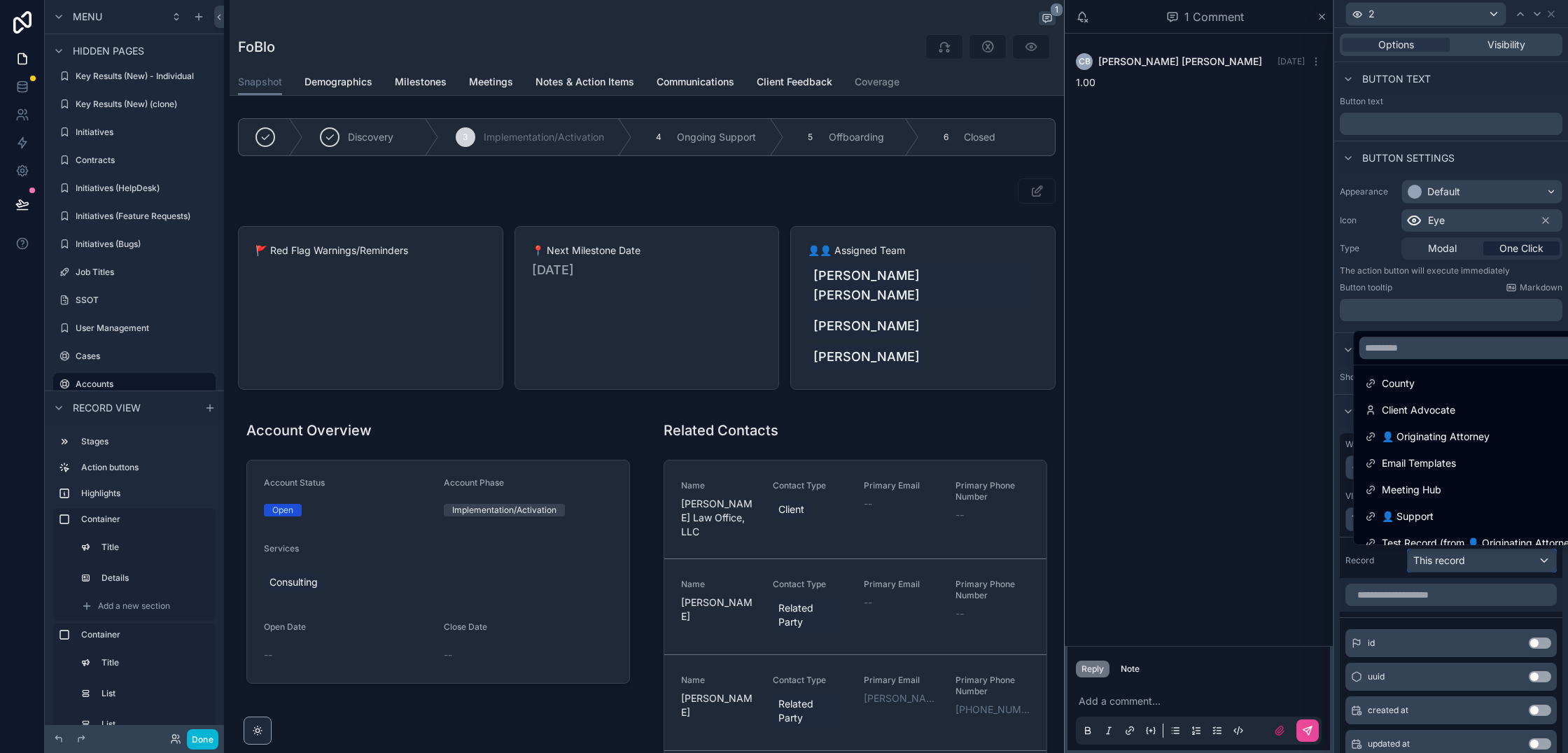
scroll to position [244, 0]
click at [1387, 565] on div at bounding box center [1451, 376] width 234 height 753
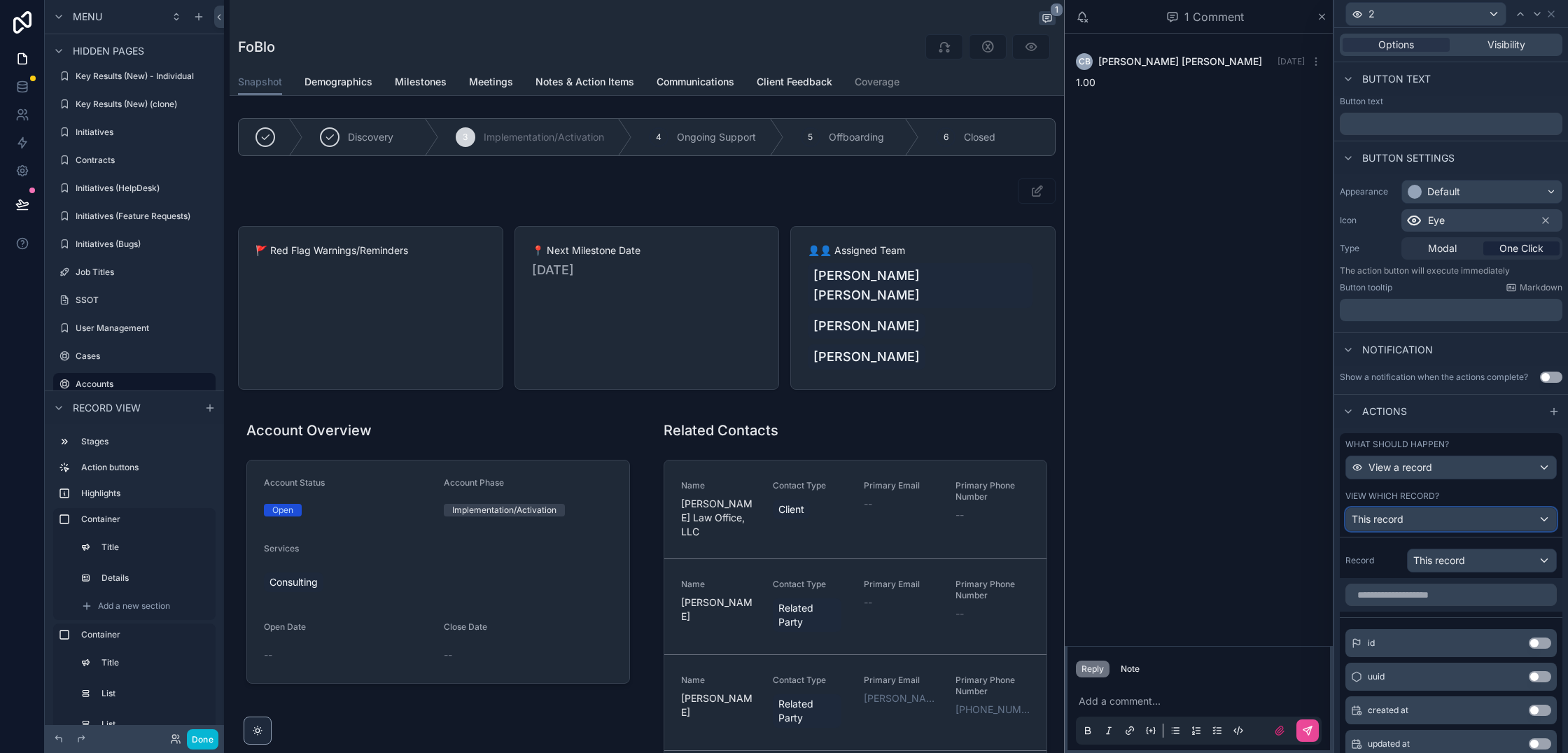
click at [1408, 518] on div "This record" at bounding box center [1451, 520] width 210 height 23
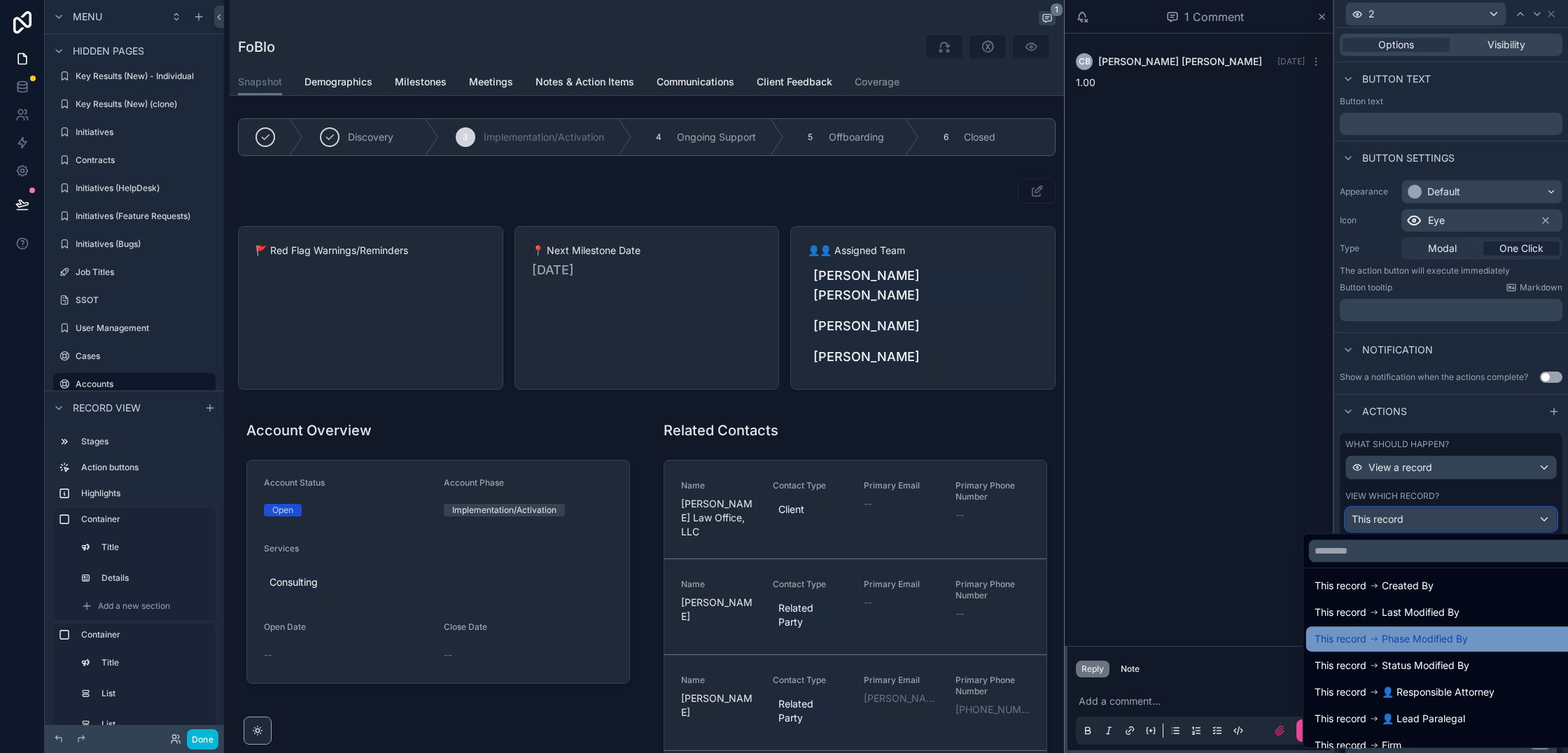
scroll to position [170, 0]
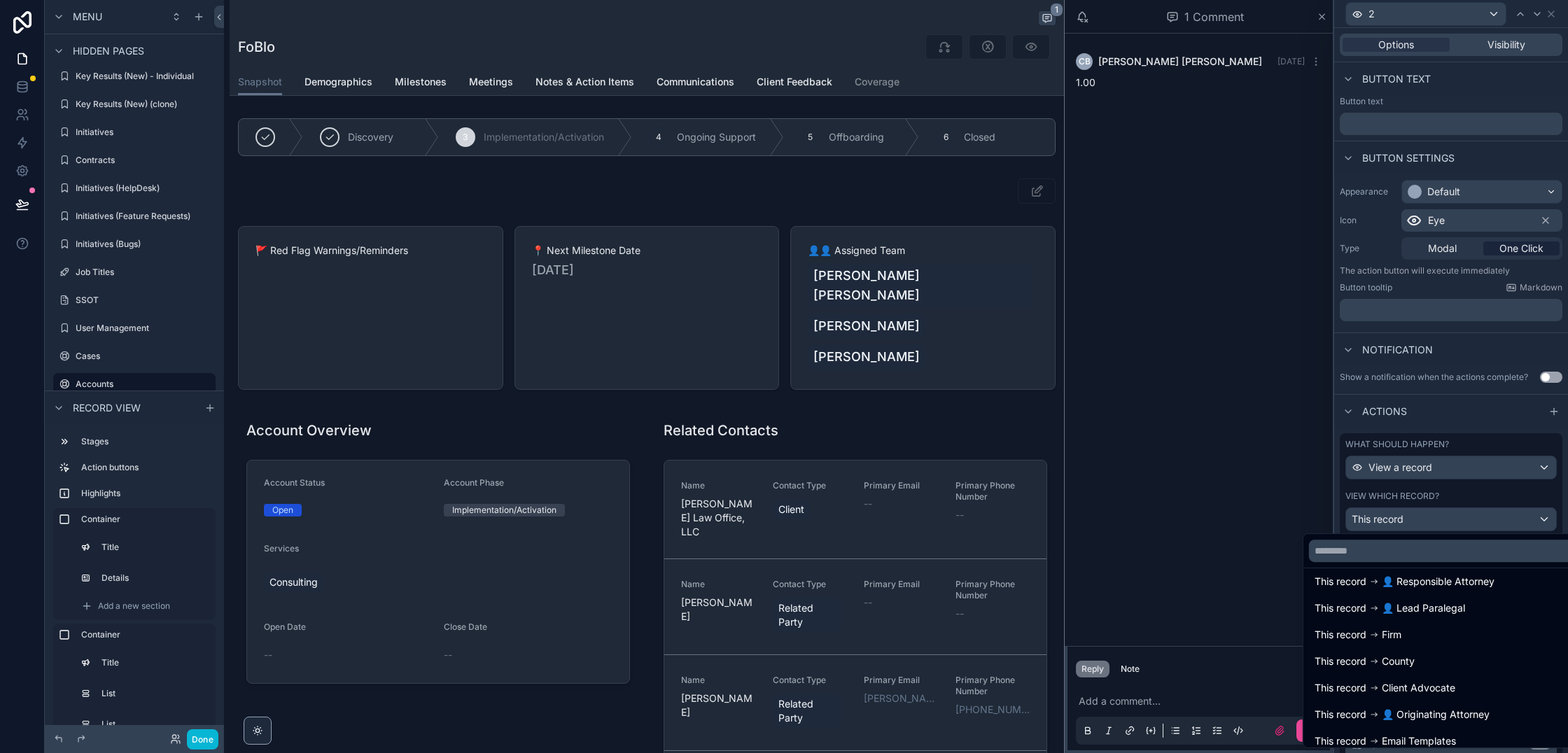
click at [1419, 492] on div at bounding box center [1451, 376] width 234 height 753
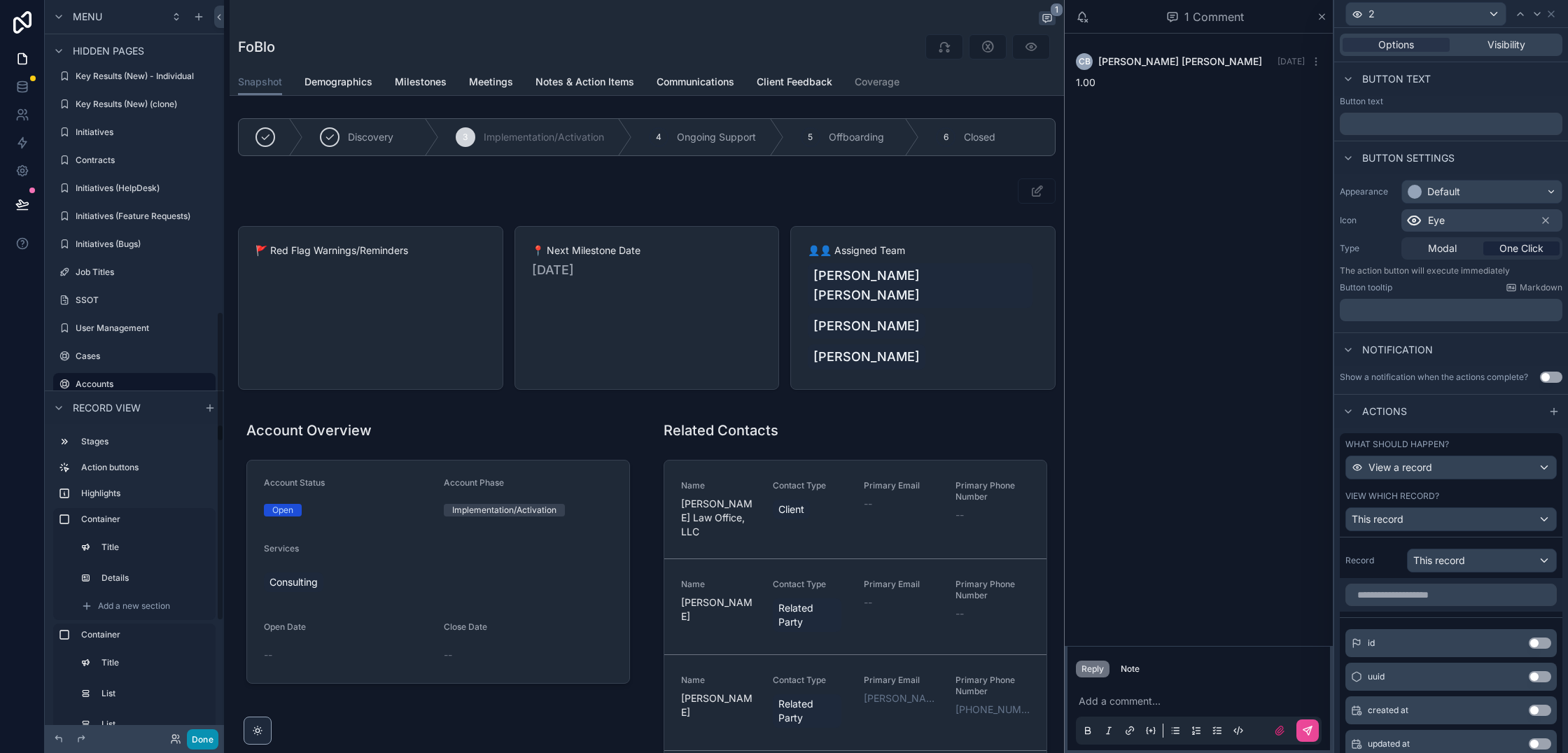
click at [200, 735] on button "Done" at bounding box center [202, 739] width 31 height 20
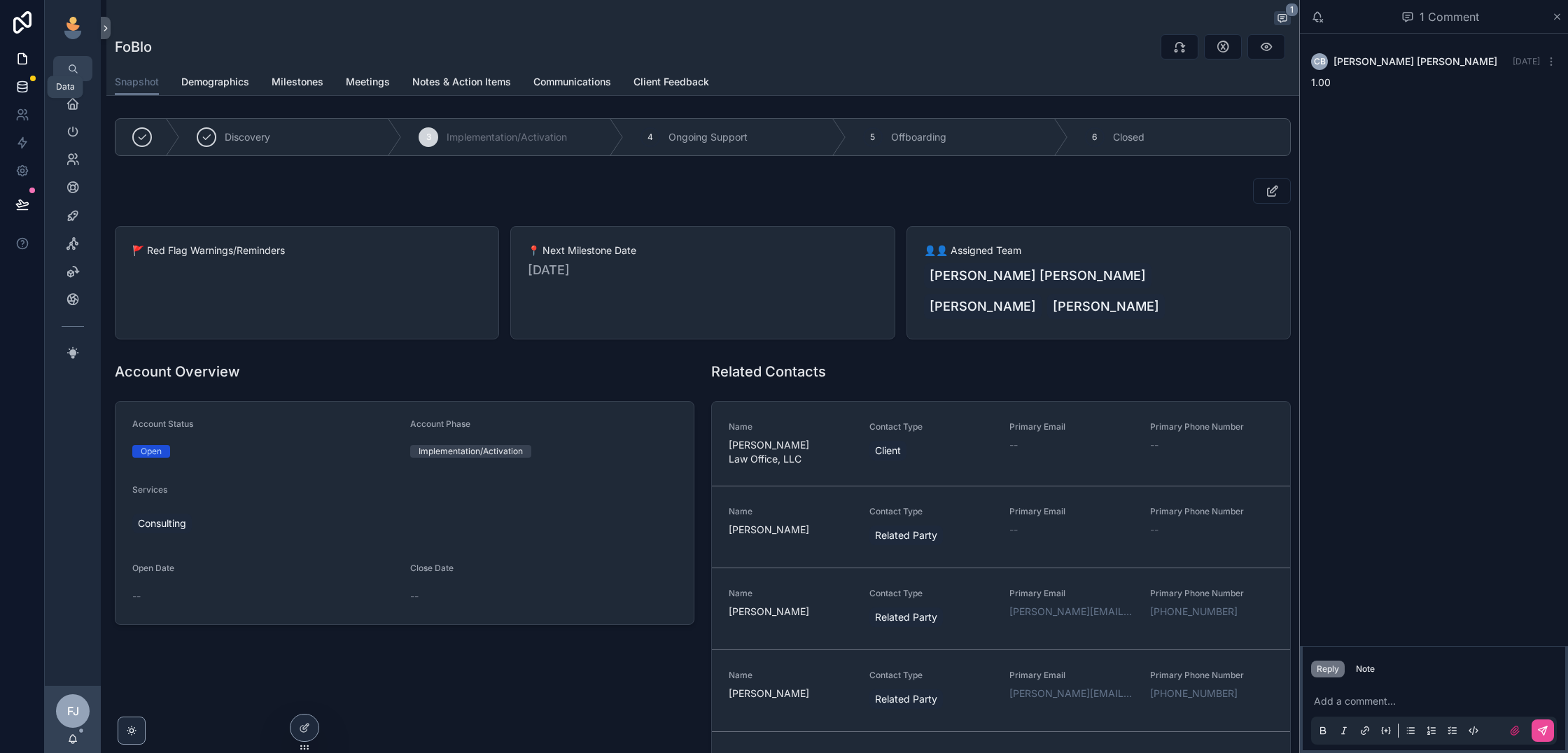
click at [20, 85] on icon at bounding box center [22, 84] width 9 height 3
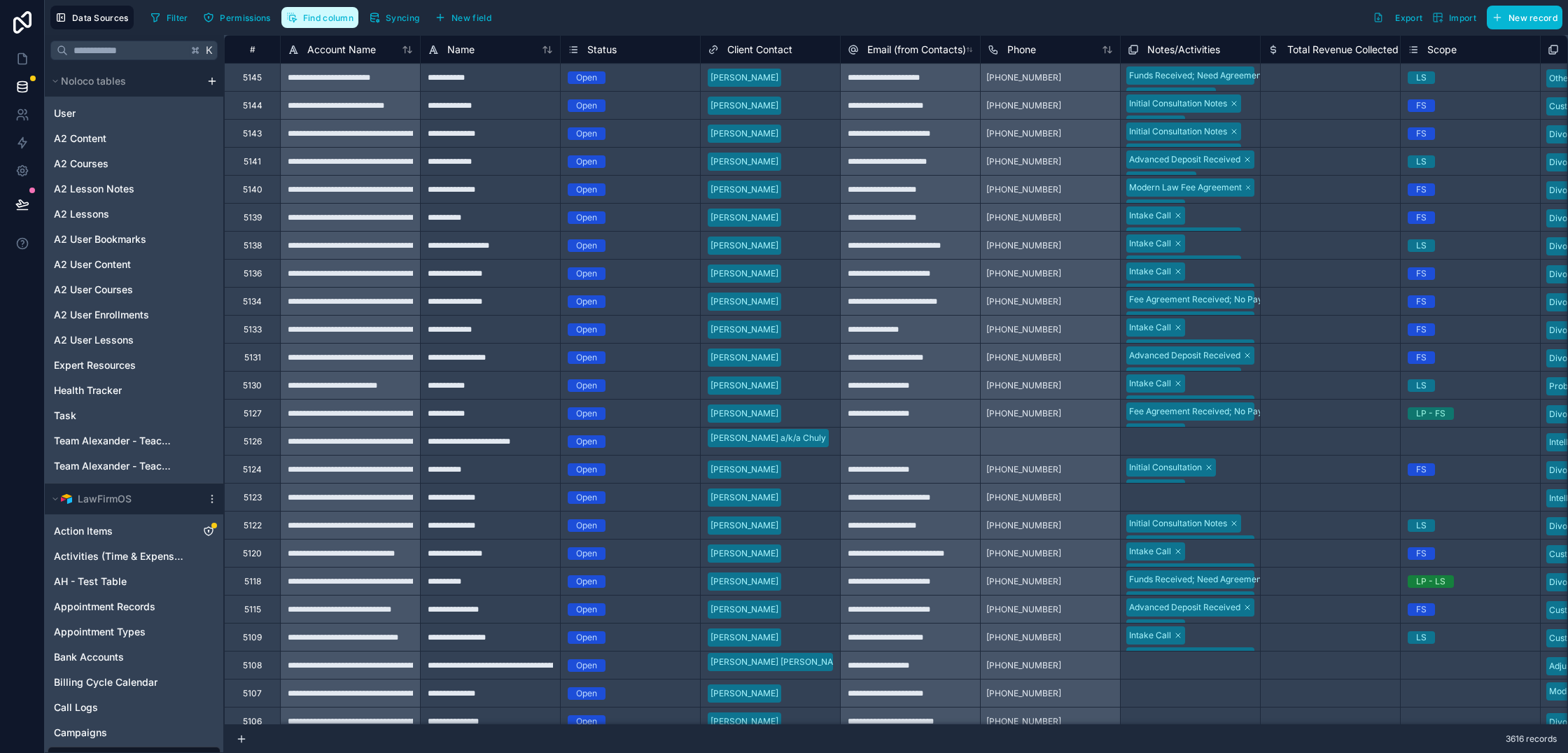
click at [312, 20] on span "Find column" at bounding box center [328, 17] width 51 height 10
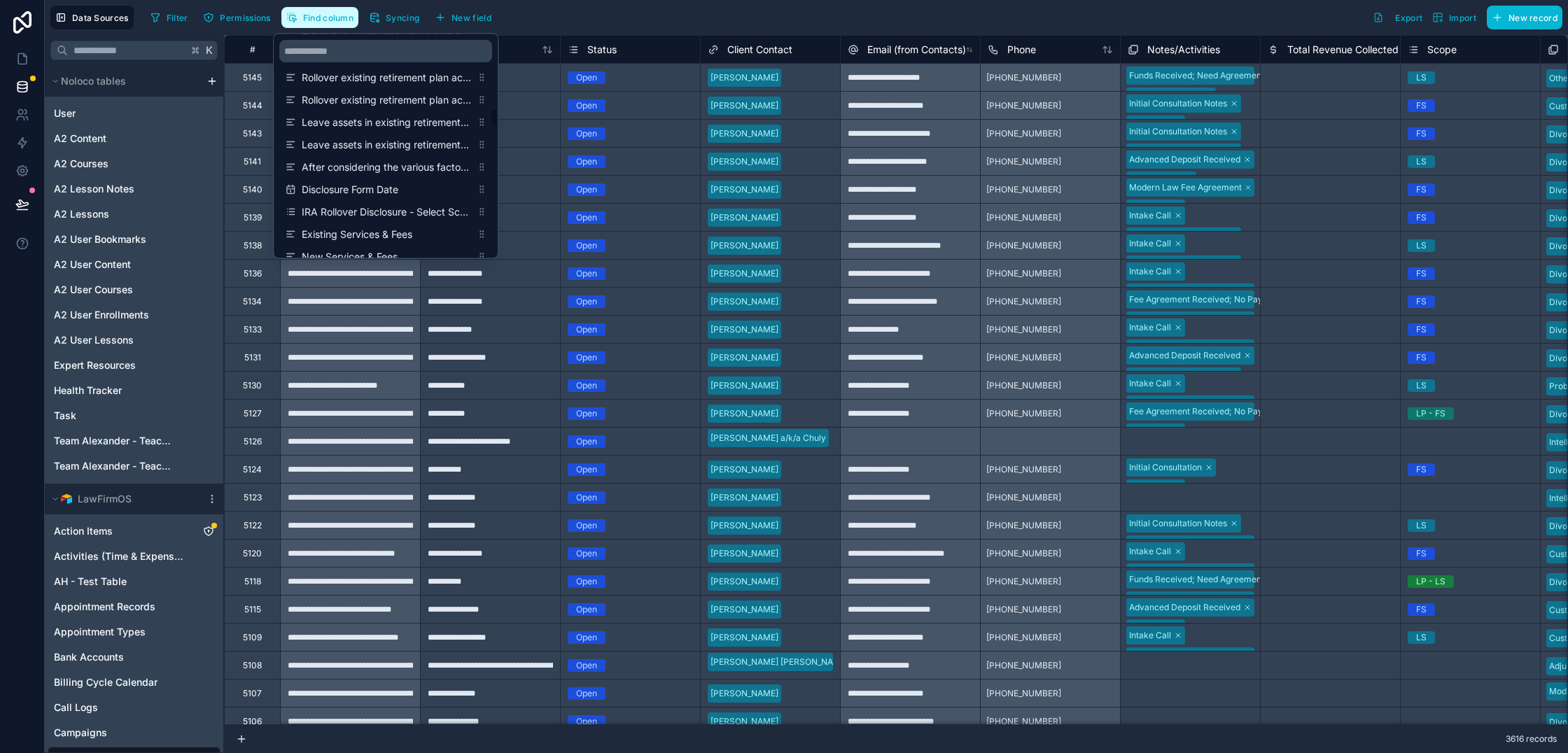
scroll to position [3885, 0]
click at [369, 56] on input "scrollable content" at bounding box center [386, 51] width 213 height 23
type input "*"
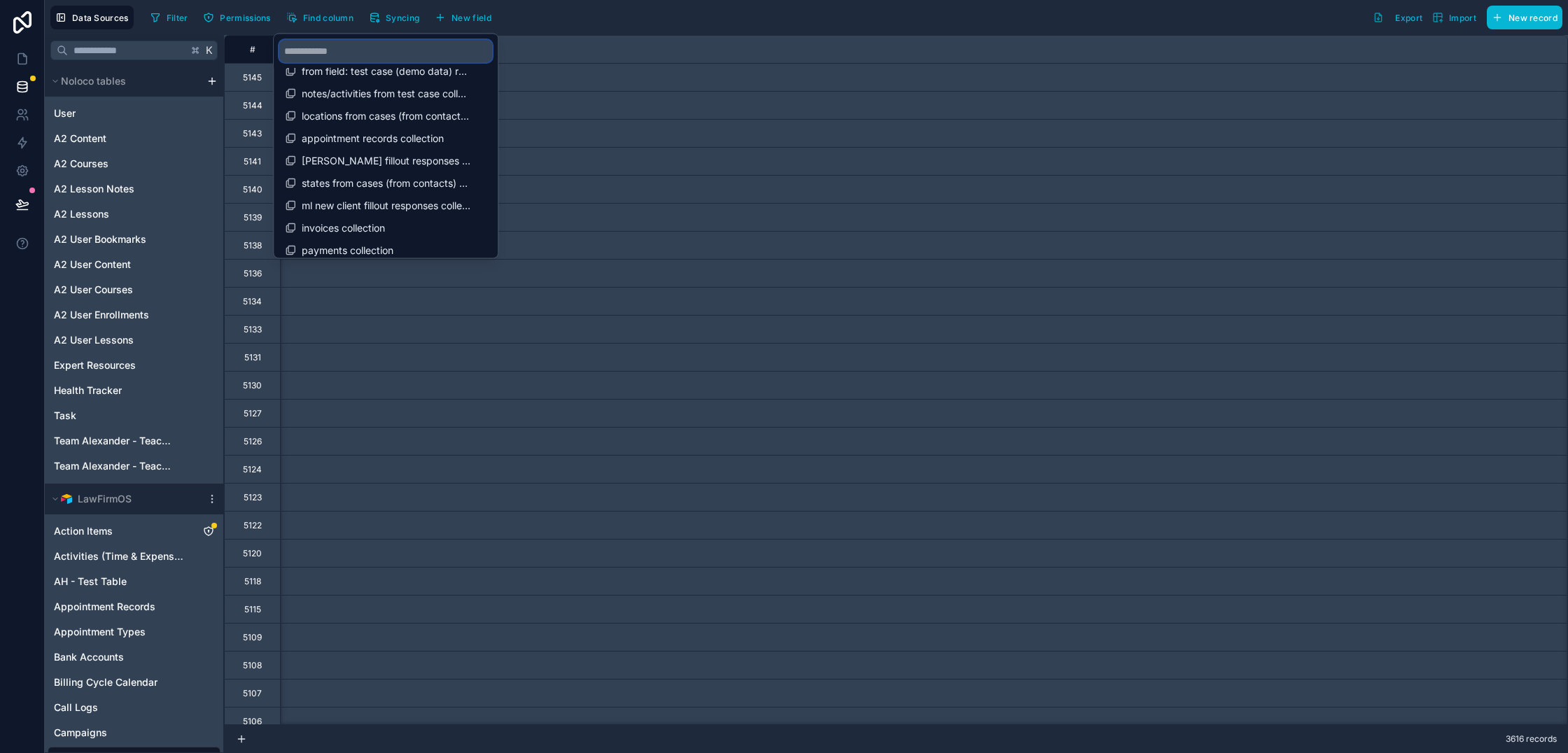
scroll to position [0, 1795]
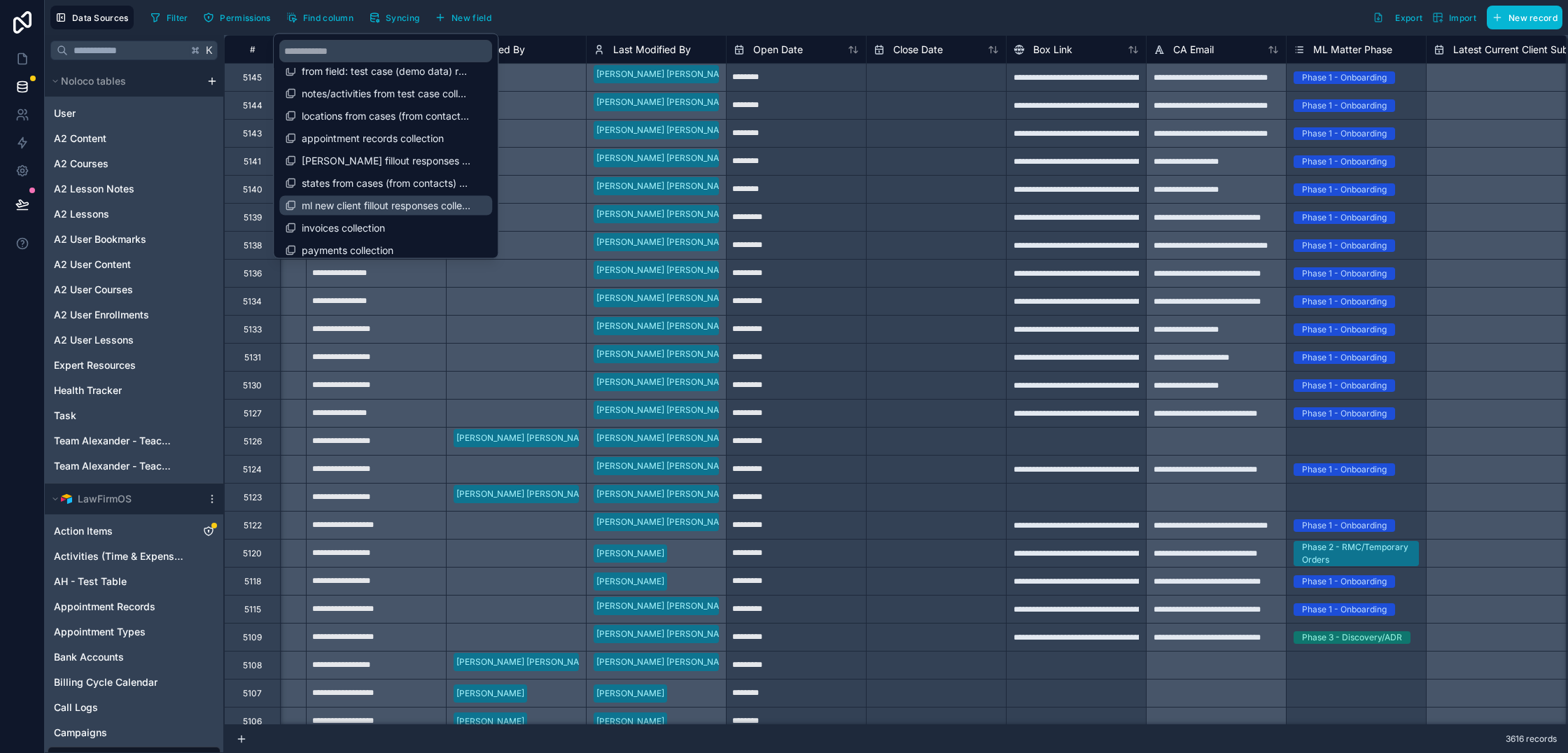
click at [331, 203] on span "ml new client fillout responses collection" at bounding box center [387, 206] width 169 height 14
click at [289, 200] on icon "scrollable content" at bounding box center [291, 205] width 11 height 11
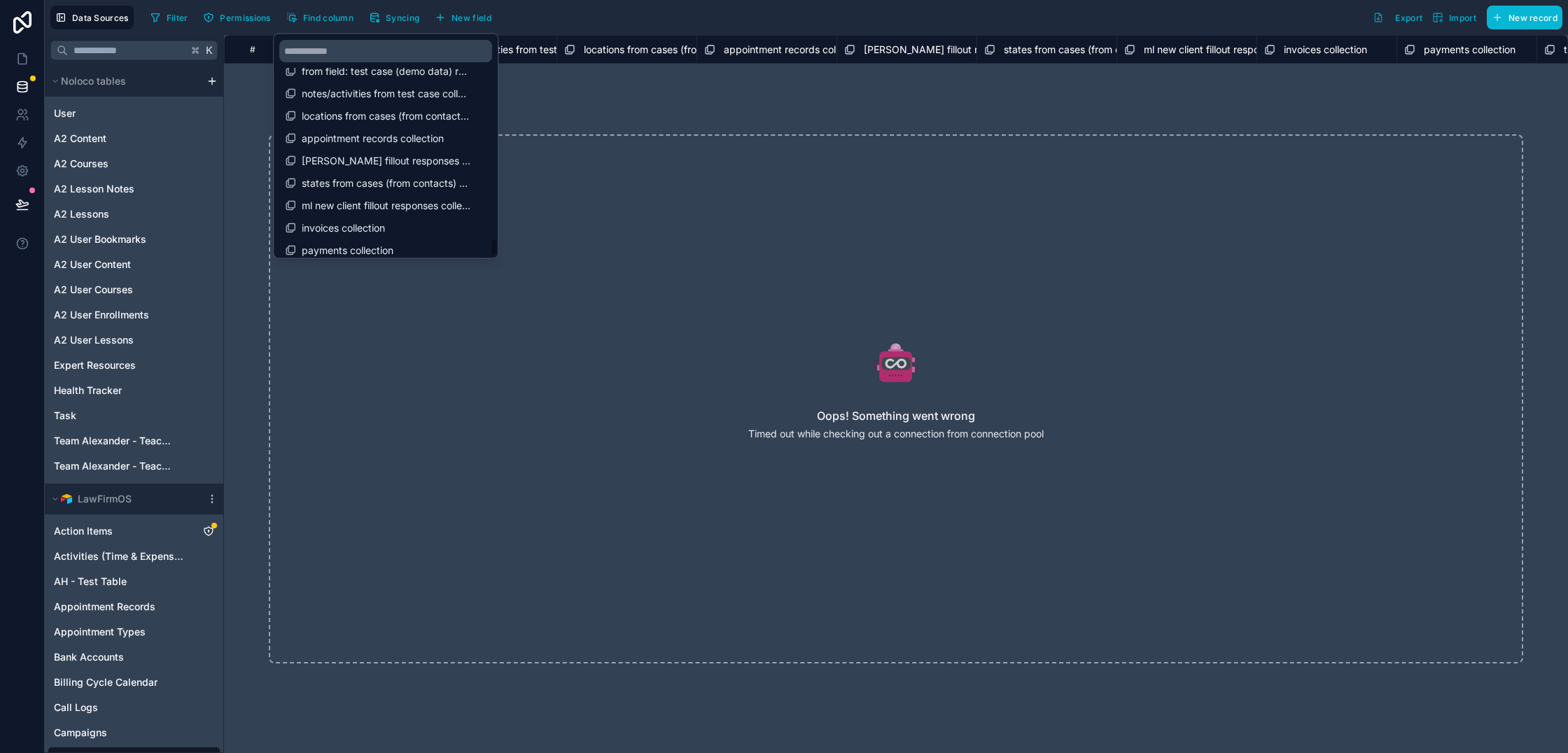
scroll to position [0, 69846]
click at [736, 5] on div "Filter Permissions Find column Syncing New field Export Import New record" at bounding box center [853, 17] width 1418 height 24
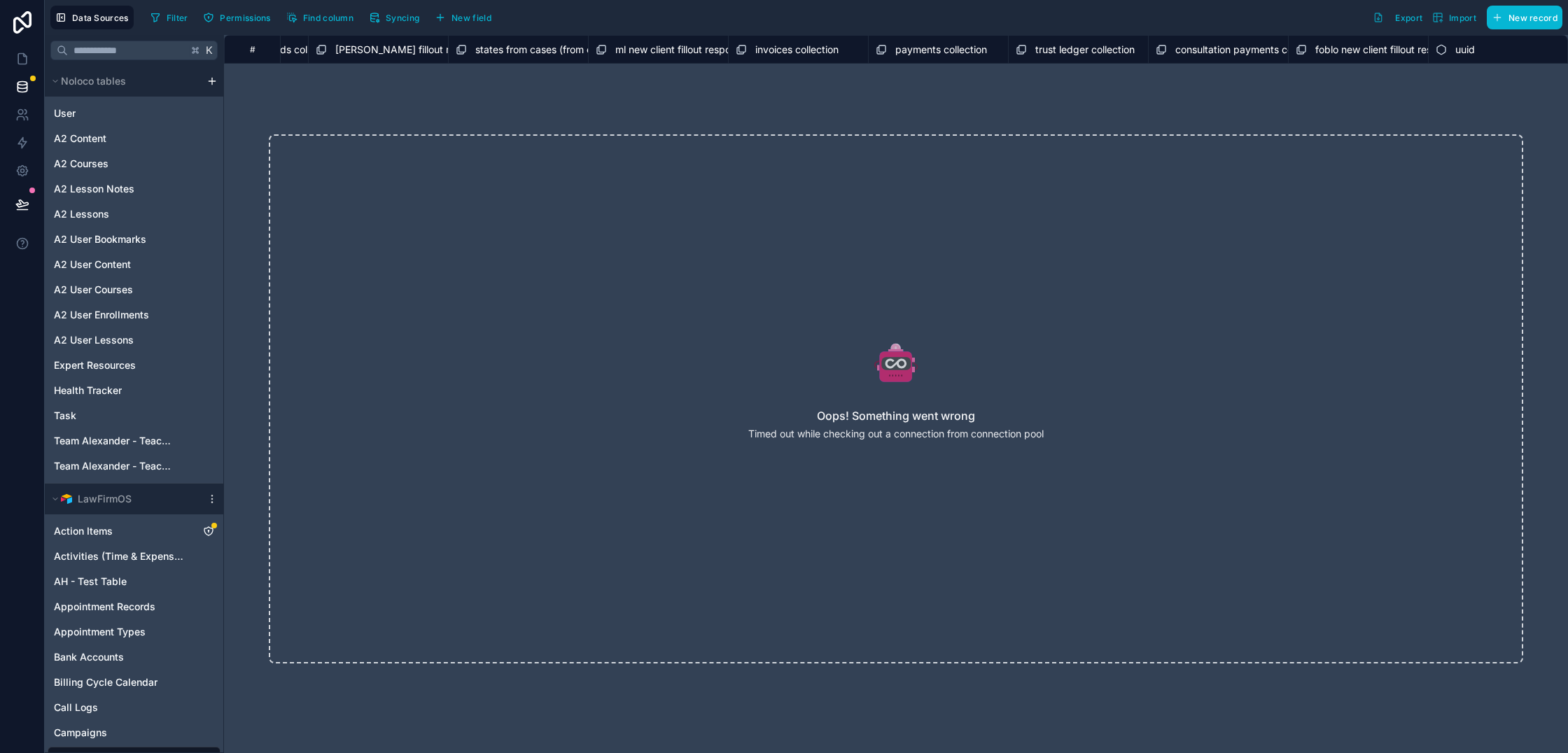
click at [682, 43] on span "ml new client fillout responses collection" at bounding box center [706, 50] width 182 height 14
click at [693, 51] on span "ml new client fillout responses collection" at bounding box center [706, 50] width 182 height 14
click at [693, 46] on span "ml new client fillout responses collection" at bounding box center [706, 50] width 182 height 14
click at [334, 17] on span "Find column" at bounding box center [328, 17] width 51 height 10
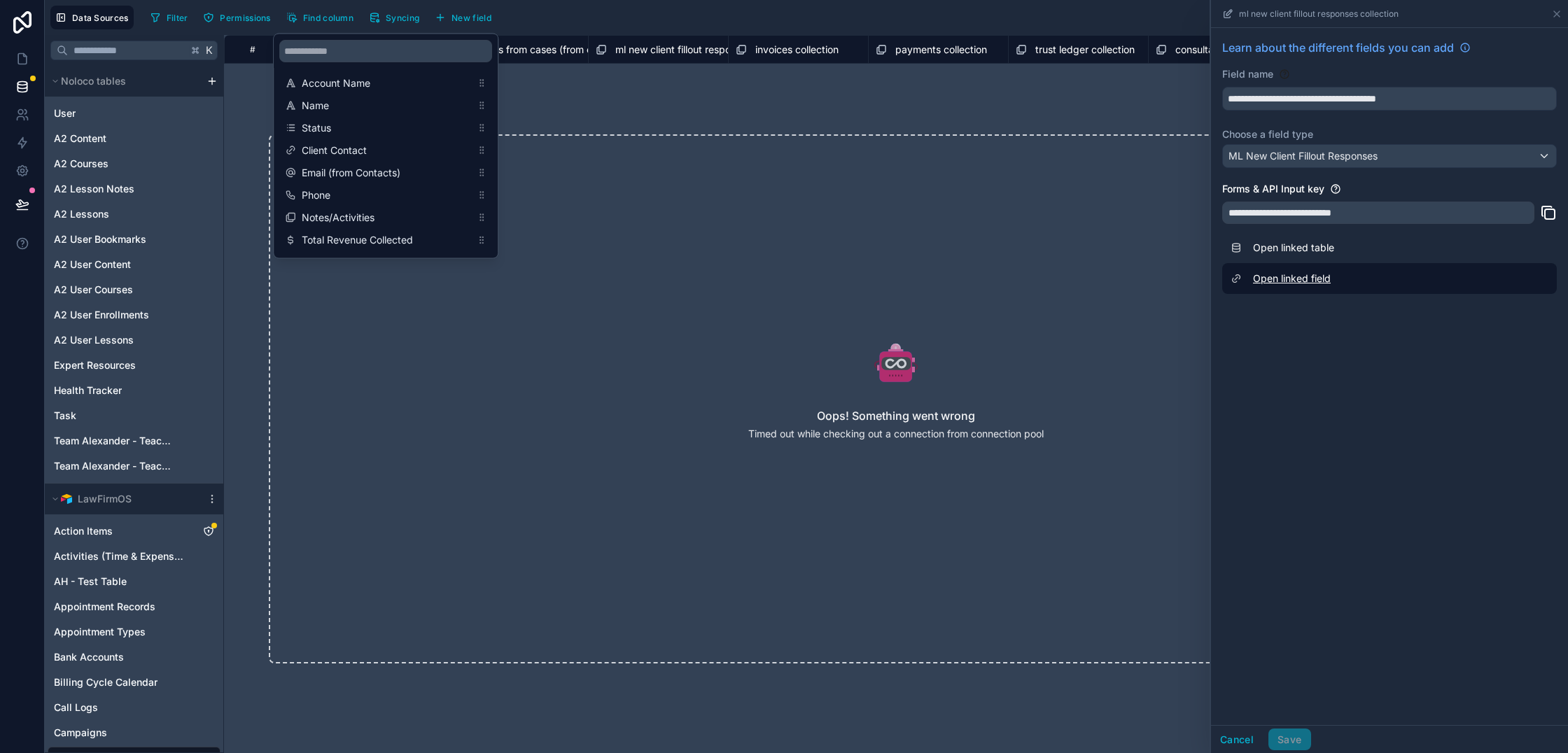
click at [1298, 280] on link "Open linked field" at bounding box center [1390, 278] width 335 height 31
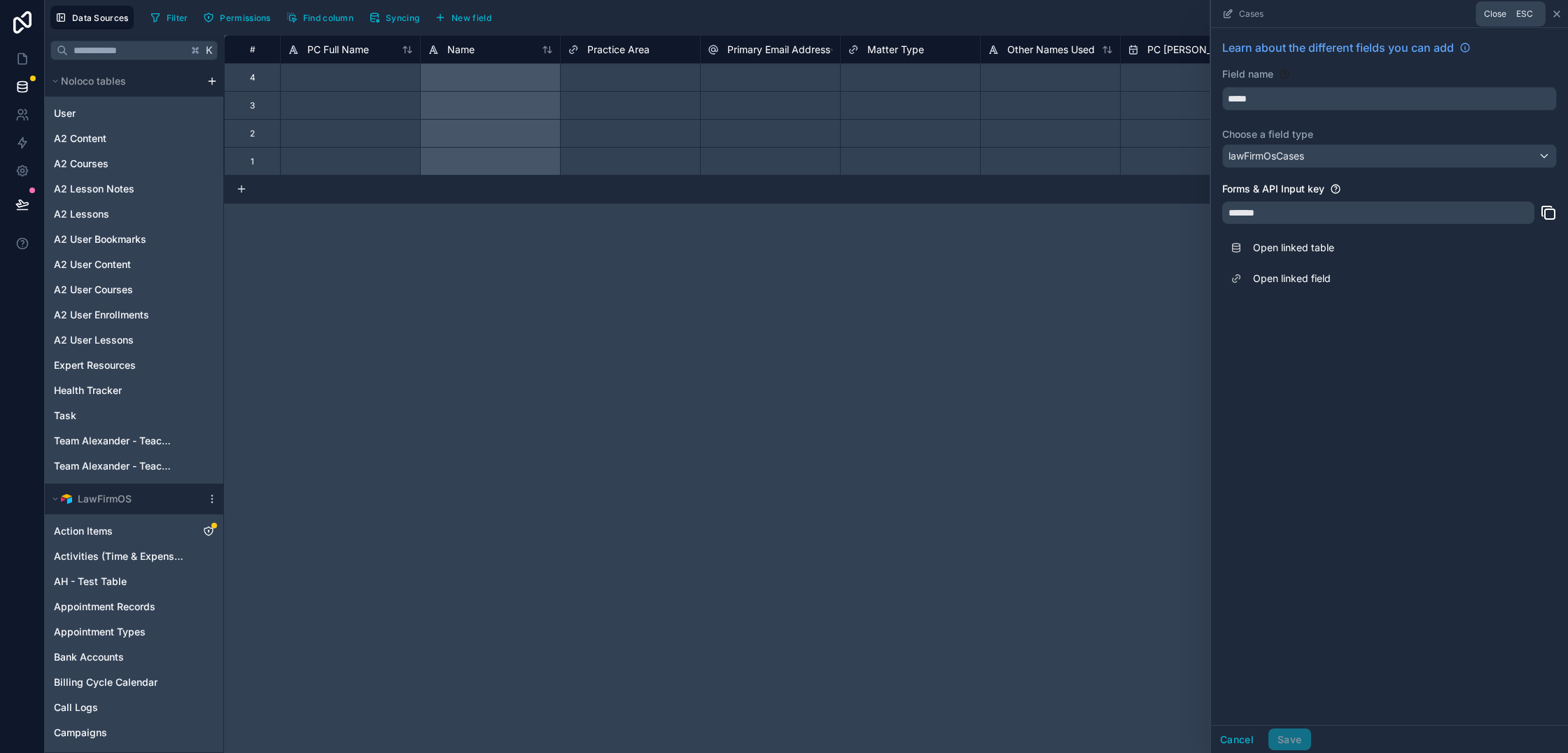
click at [1559, 15] on icon at bounding box center [1557, 14] width 11 height 11
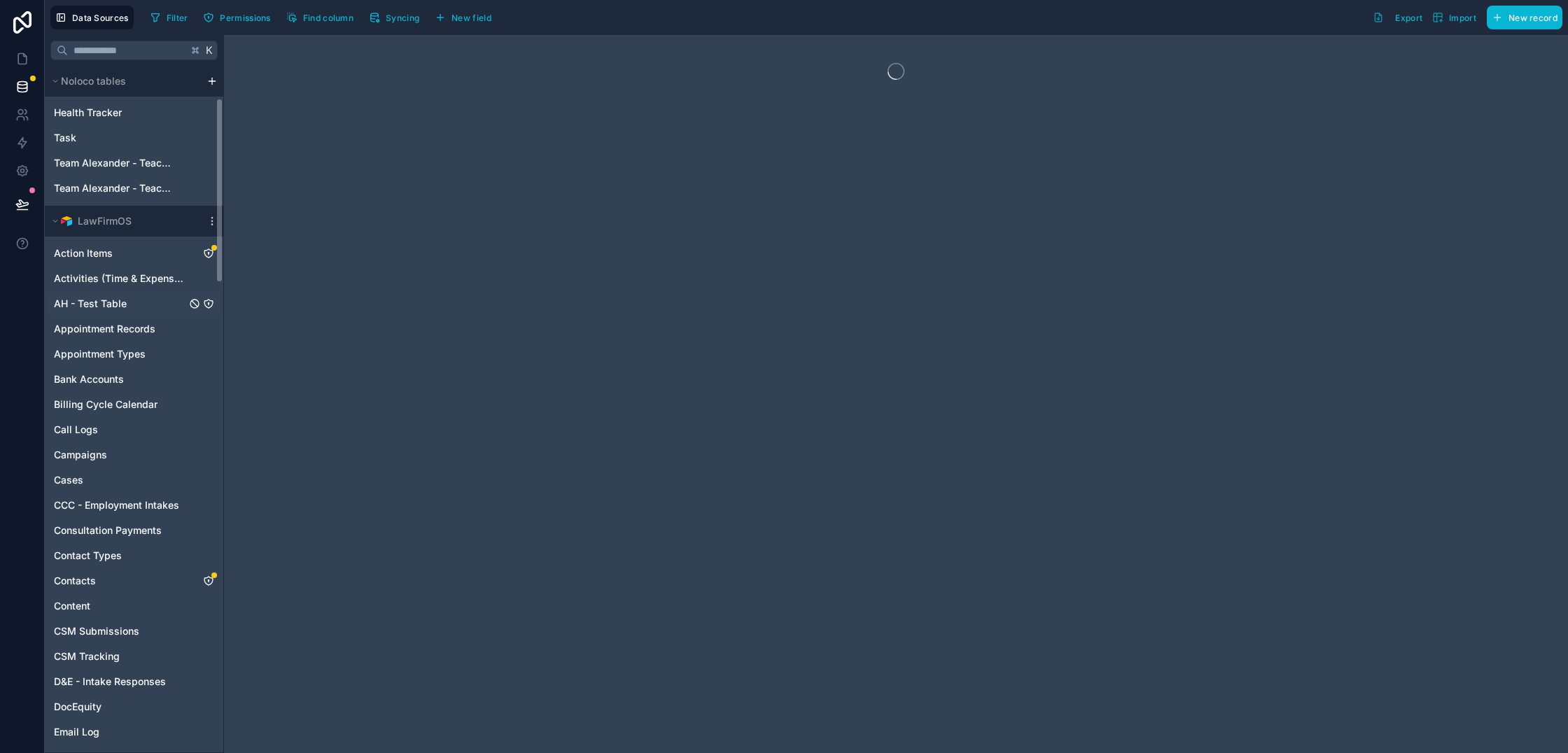
scroll to position [404, 0]
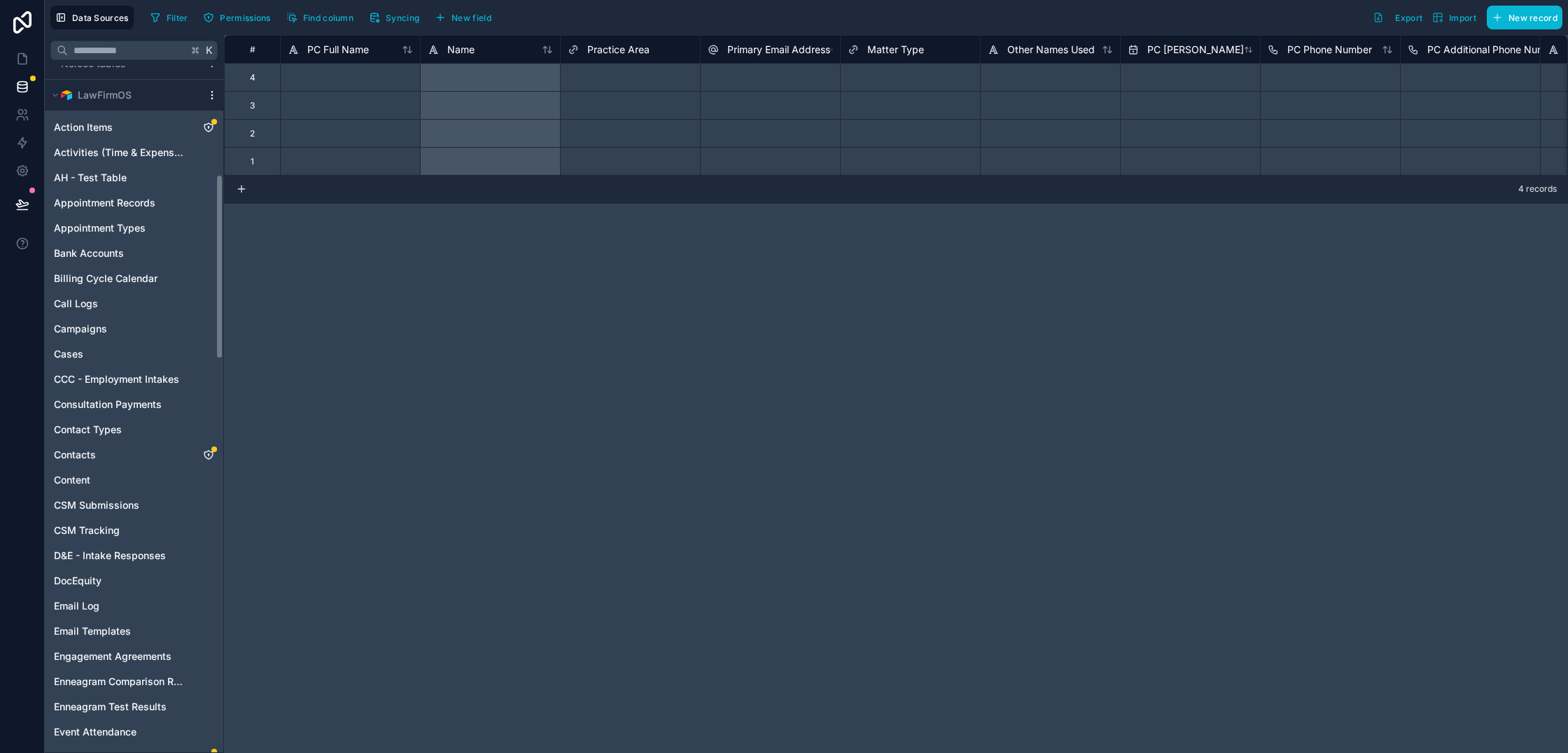
click at [211, 99] on icon "scrollable content" at bounding box center [212, 95] width 11 height 11
click at [308, 145] on span "Queue data sync" at bounding box center [284, 145] width 101 height 11
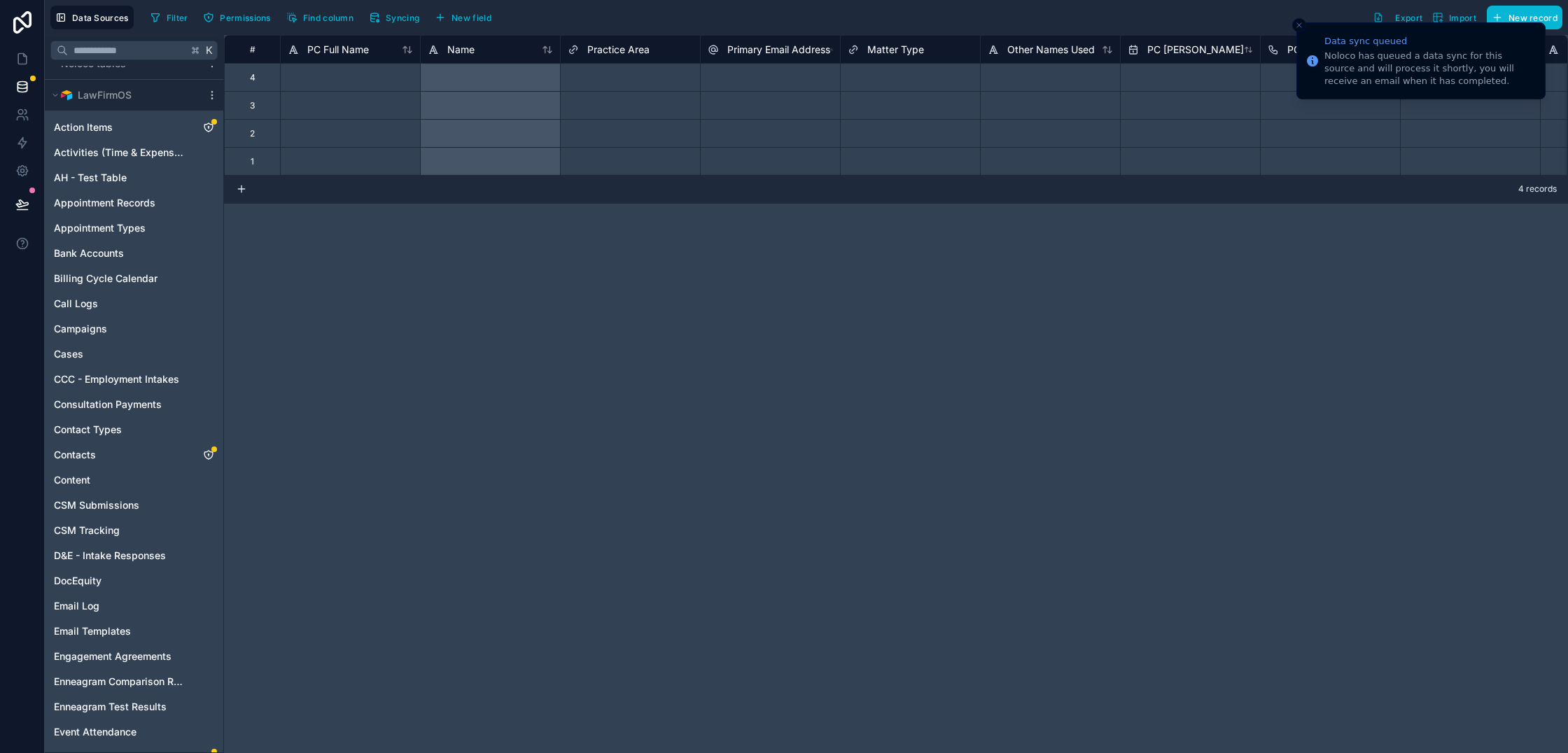
click at [387, 328] on div "# PC Full Name Name Practice Area Primary Email Address Matter Type Other Names…" at bounding box center [896, 394] width 1345 height 718
click at [575, 350] on div "# PC Full Name Name Practice Area Primary Email Address Matter Type Other Names…" at bounding box center [896, 394] width 1345 height 718
click at [1295, 28] on icon "Close toast" at bounding box center [1299, 25] width 9 height 9
